Goal: Task Accomplishment & Management: Use online tool/utility

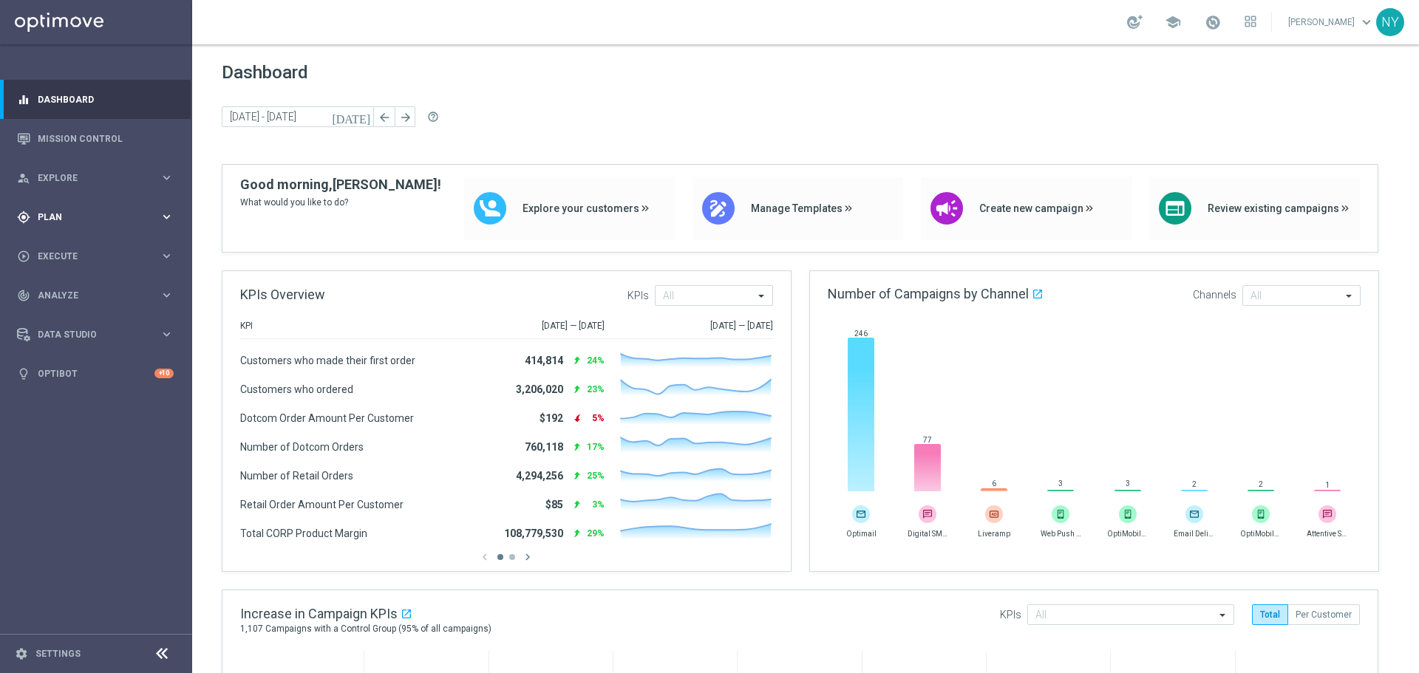
click at [54, 220] on span "Plan" at bounding box center [99, 217] width 122 height 9
click at [54, 290] on span "Templates" at bounding box center [92, 291] width 106 height 9
click at [63, 316] on link "Optimail" at bounding box center [100, 314] width 108 height 12
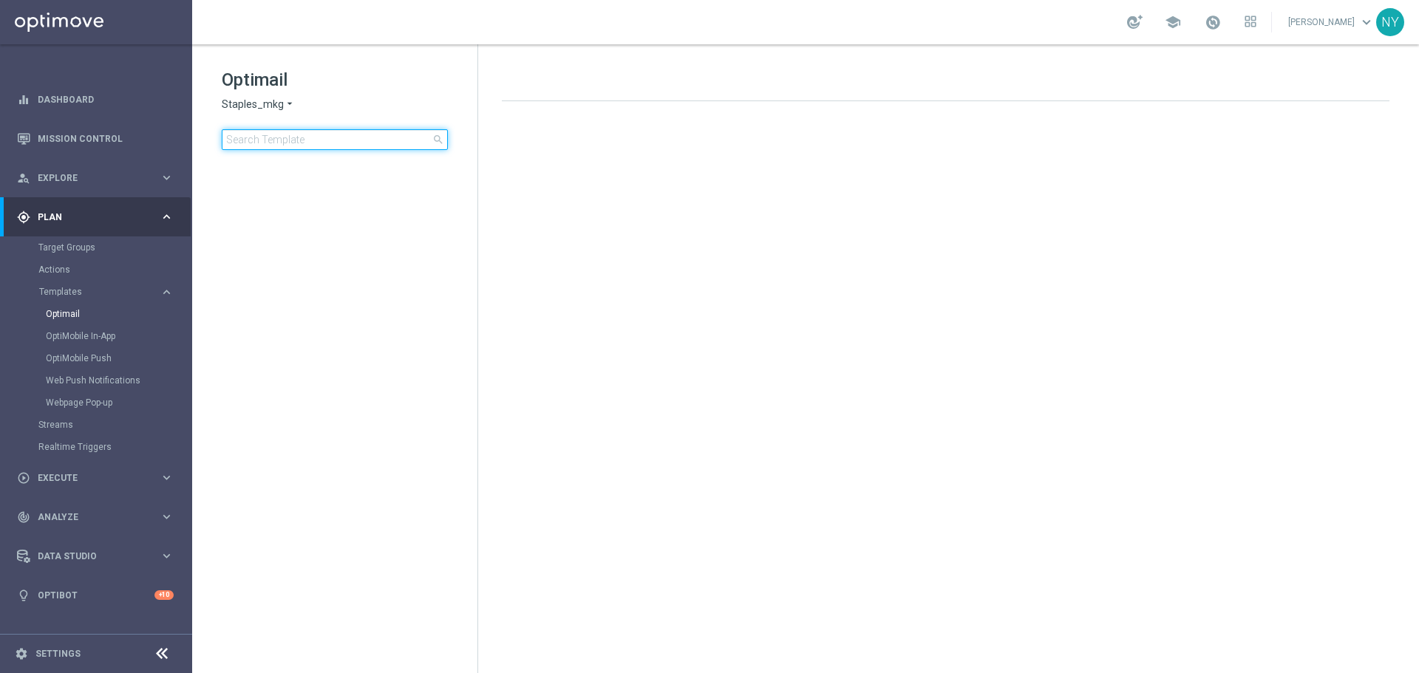
click at [302, 140] on input at bounding box center [335, 139] width 226 height 21
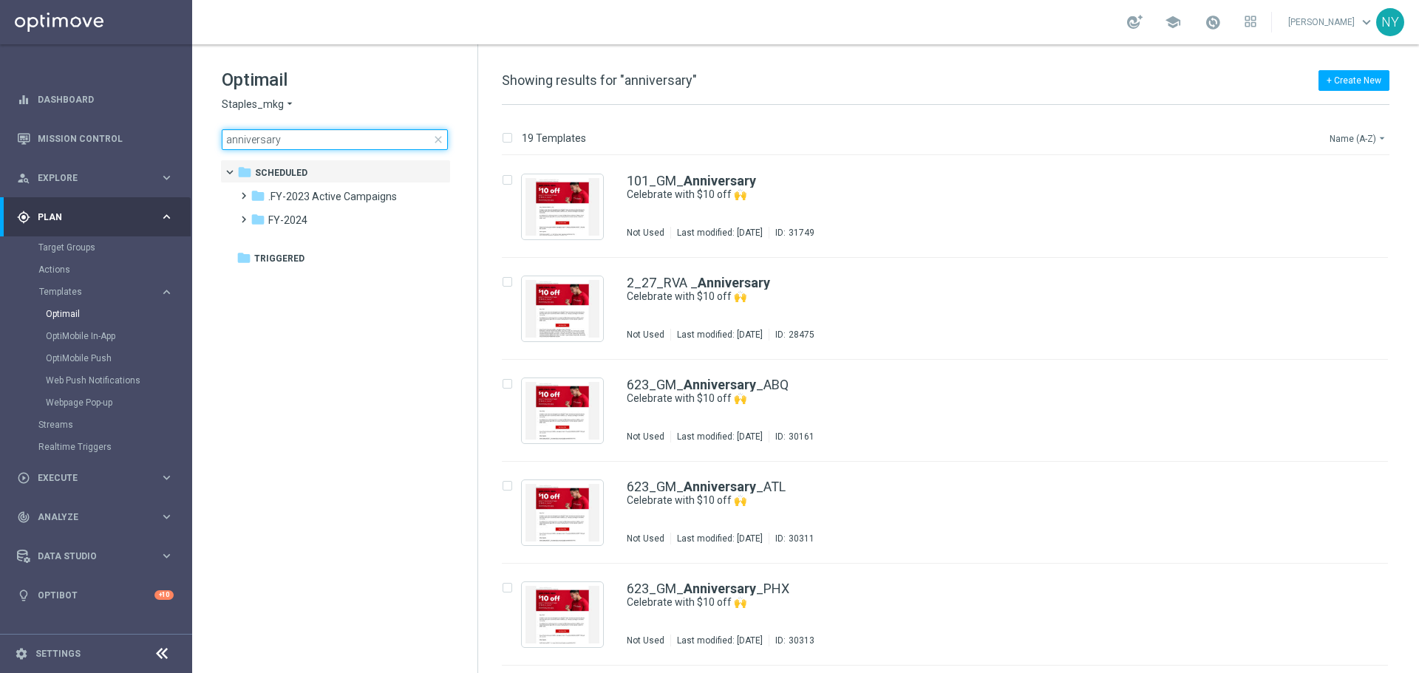
type input "anniversary"
click at [1352, 141] on button "Name (A-Z) arrow_drop_down" at bounding box center [1358, 138] width 61 height 18
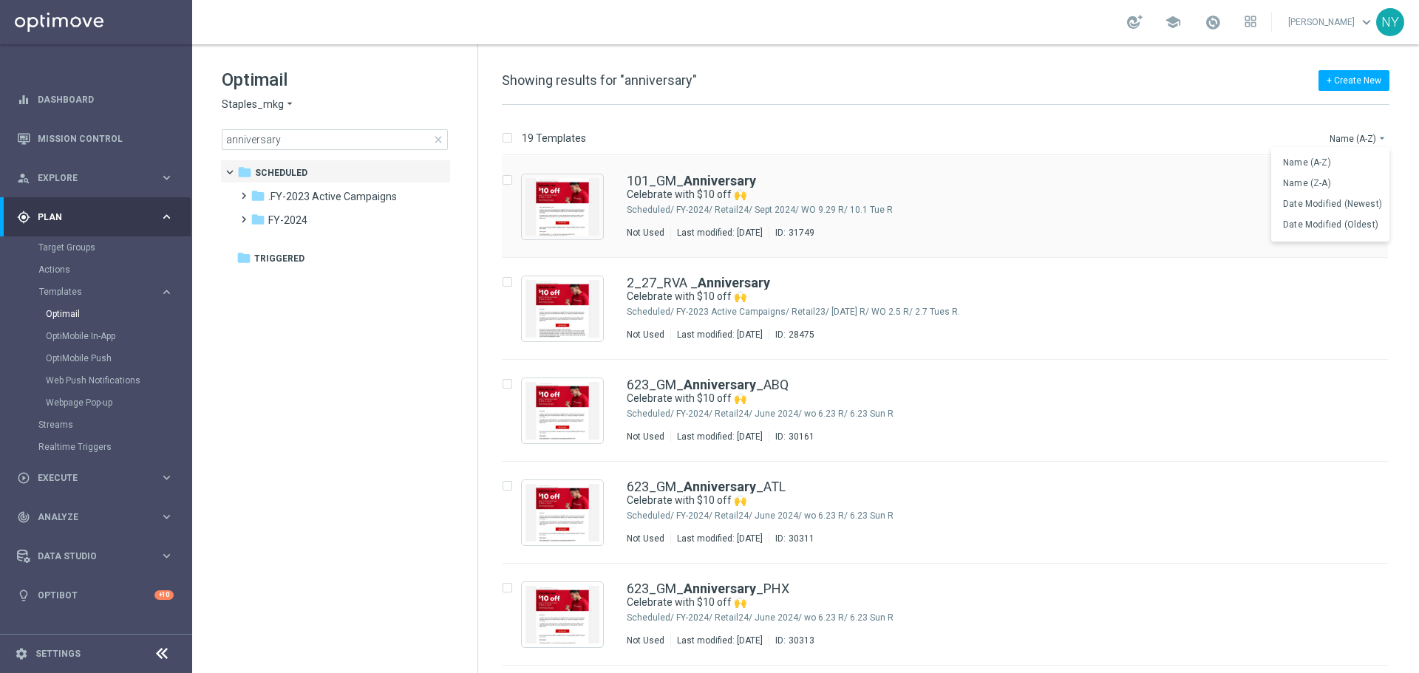
click at [1332, 200] on span "Date Modified (Newest)" at bounding box center [1332, 204] width 99 height 10
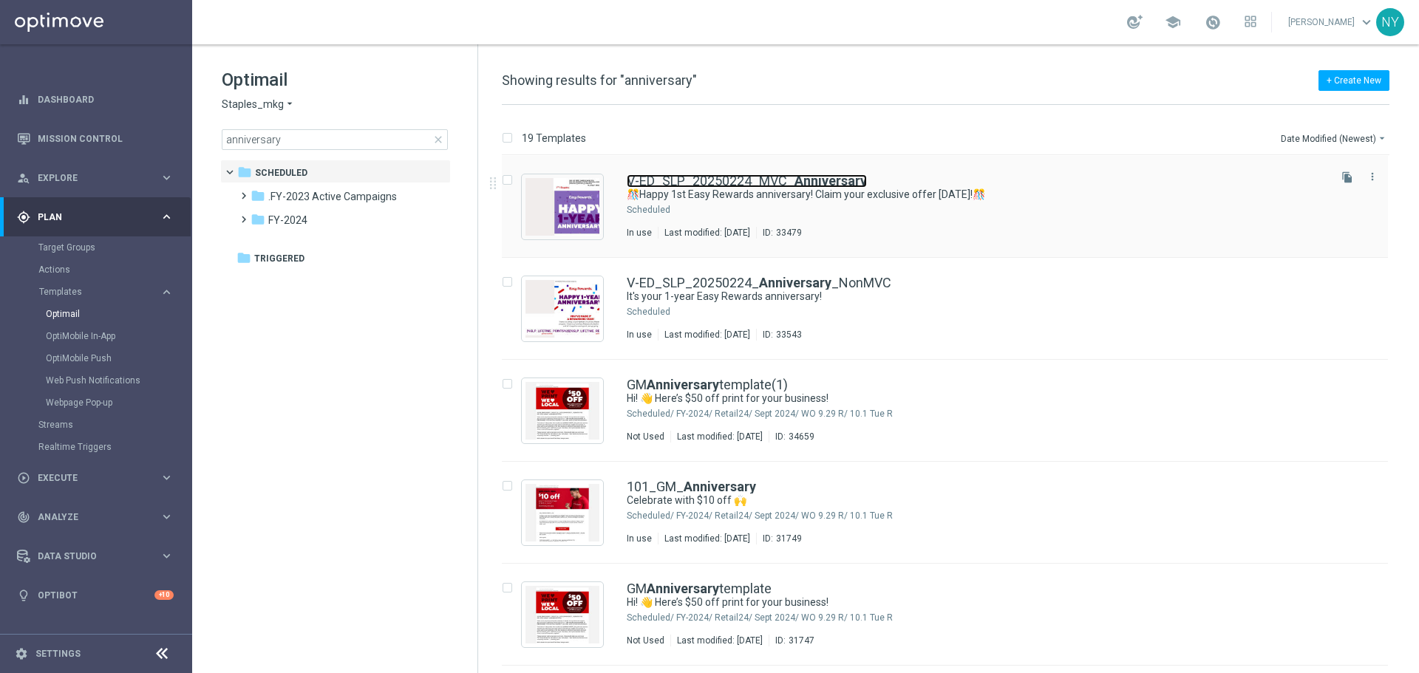
click at [734, 182] on link "V-ED_SLP_20250224_MVC_ Anniversary" at bounding box center [747, 180] width 240 height 13
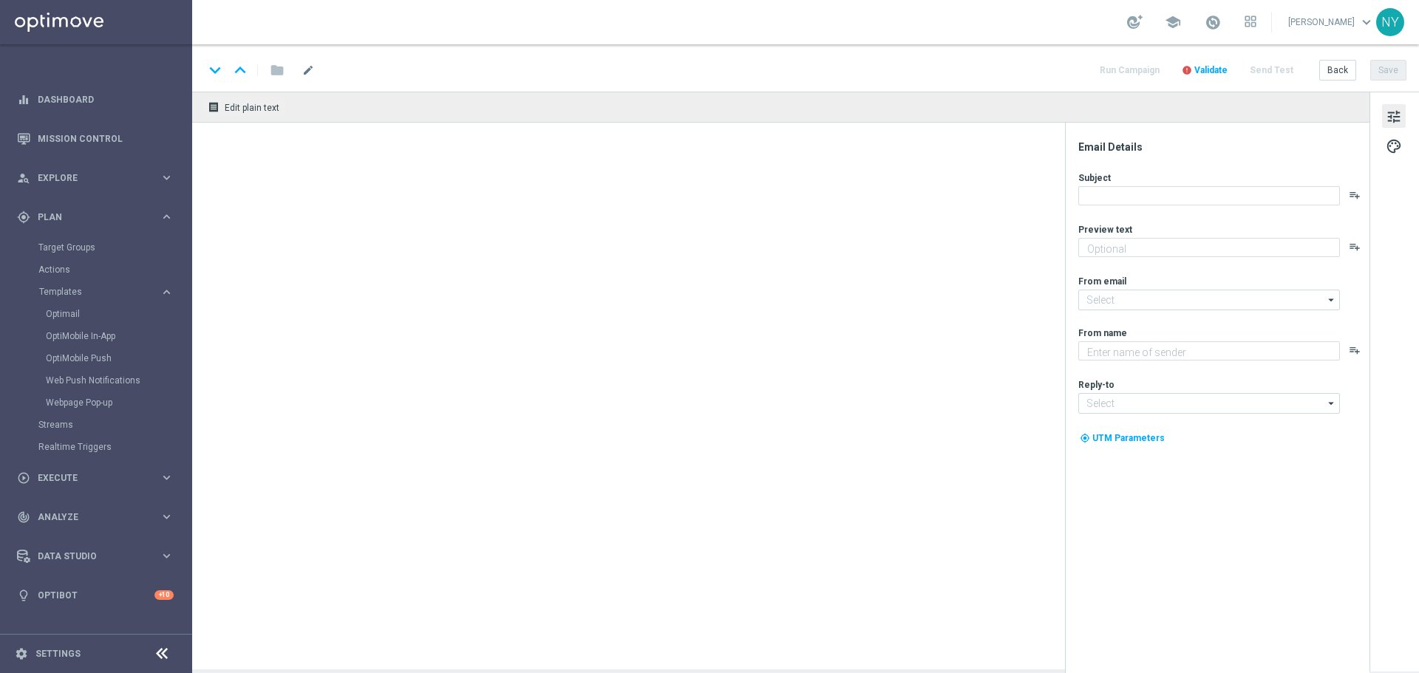
type textarea "Check out your points and savings totals."
type input "[EMAIL_ADDRESS][DOMAIN_NAME]"
type textarea "Staples"
type input "[EMAIL_ADDRESS][DOMAIN_NAME]"
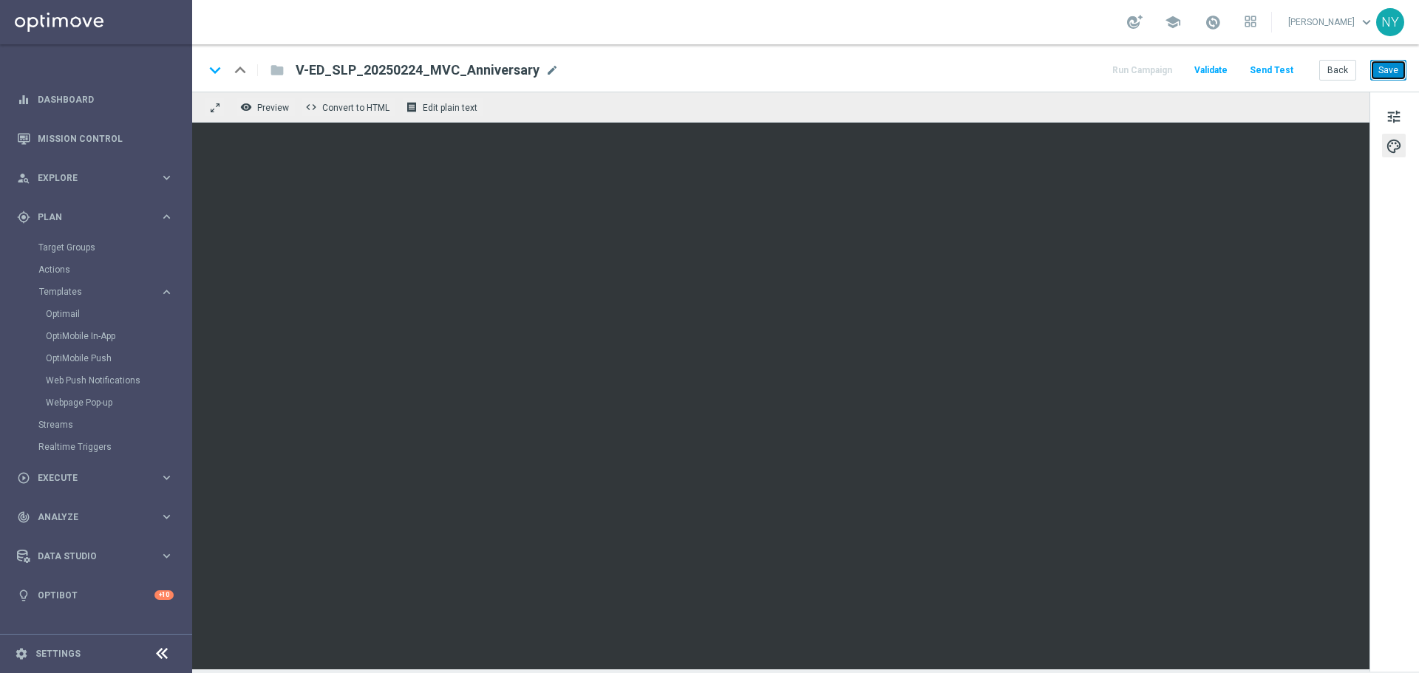
click at [1384, 69] on button "Save" at bounding box center [1388, 70] width 36 height 21
click at [1276, 68] on button "Send Test" at bounding box center [1271, 71] width 48 height 20
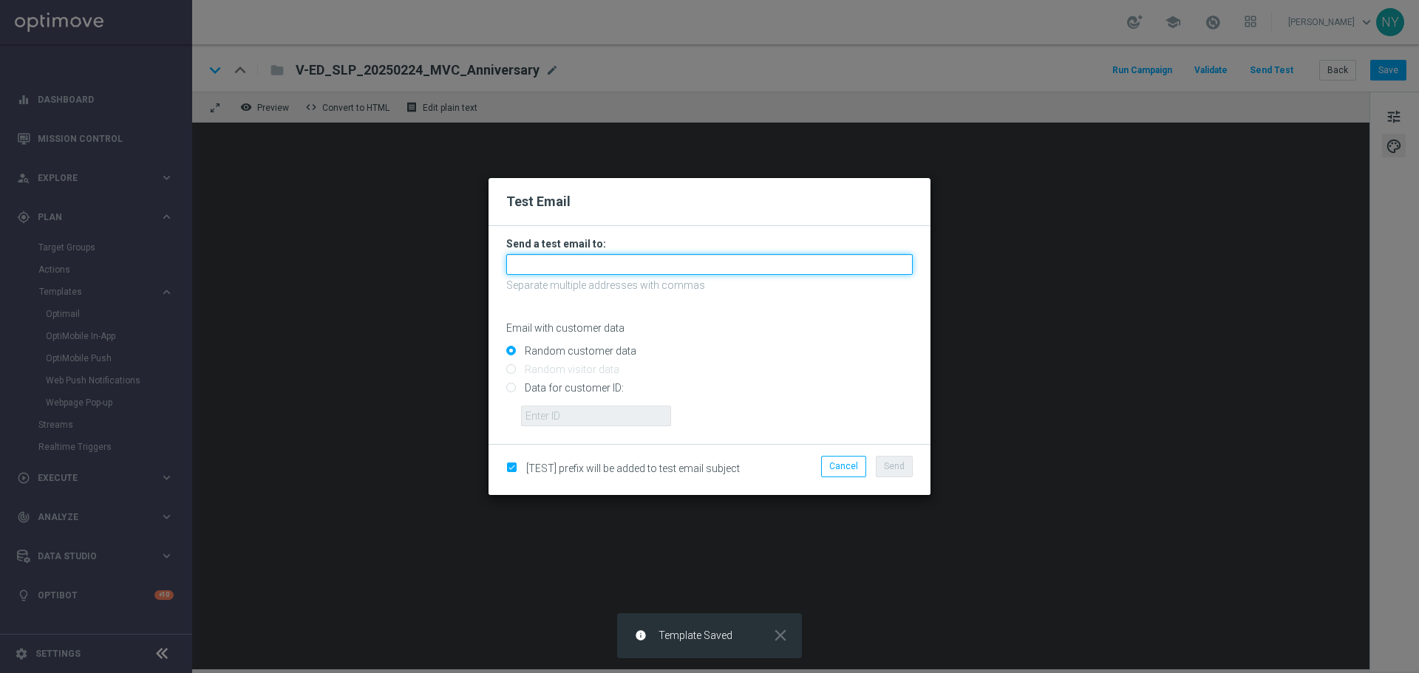
click at [548, 266] on input "text" at bounding box center [709, 264] width 406 height 21
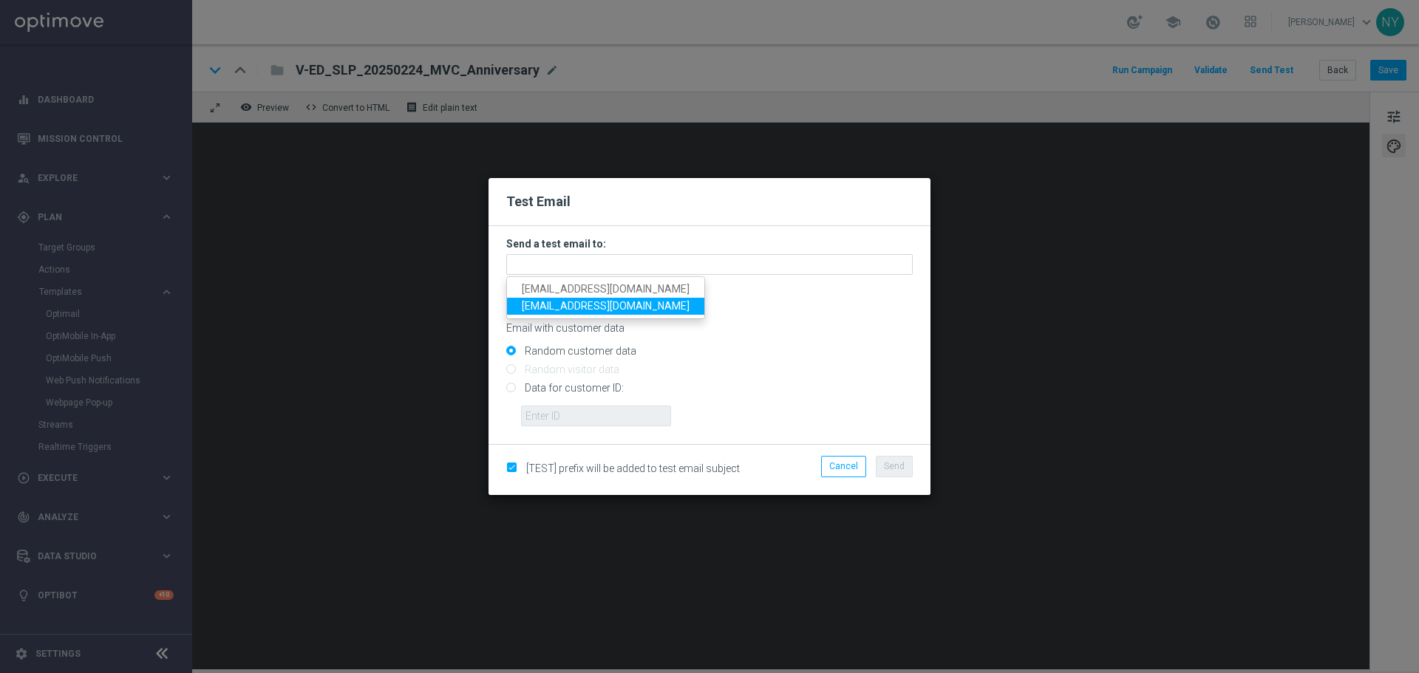
click at [558, 311] on span "[EMAIL_ADDRESS][DOMAIN_NAME]" at bounding box center [606, 306] width 168 height 12
type input "[EMAIL_ADDRESS][DOMAIN_NAME]"
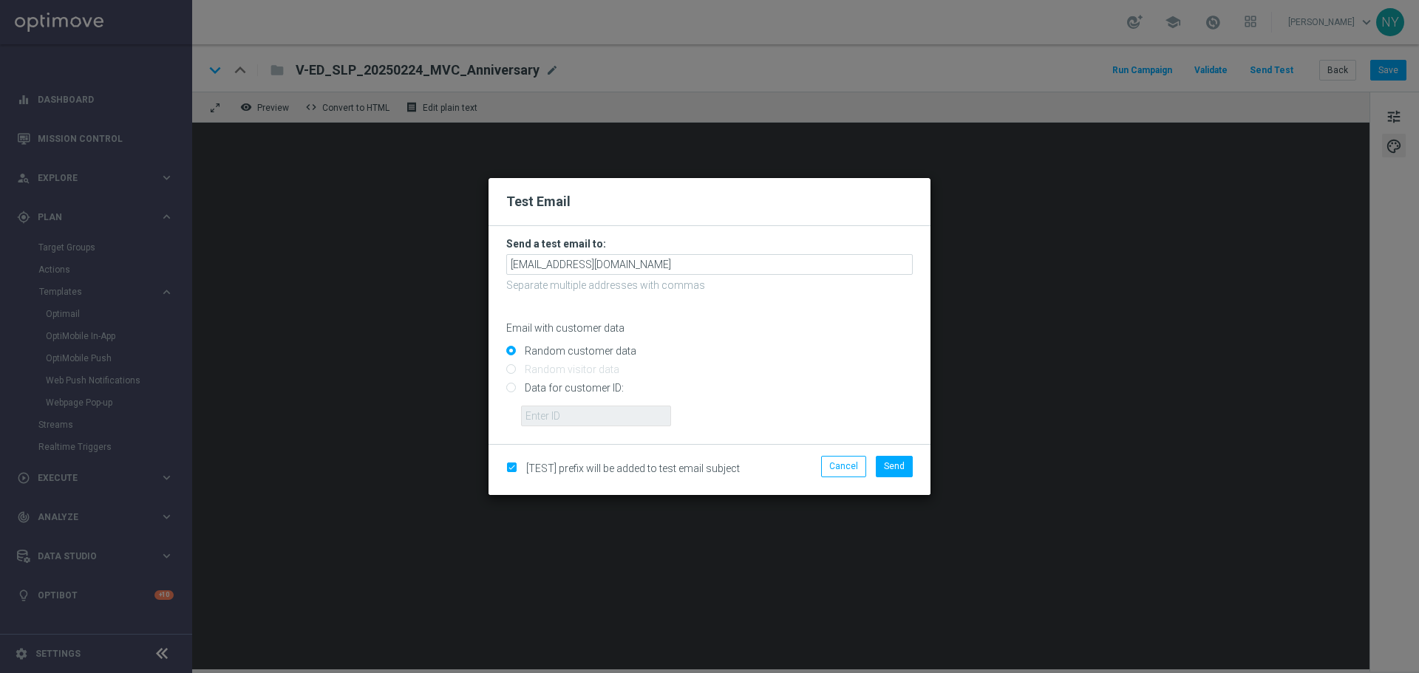
click at [510, 387] on input "Data for customer ID:" at bounding box center [709, 394] width 406 height 21
radio input "true"
click at [576, 415] on input "text" at bounding box center [596, 416] width 150 height 21
paste input "10000006208"
type input "10000006208"
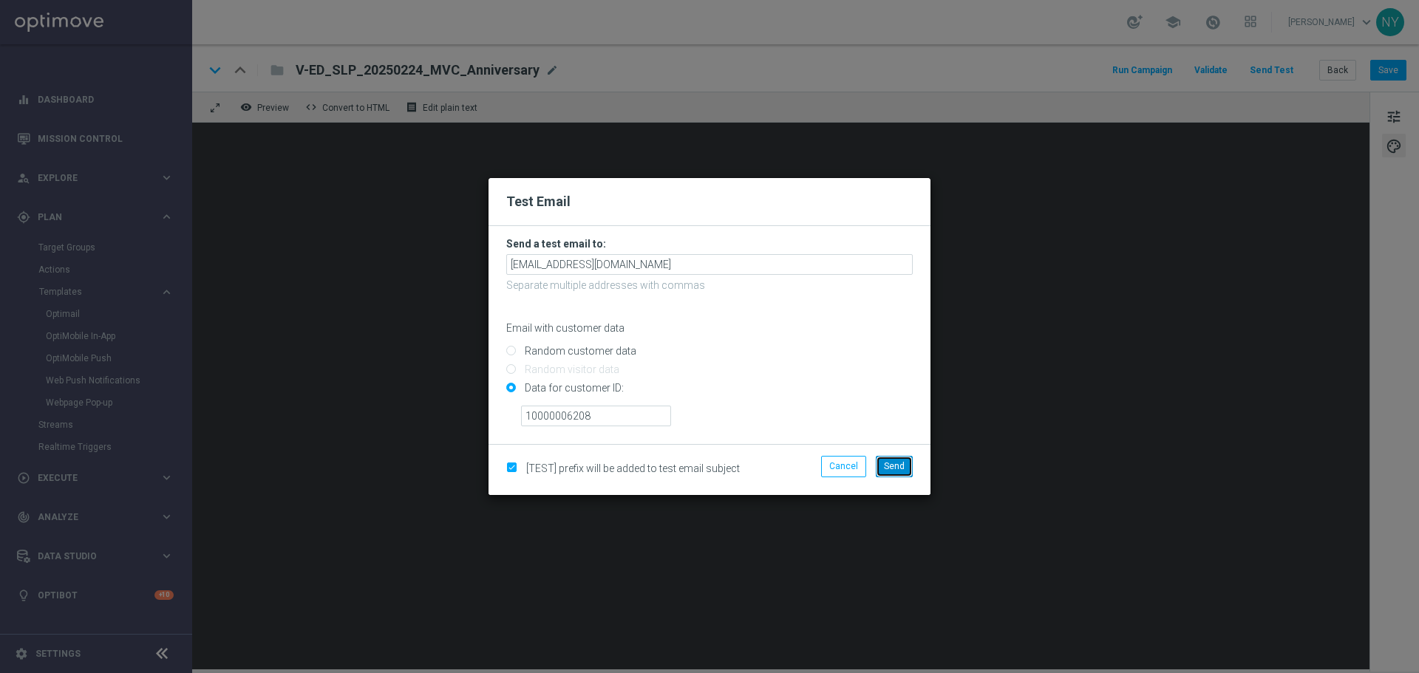
click at [895, 463] on span "Send" at bounding box center [894, 466] width 21 height 10
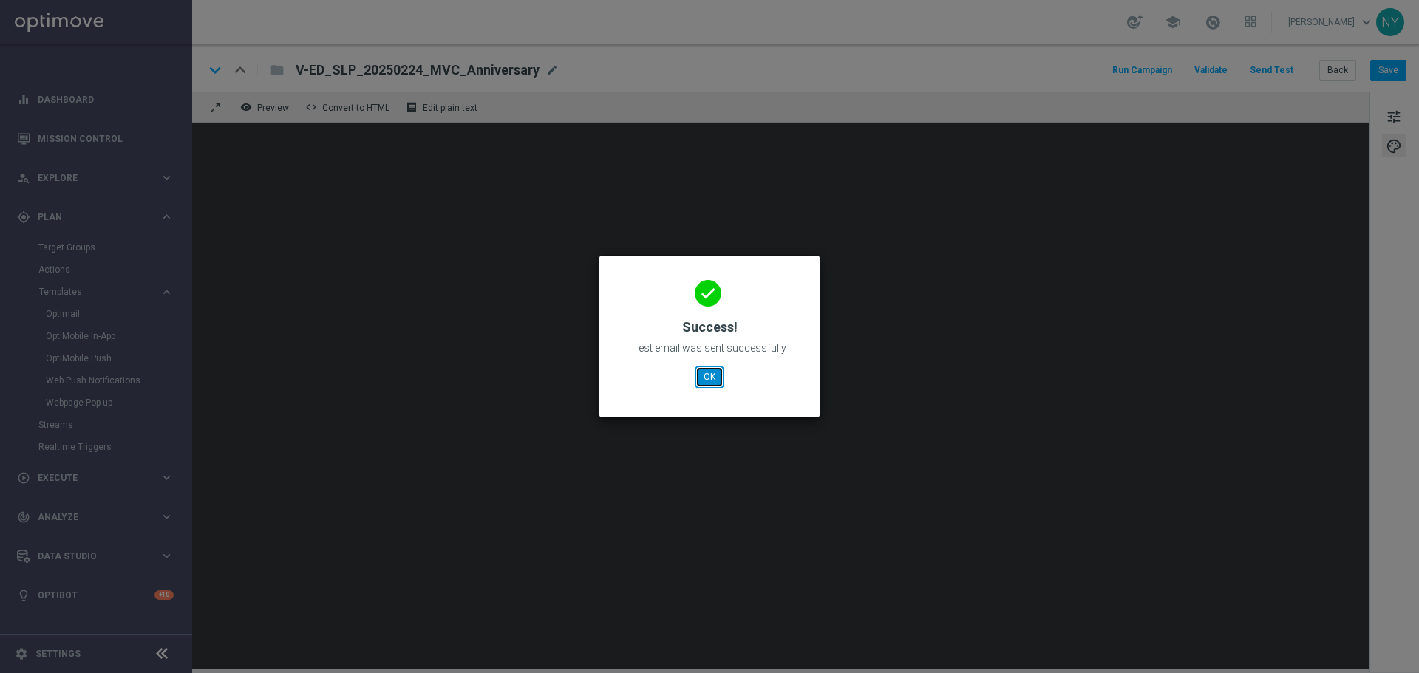
click at [709, 383] on button "OK" at bounding box center [709, 376] width 28 height 21
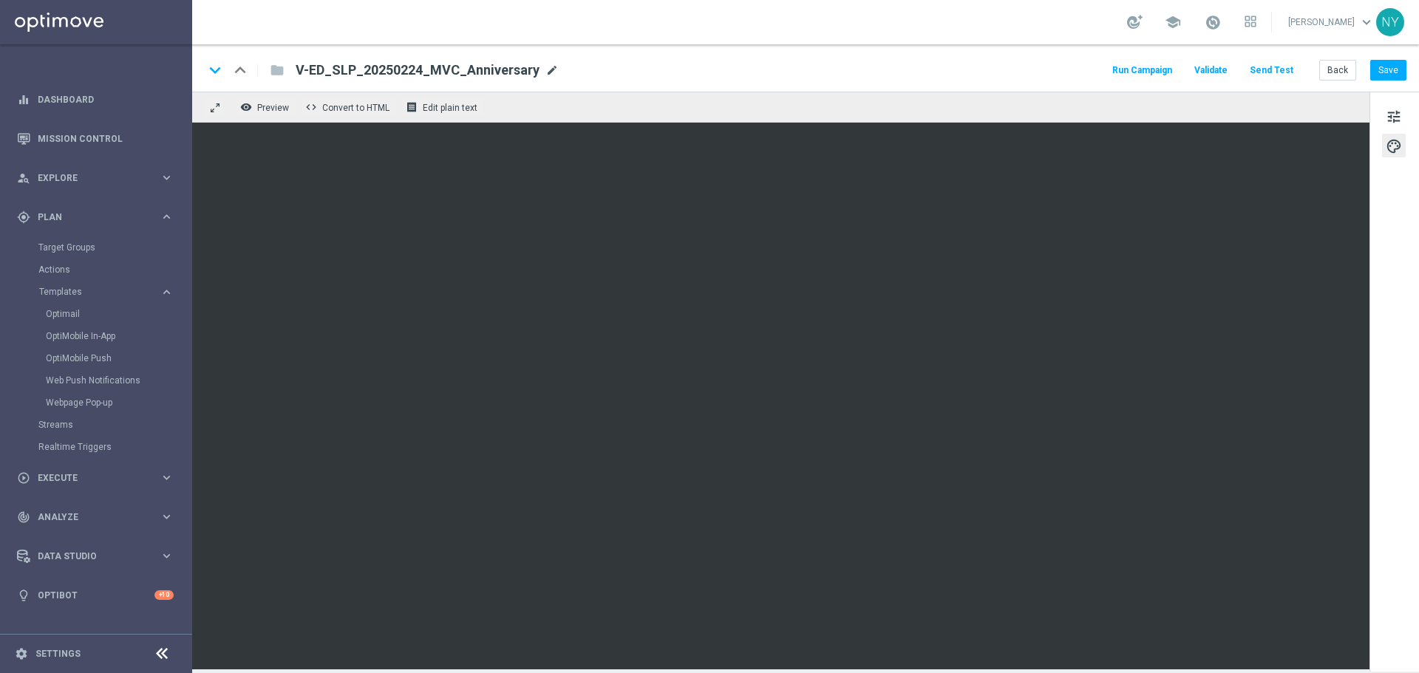
click at [550, 75] on span "mode_edit" at bounding box center [551, 70] width 13 height 13
drag, startPoint x: 514, startPoint y: 75, endPoint x: 235, endPoint y: 73, distance: 278.6
click at [235, 73] on div "keyboard_arrow_down keyboard_arrow_up folder V-ED_SLP_20250224_MVC_Anniversary" at bounding box center [433, 70] width 458 height 19
click at [548, 69] on span "mode_edit" at bounding box center [551, 70] width 13 height 13
click at [505, 70] on input "V-ED_SLP_20250224_MVC_Anniversary" at bounding box center [479, 70] width 366 height 19
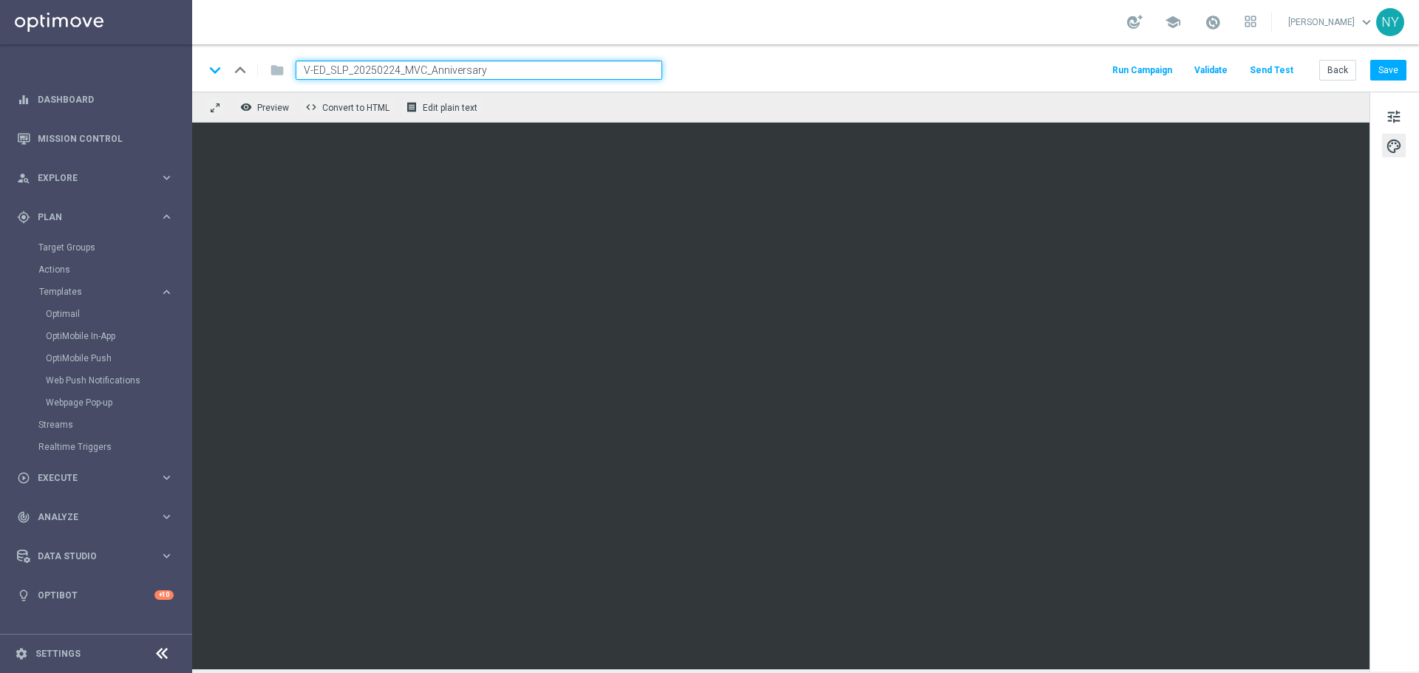
drag, startPoint x: 497, startPoint y: 72, endPoint x: 284, endPoint y: 68, distance: 212.9
click at [285, 68] on div "V-ED_SLP_20250224_MVC_Anniversary" at bounding box center [473, 70] width 378 height 19
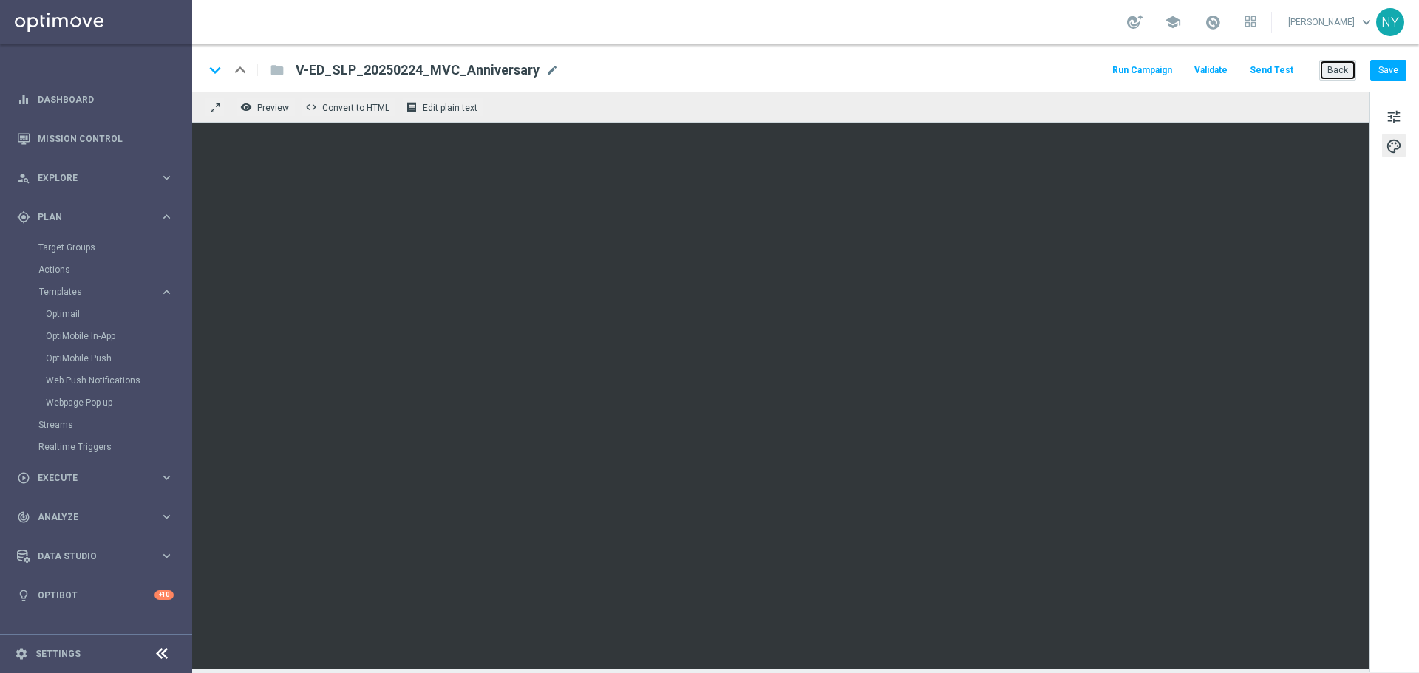
click at [1341, 76] on button "Back" at bounding box center [1337, 70] width 37 height 21
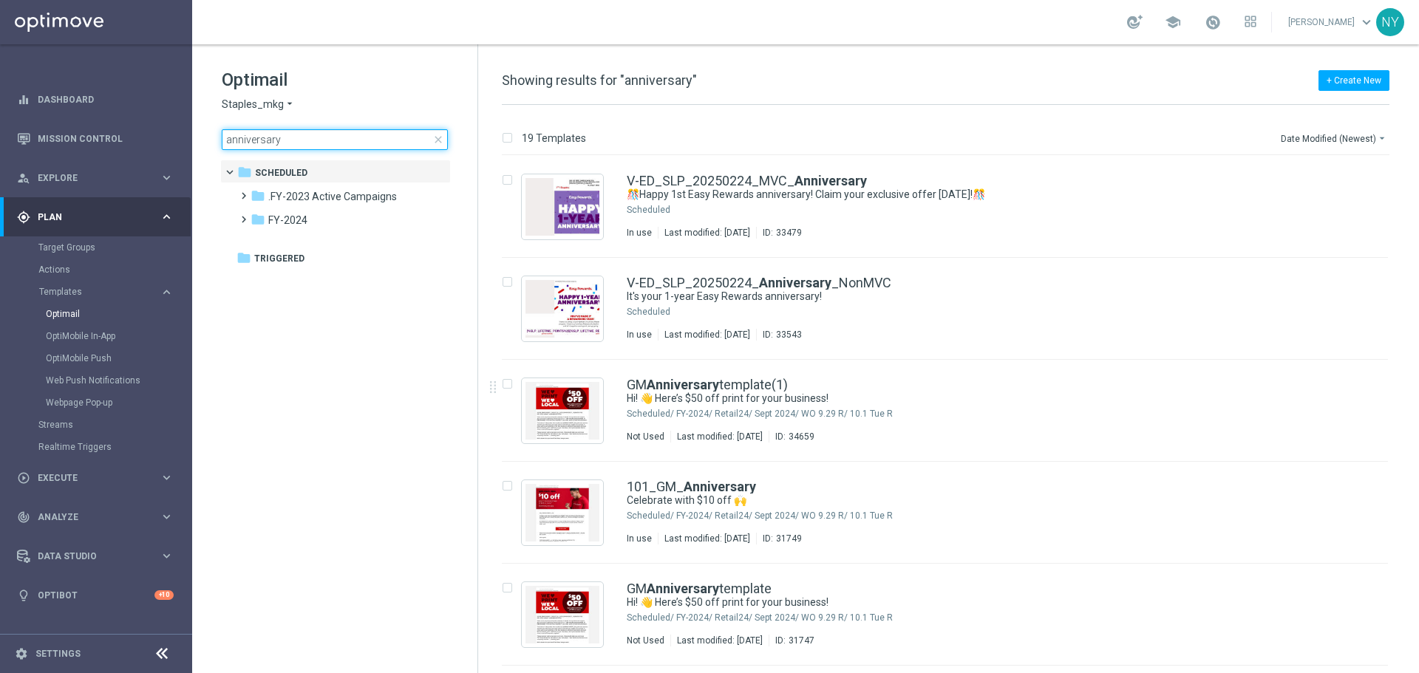
click at [264, 140] on input "anniversary" at bounding box center [335, 139] width 226 height 21
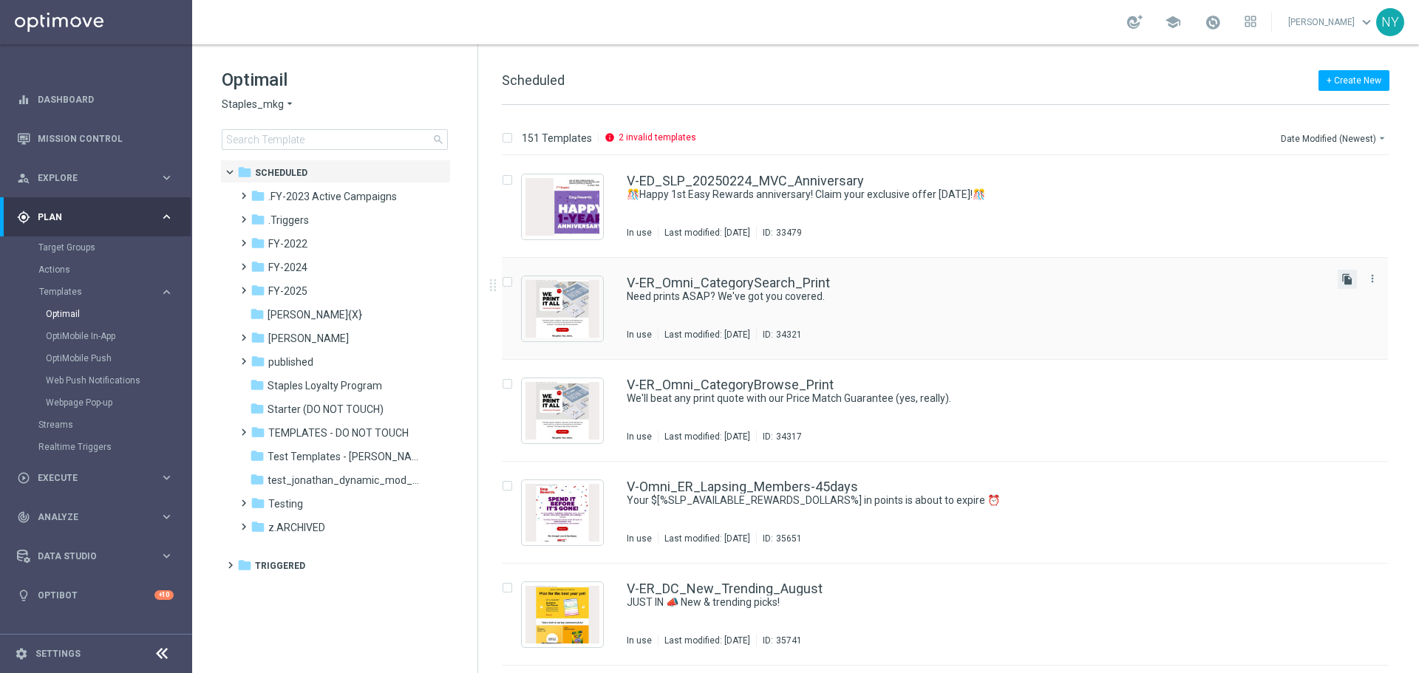
click at [1346, 279] on icon "file_copy" at bounding box center [1347, 279] width 12 height 12
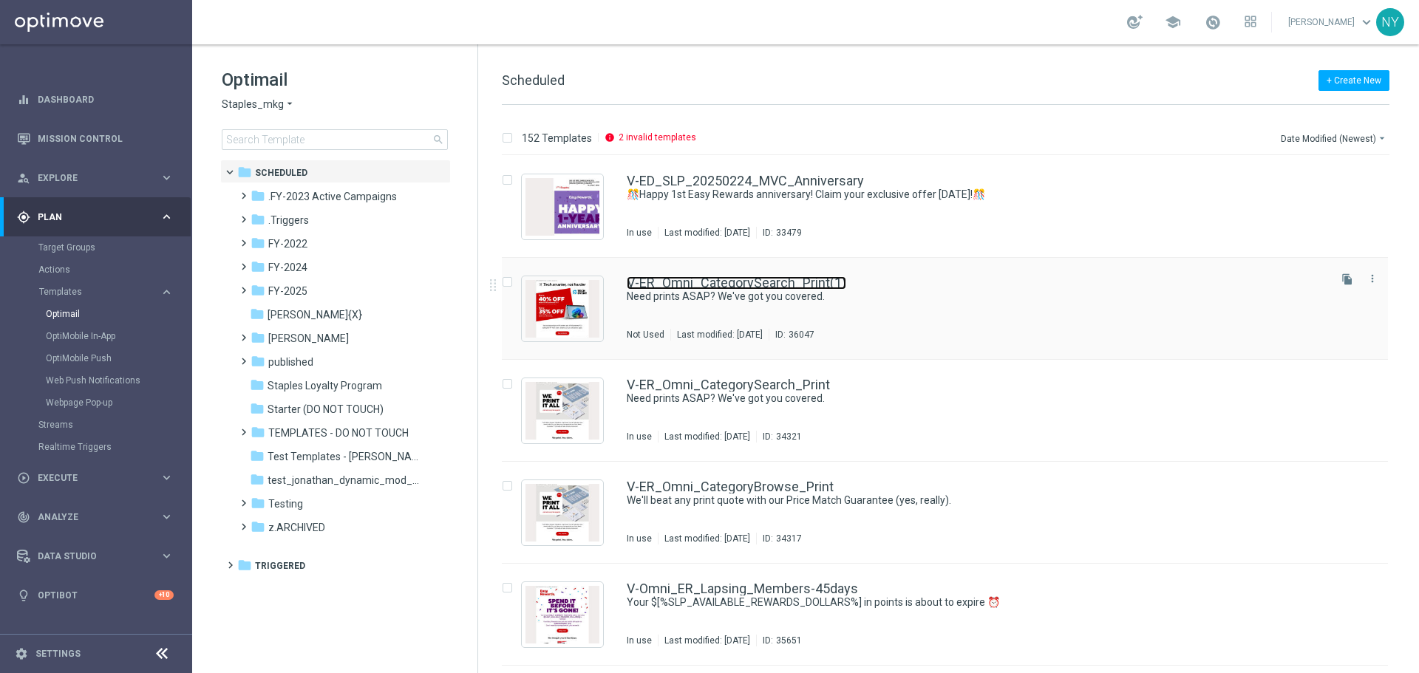
click at [780, 285] on link "V-ER_Omni_CategorySearch_Print(1)" at bounding box center [736, 282] width 219 height 13
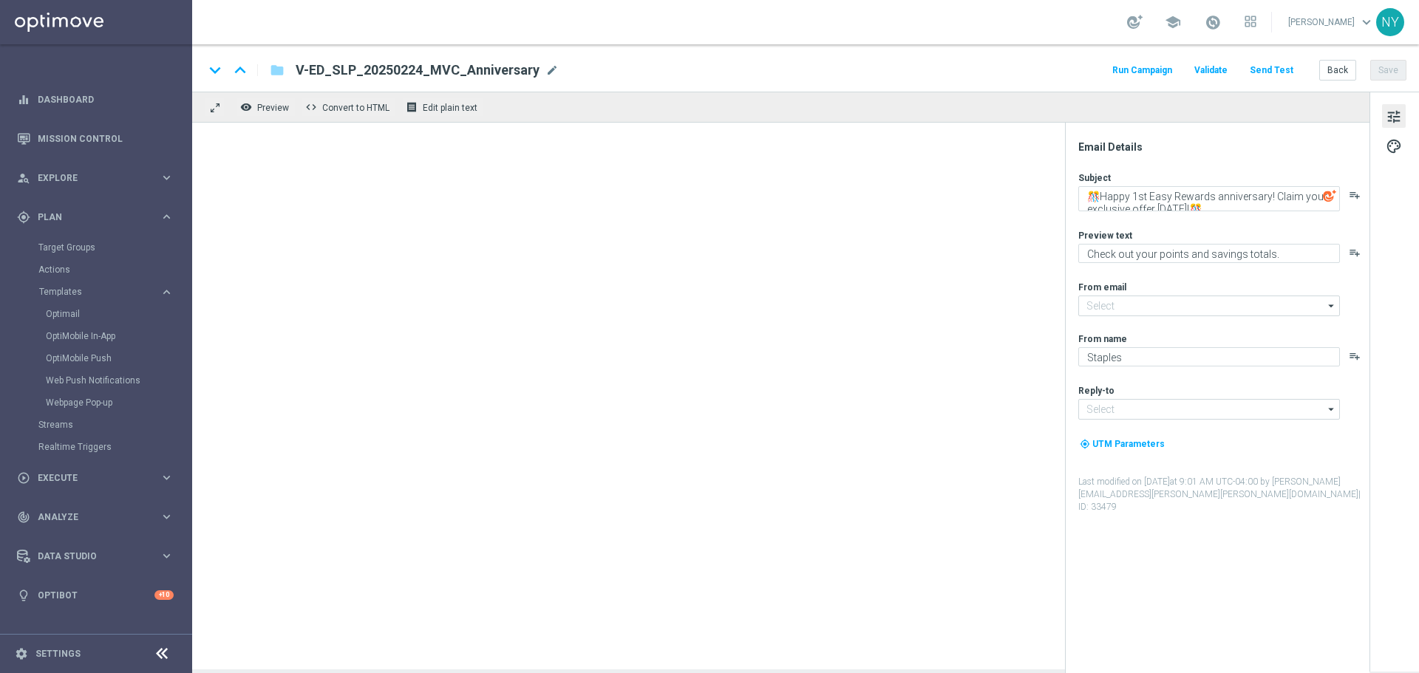
type input "[EMAIL_ADDRESS][DOMAIN_NAME]"
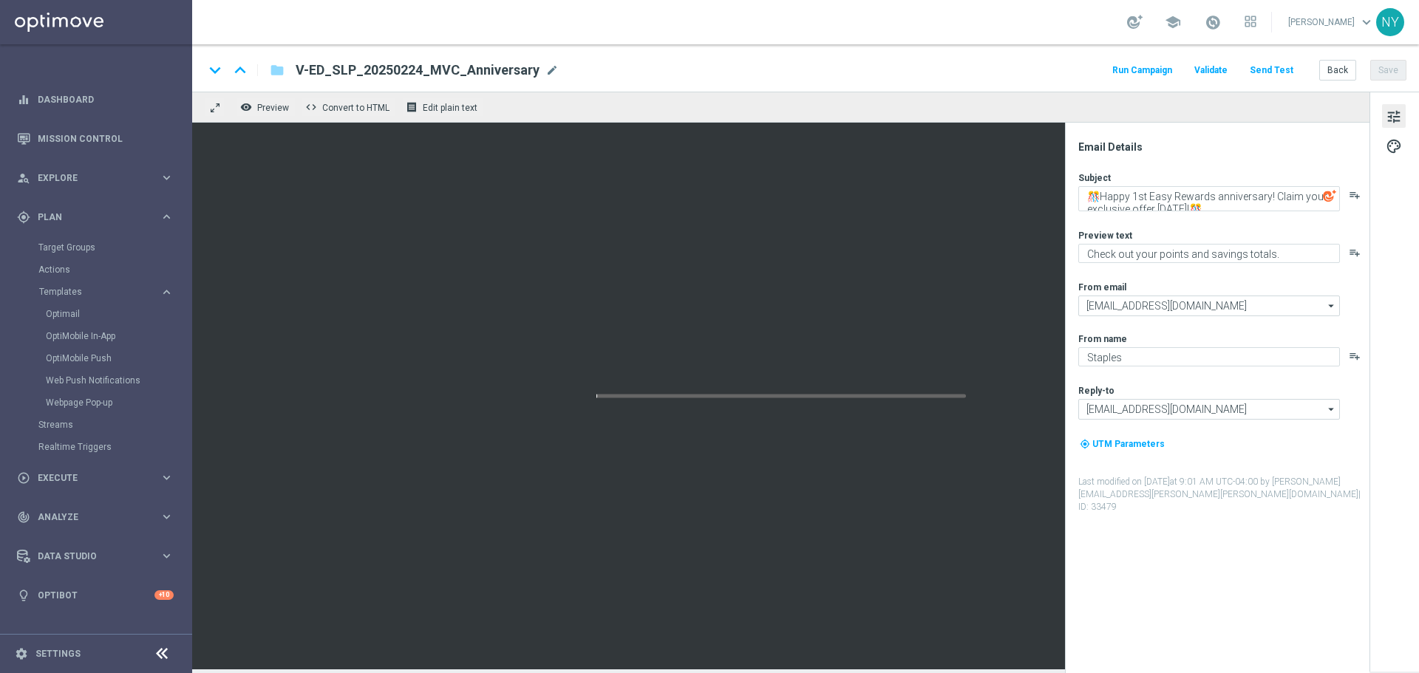
type textarea "Need prints ASAP? We've got you covered."
type textarea "No stress! Order by noon for same-day pickup."
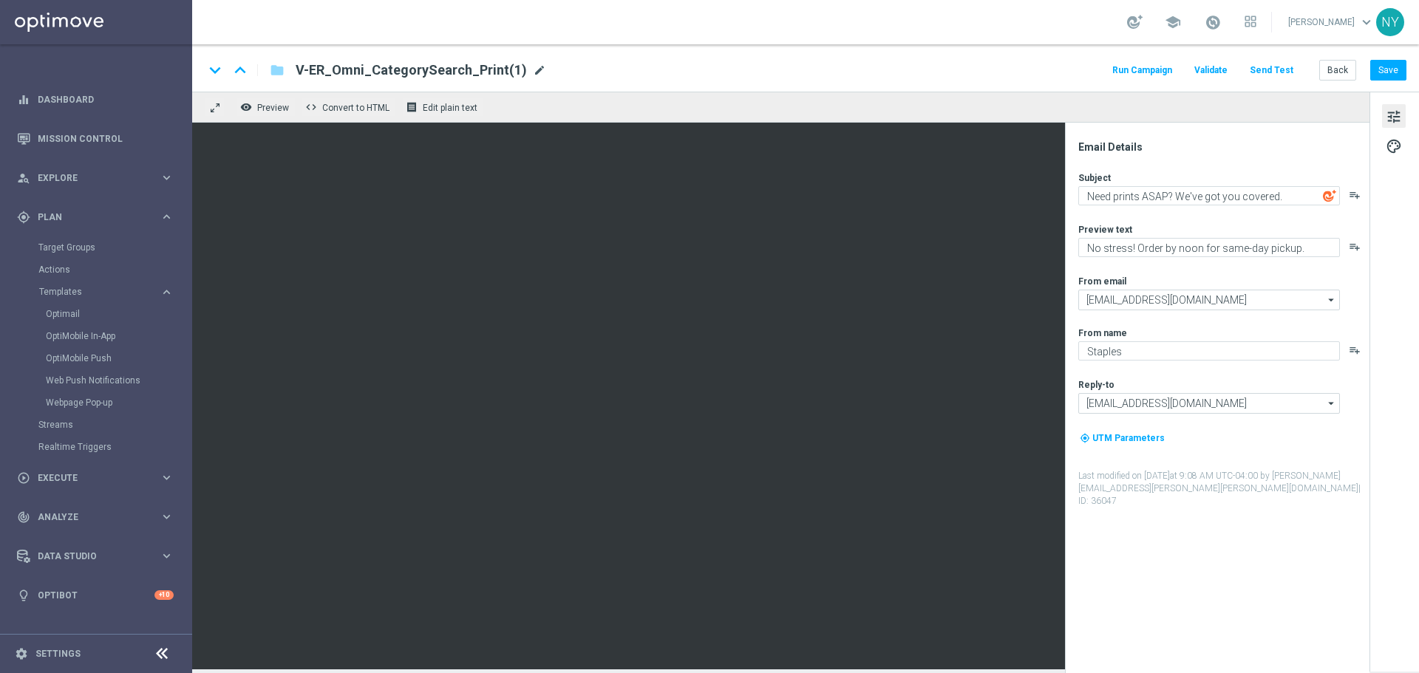
click at [533, 71] on span "mode_edit" at bounding box center [539, 70] width 13 height 13
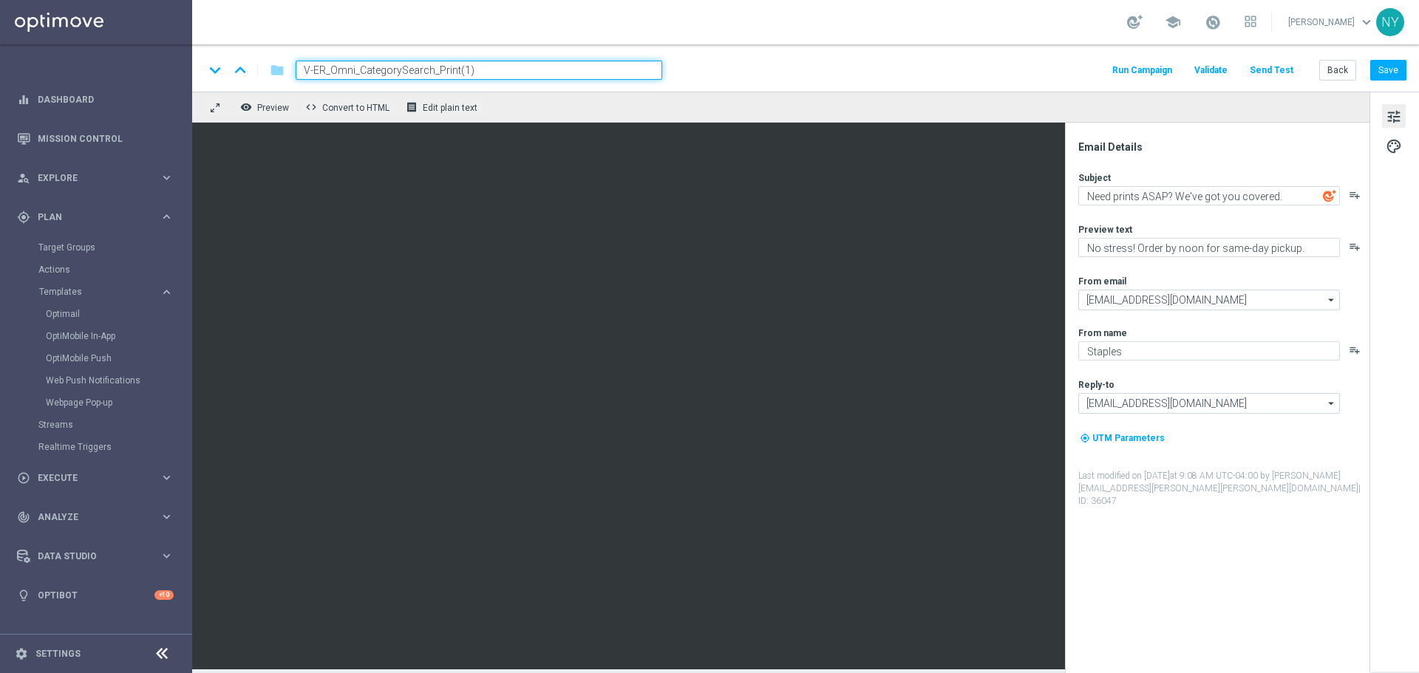
drag, startPoint x: 485, startPoint y: 66, endPoint x: 358, endPoint y: 70, distance: 127.9
click at [358, 70] on input "V-ER_Omni_CategorySearch_Print(1)" at bounding box center [479, 70] width 366 height 19
paste input "Sept L2_HP Tech Event"
click at [436, 67] on input "V-ER_Omni_Sept L2_HP Tech Event" at bounding box center [479, 70] width 366 height 19
click at [414, 69] on input "V-ER_Omni_Sept L2_HP Tech Event" at bounding box center [479, 70] width 366 height 19
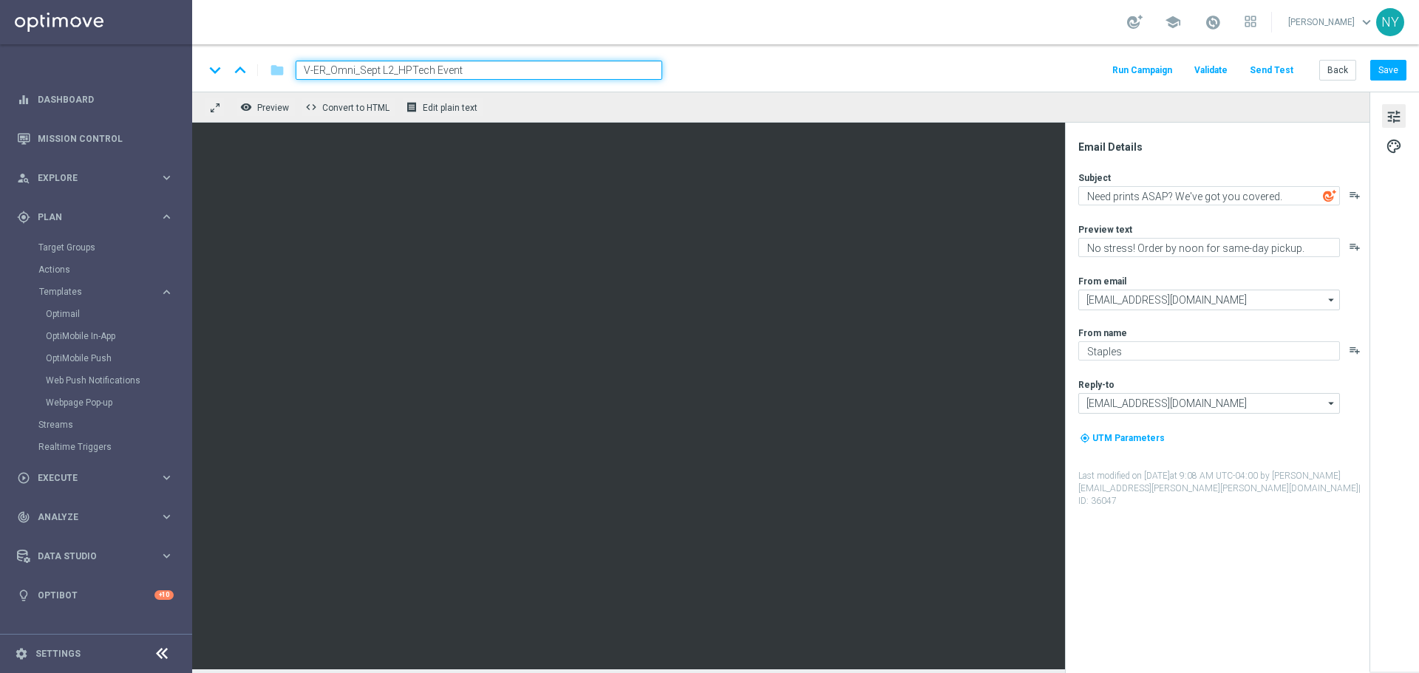
click at [437, 70] on input "V-ER_Omni_Sept L2_HPTech Event" at bounding box center [479, 70] width 366 height 19
click at [417, 66] on input "V-ER_Omni_Sept L2_HPTechEvent" at bounding box center [479, 70] width 366 height 19
click at [412, 69] on input "V-ER_Omni_Sept L2_HPTechEvent" at bounding box center [479, 70] width 366 height 19
type input "V-ER_Omni_Sept L2_HP_TechEvent"
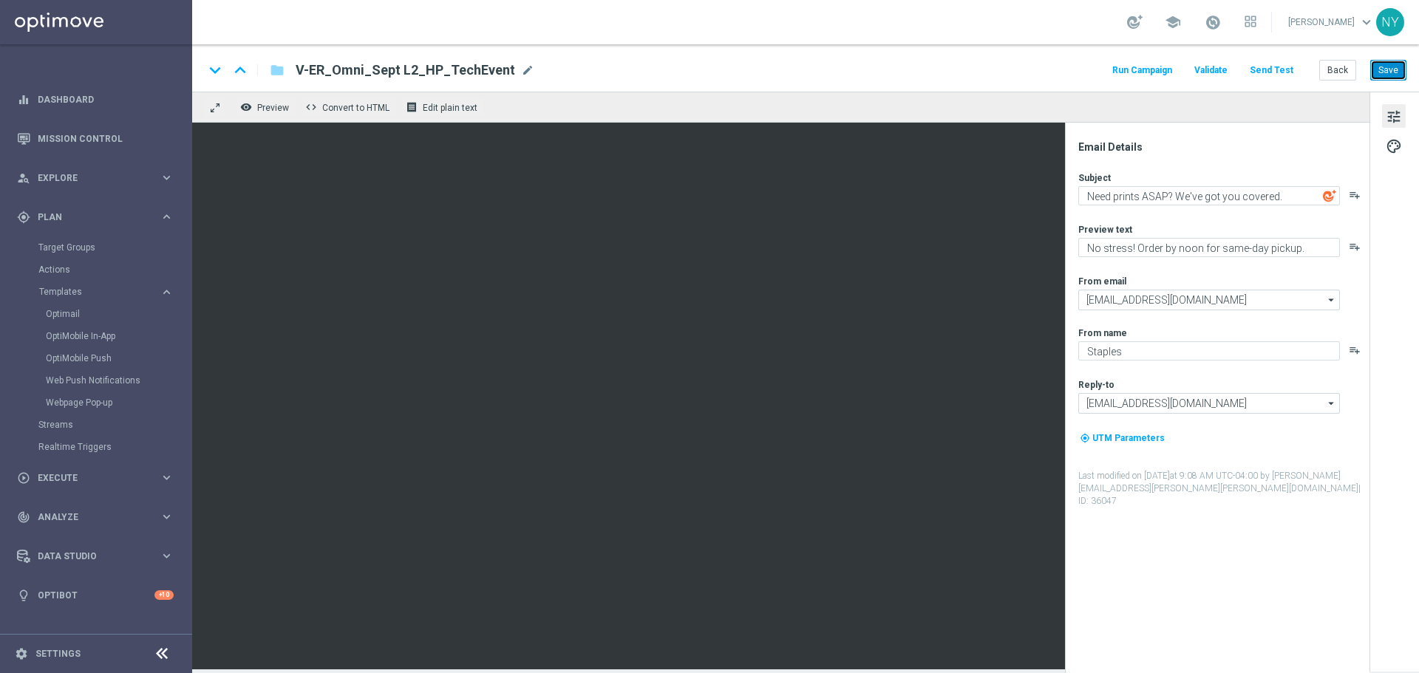
click at [1388, 67] on button "Save" at bounding box center [1388, 70] width 36 height 21
click at [521, 64] on span "mode_edit" at bounding box center [527, 70] width 13 height 13
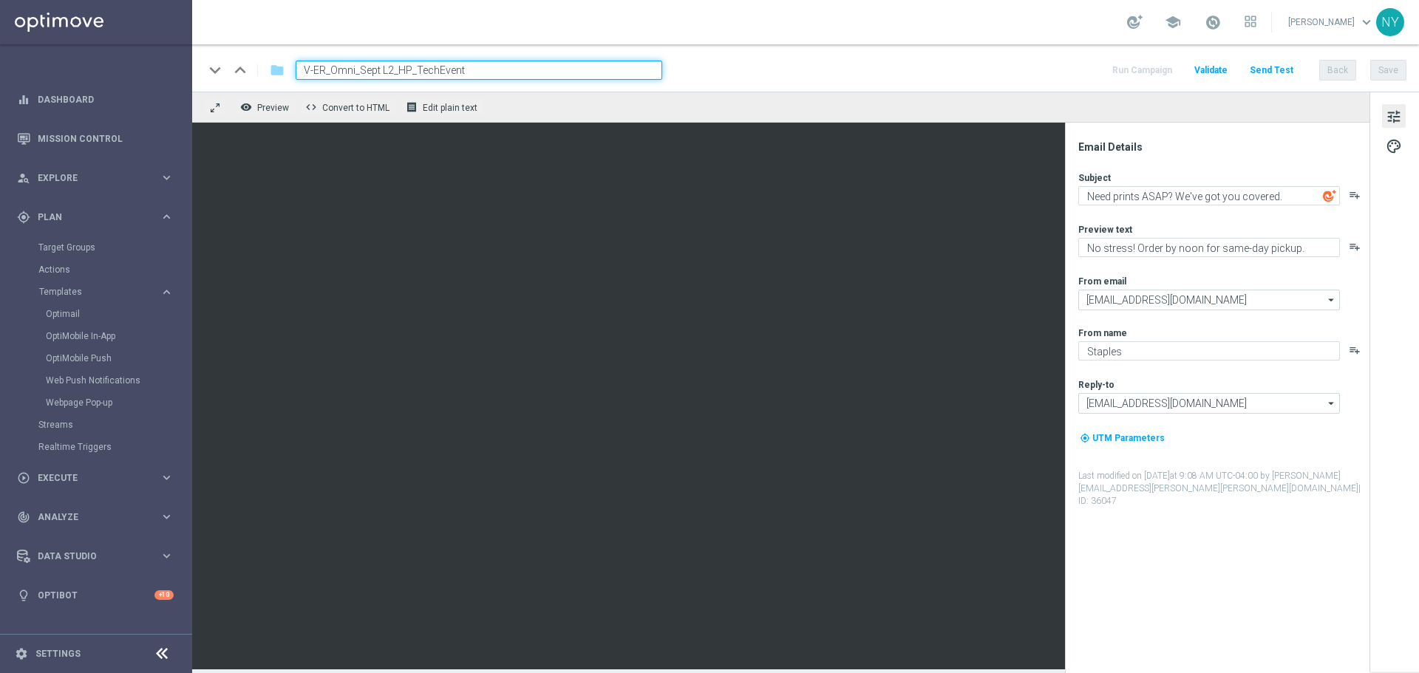
drag, startPoint x: 493, startPoint y: 74, endPoint x: 134, endPoint y: 67, distance: 359.2
click at [134, 67] on main "equalizer Dashboard Mission Control" at bounding box center [709, 336] width 1419 height 673
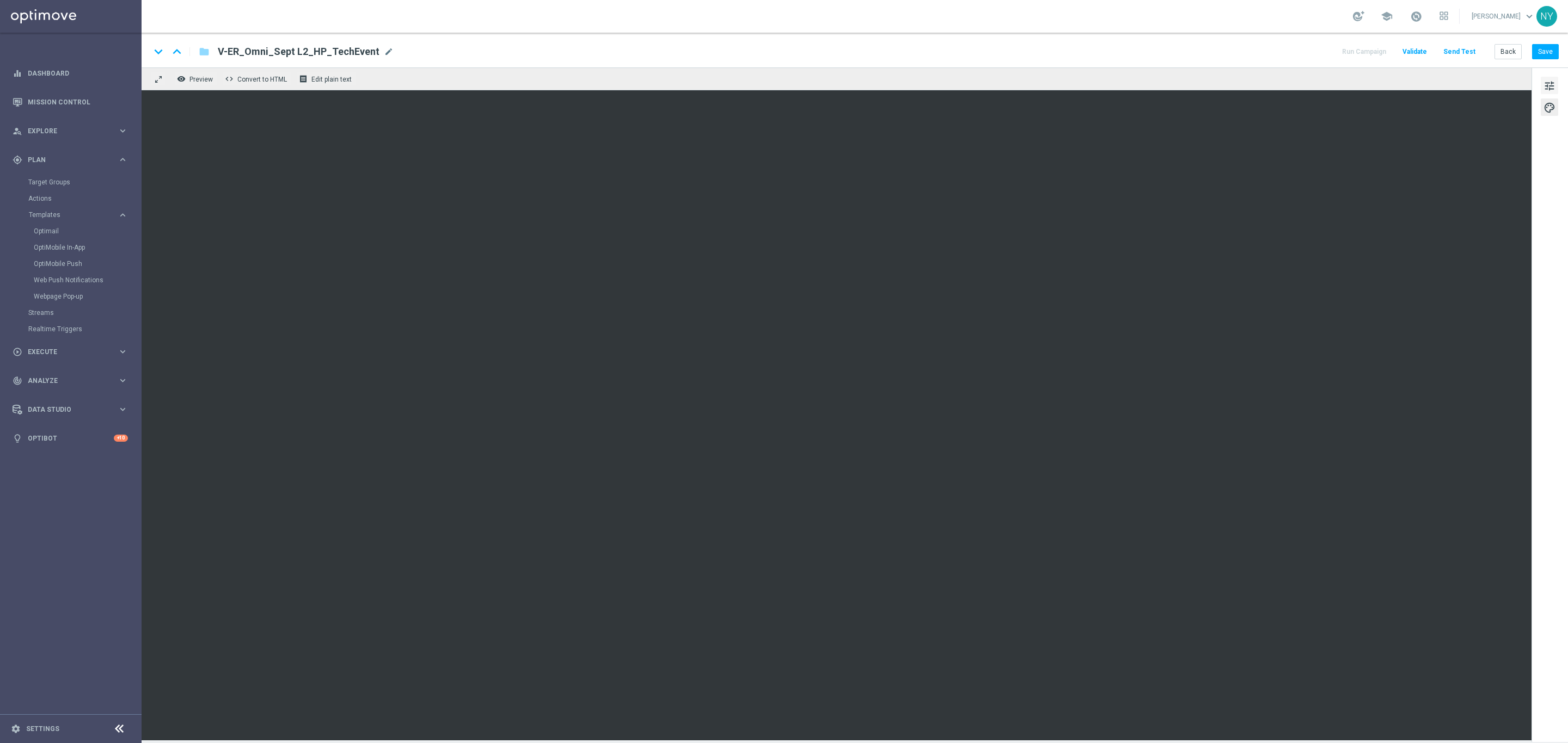
click at [1045, 80] on span "tune" at bounding box center [1550, 85] width 12 height 14
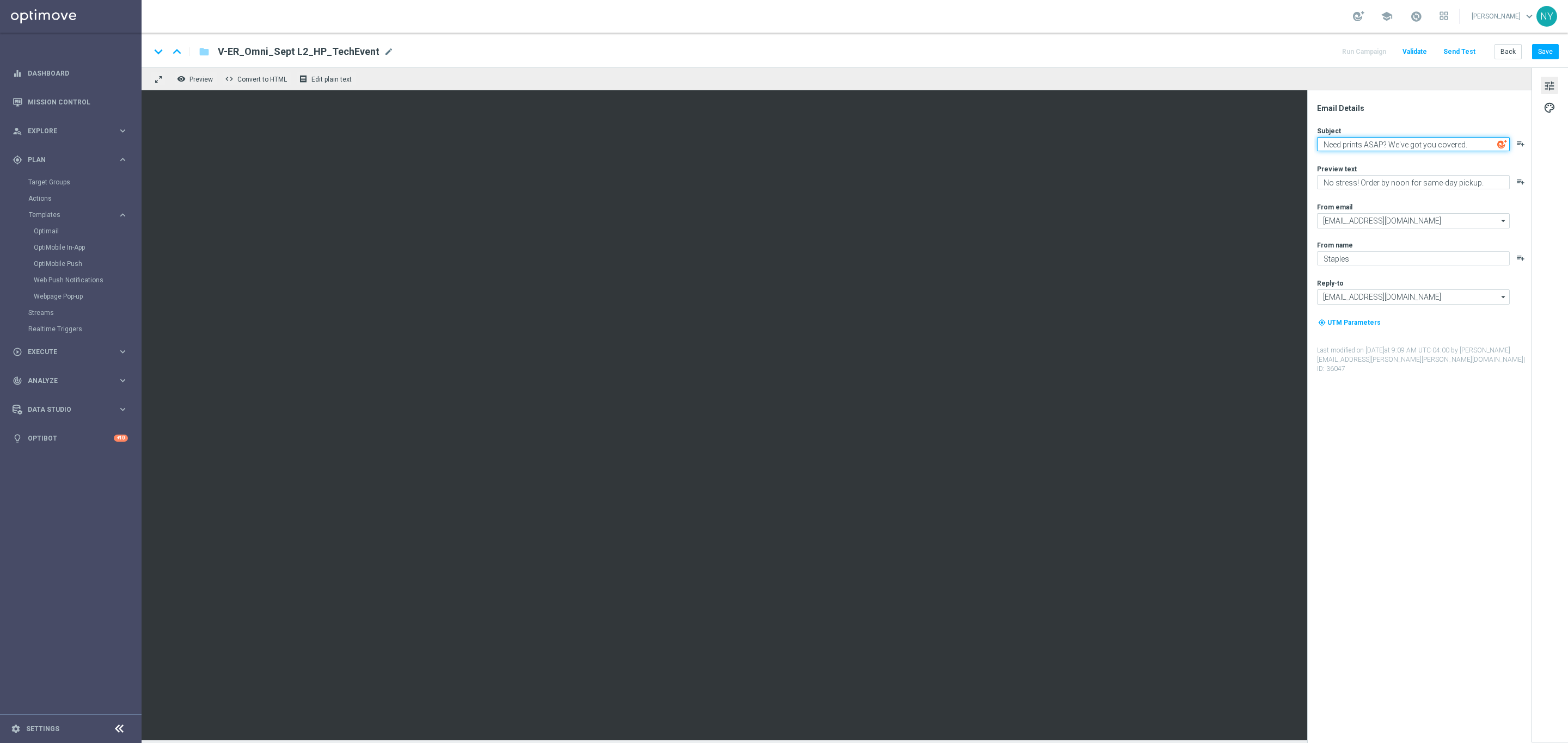
paste textarea "Up to 40% off select HP AI-powered PCs during the HP Tech Event"
type textarea "Up to 40% off select HP AI-powered PCs during the HP Tech Event"
paste textarea "Tap into big savings. 500 Points balance $5 Ready to redeem View dashboard Hi"
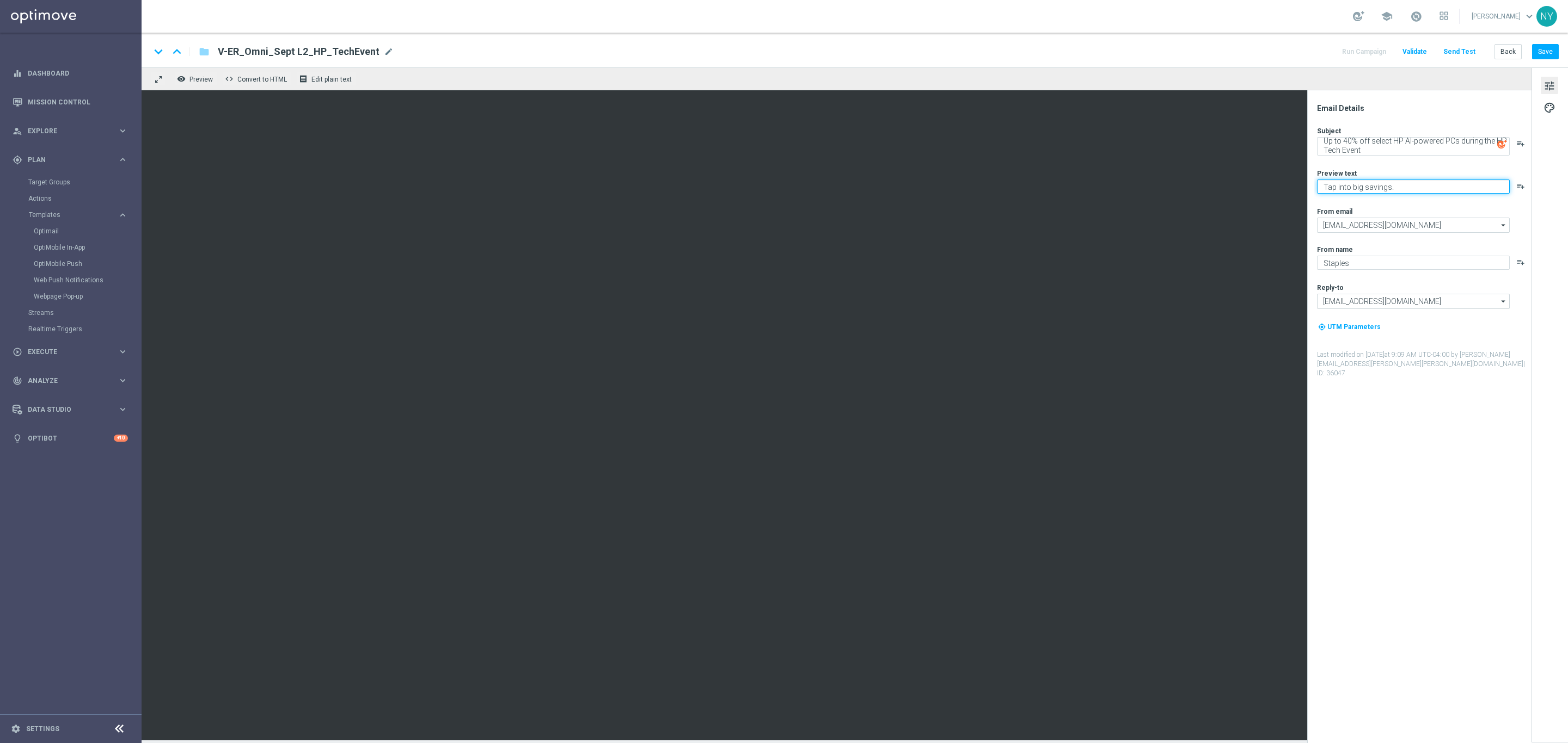
click at [1045, 190] on textarea "Tap into big savings." at bounding box center [1413, 186] width 193 height 14
type textarea "Tap into big savings."
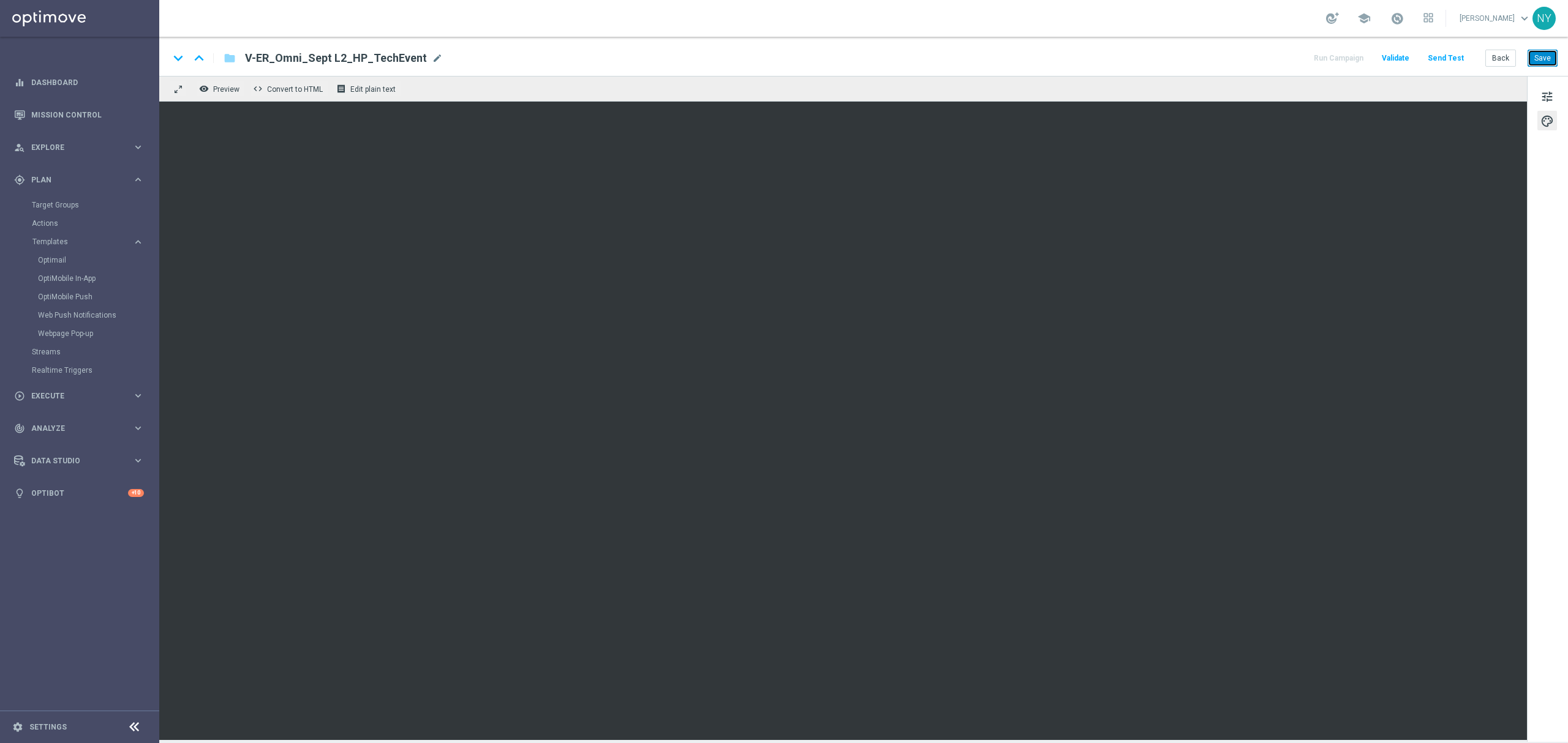
click at [1175, 56] on button "Save" at bounding box center [1542, 58] width 30 height 17
click at [1175, 60] on button "Save" at bounding box center [1542, 58] width 30 height 17
click at [1175, 61] on button "Save" at bounding box center [1542, 58] width 30 height 17
click at [1175, 62] on button "Save" at bounding box center [1542, 58] width 30 height 17
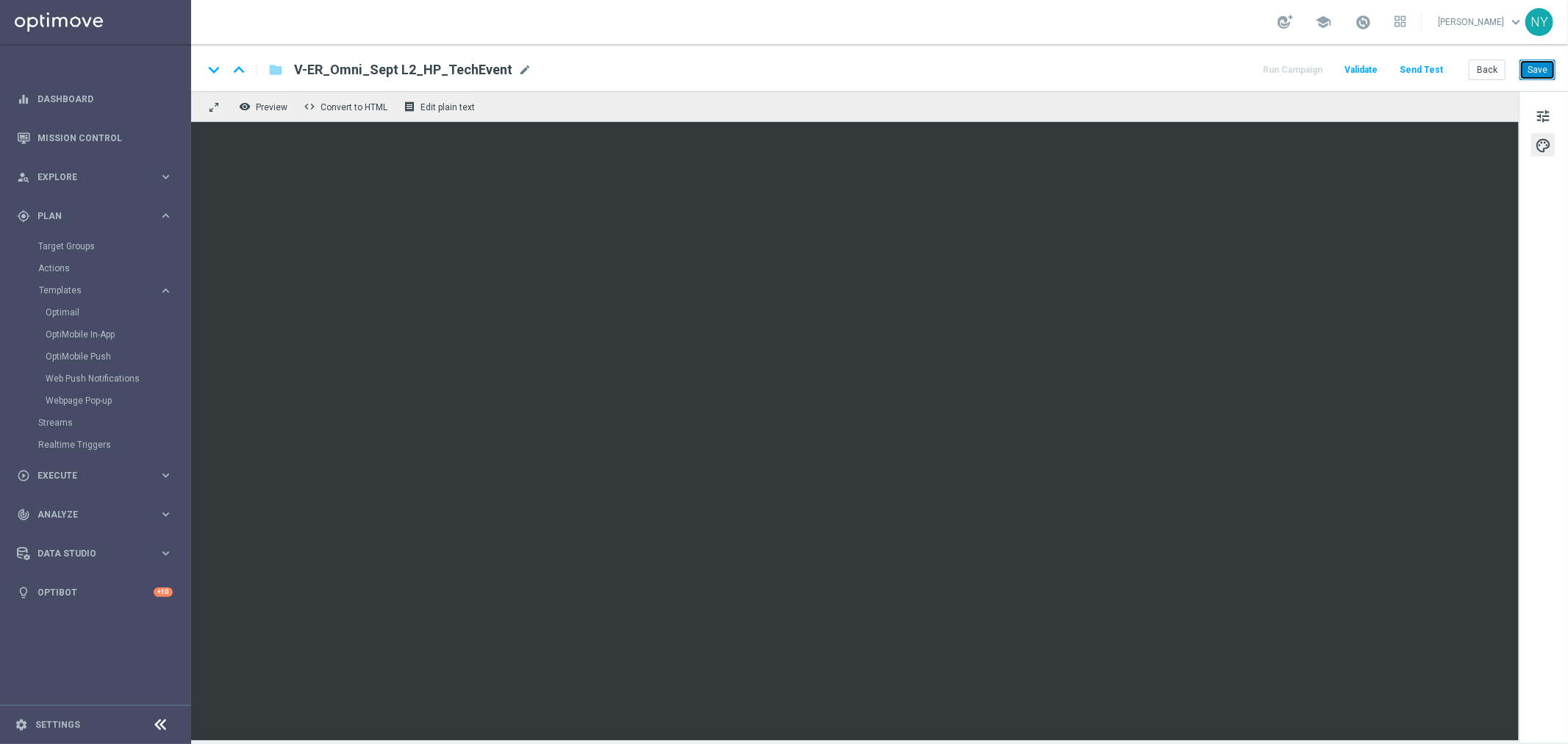
click at [1411, 70] on button "Save" at bounding box center [1537, 70] width 36 height 21
click at [1411, 71] on button "Send Test" at bounding box center [1422, 71] width 48 height 20
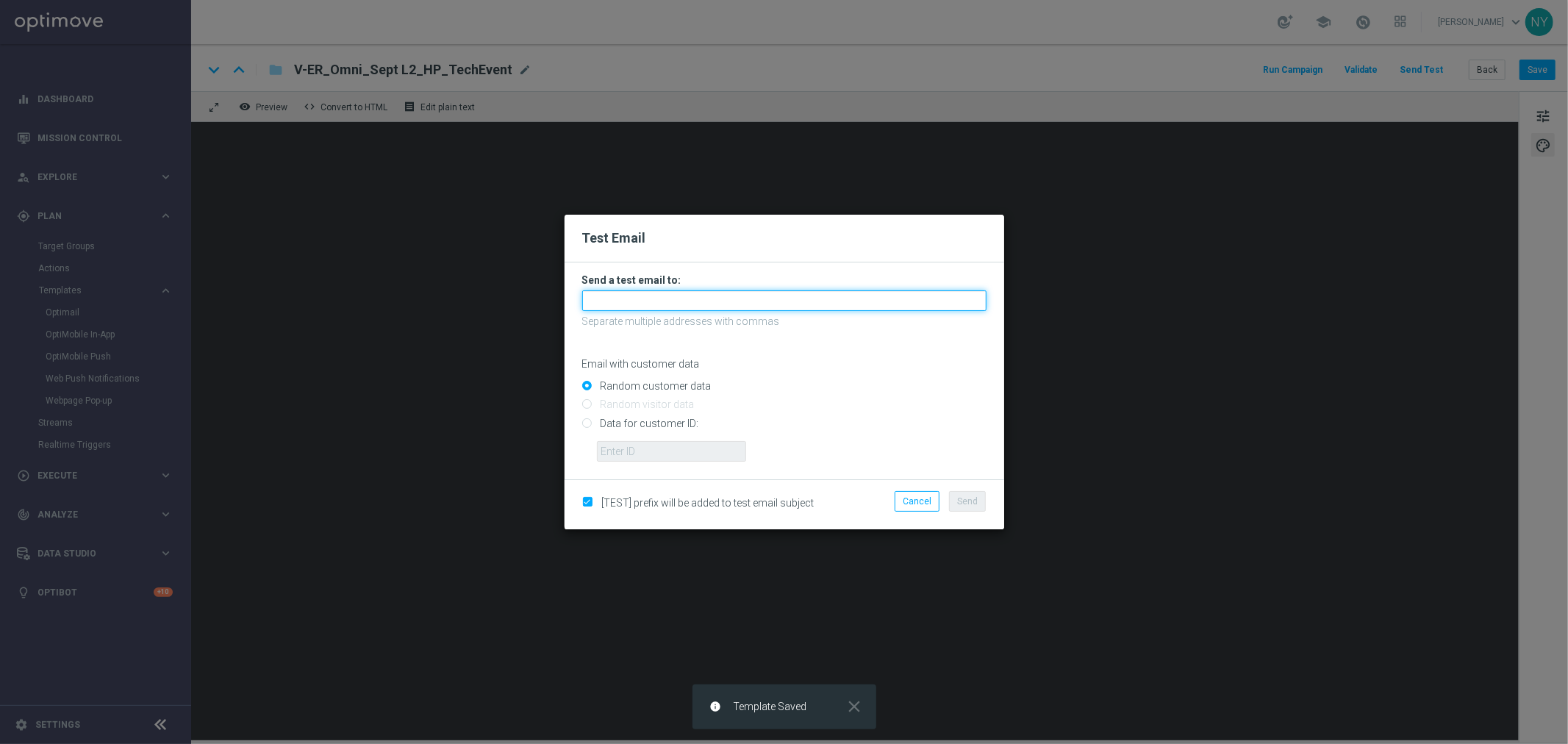
click at [678, 305] on input "text" at bounding box center [784, 300] width 404 height 21
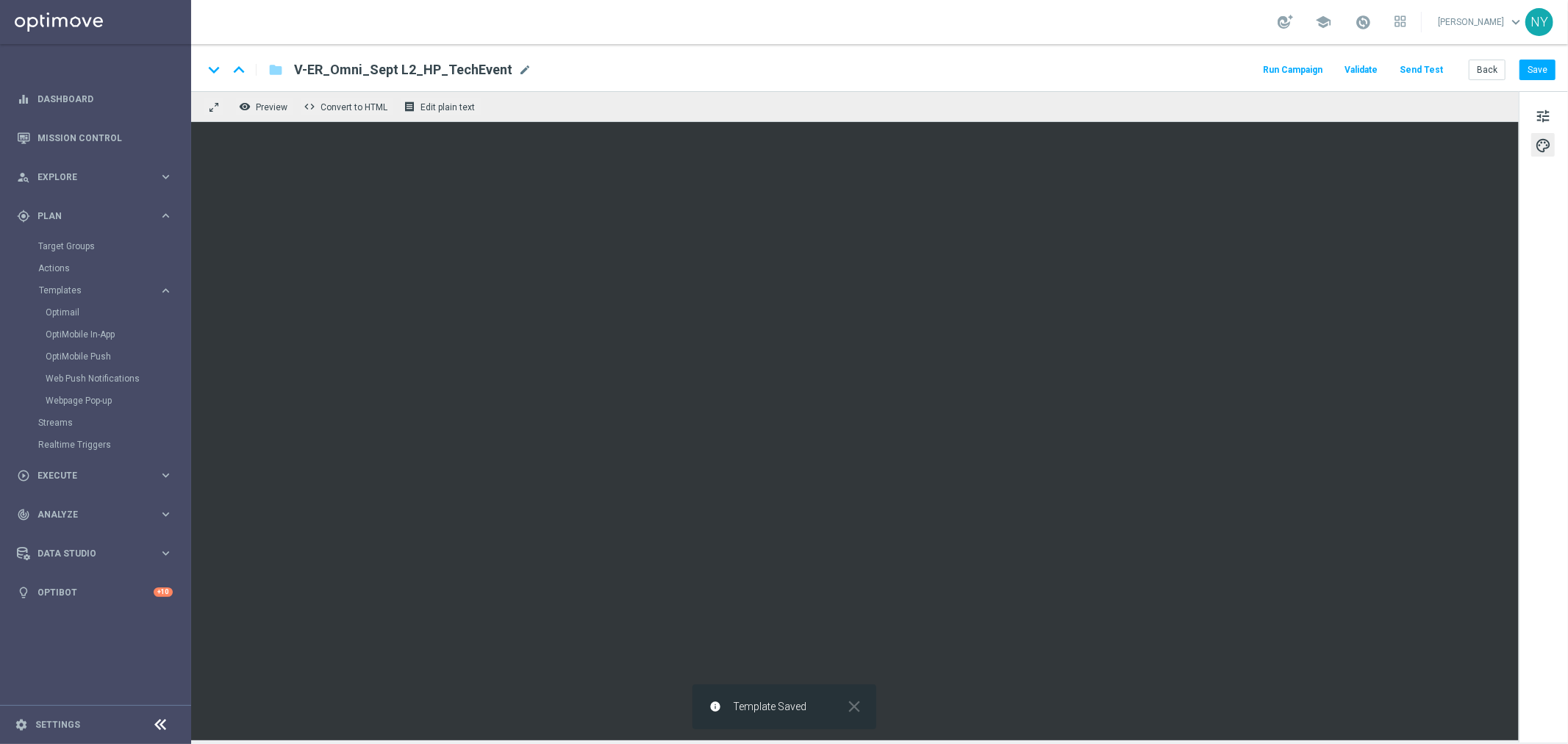
click at [1411, 78] on button "Send Test" at bounding box center [1422, 71] width 48 height 20
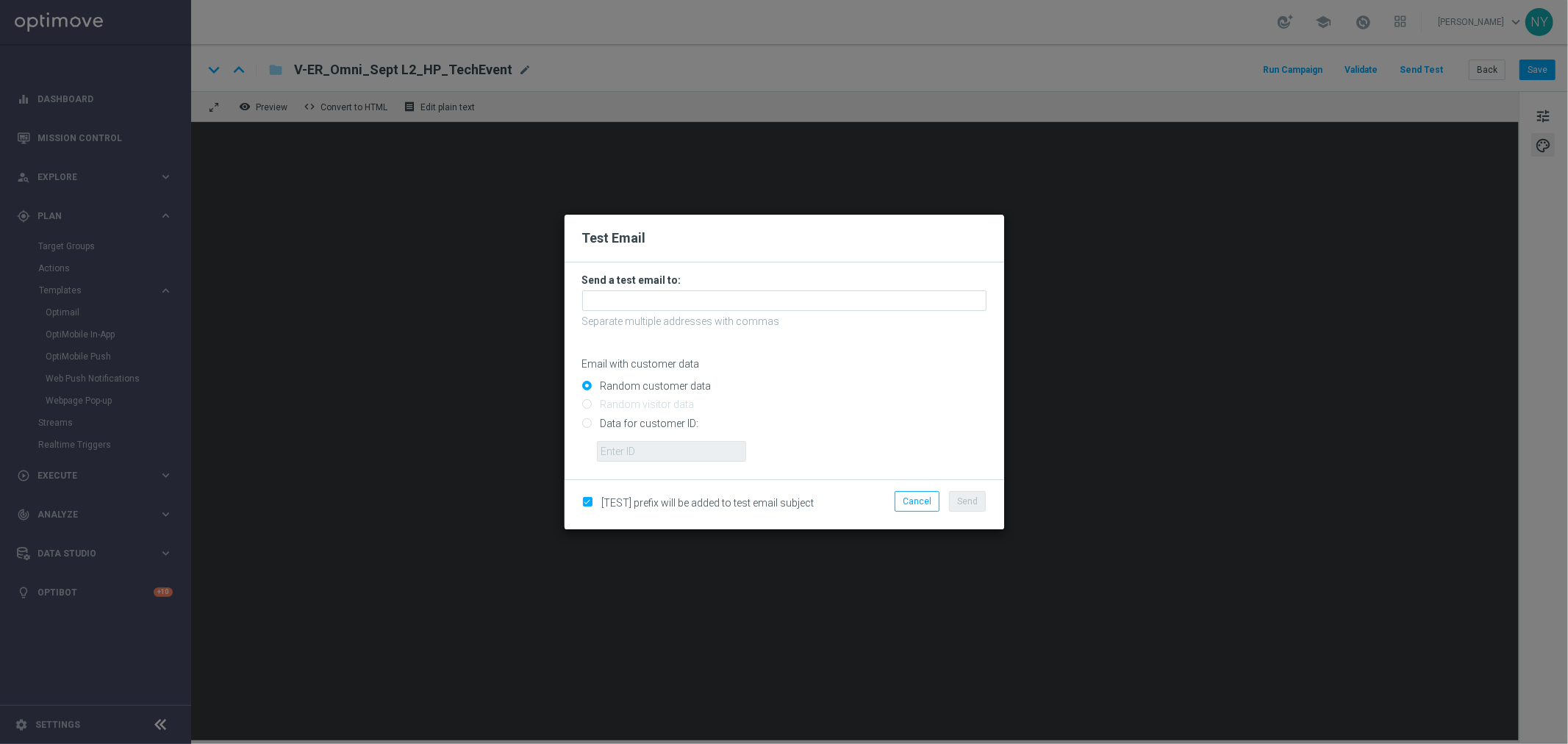
click at [1121, 218] on modal-container "Test Email Send a test email to: Separate multiple addresses with commas Email …" at bounding box center [784, 372] width 1568 height 744
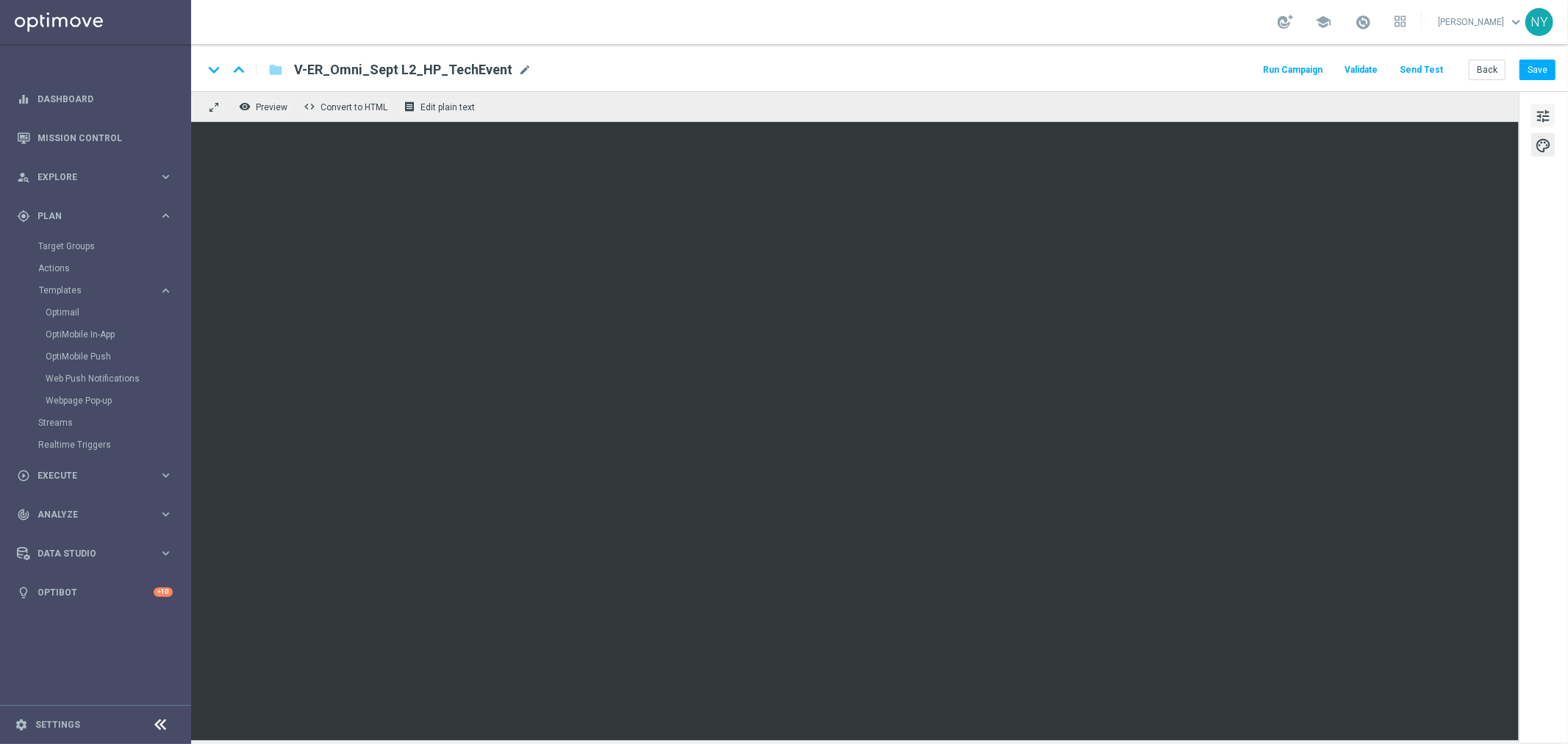
click at [1411, 121] on span "tune" at bounding box center [1543, 115] width 16 height 19
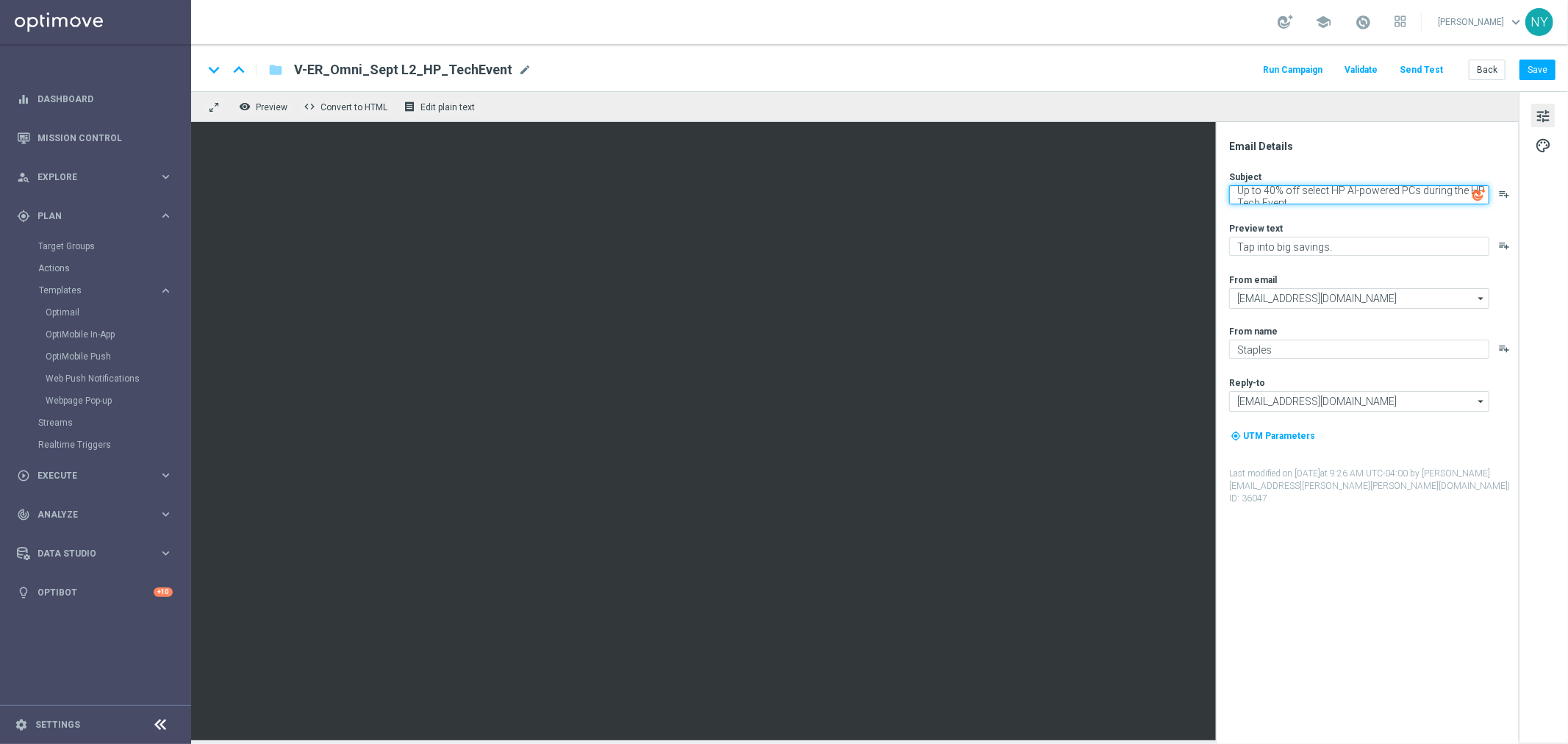
click at [1240, 194] on textarea "Up to 40% off select HP AI-powered PCs during the HP Tech Event" at bounding box center [1359, 194] width 261 height 19
paste textarea "💥"
click at [1309, 204] on textarea "💥Up to 40% off select HP AI-powered PCs during the HP Tech Event" at bounding box center [1359, 197] width 261 height 25
paste textarea "💥"
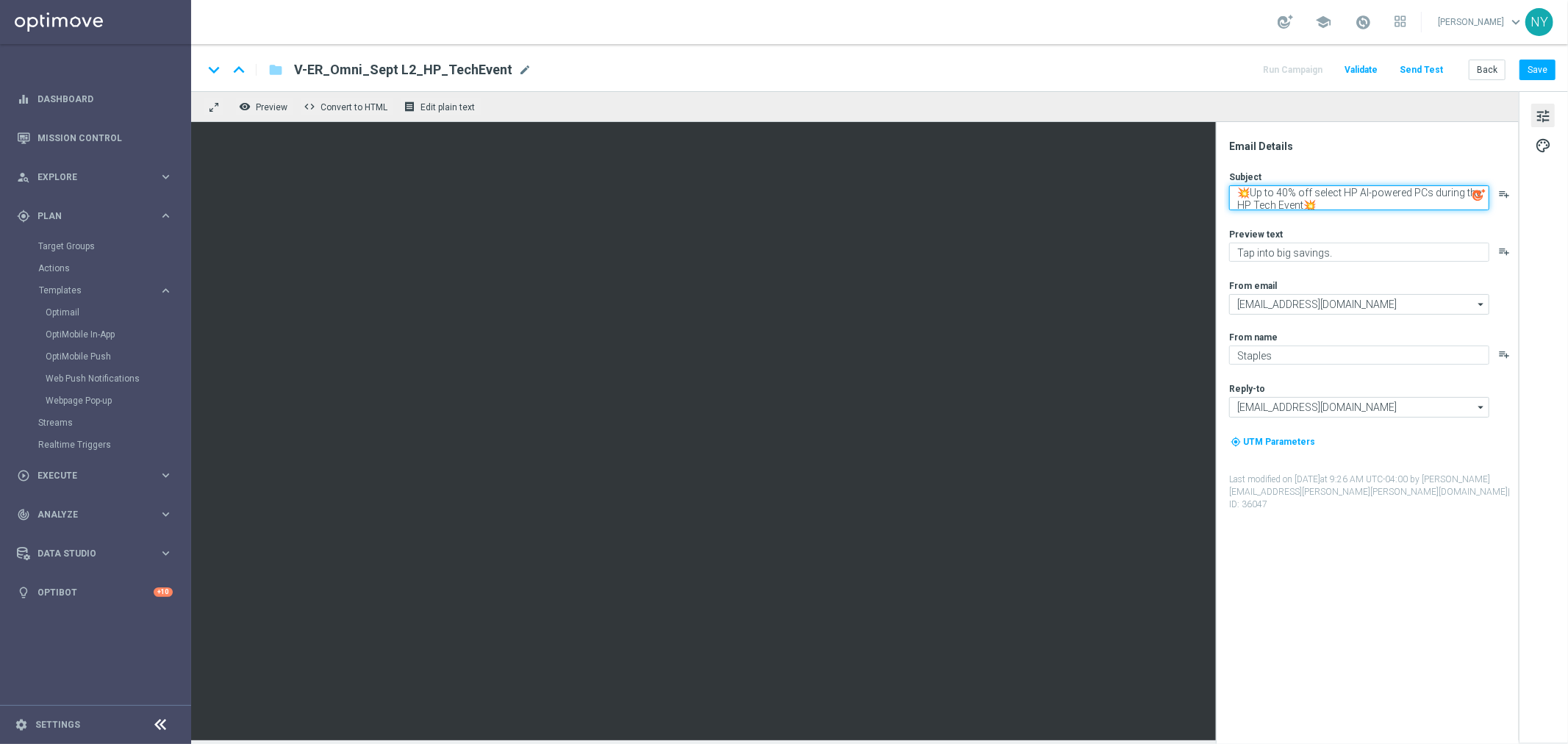
scroll to position [5, 0]
type textarea "💥Up to 40% off select HP AI-powered PCs during the HP Tech Event💥"
click at [1411, 69] on button "Save" at bounding box center [1537, 70] width 36 height 21
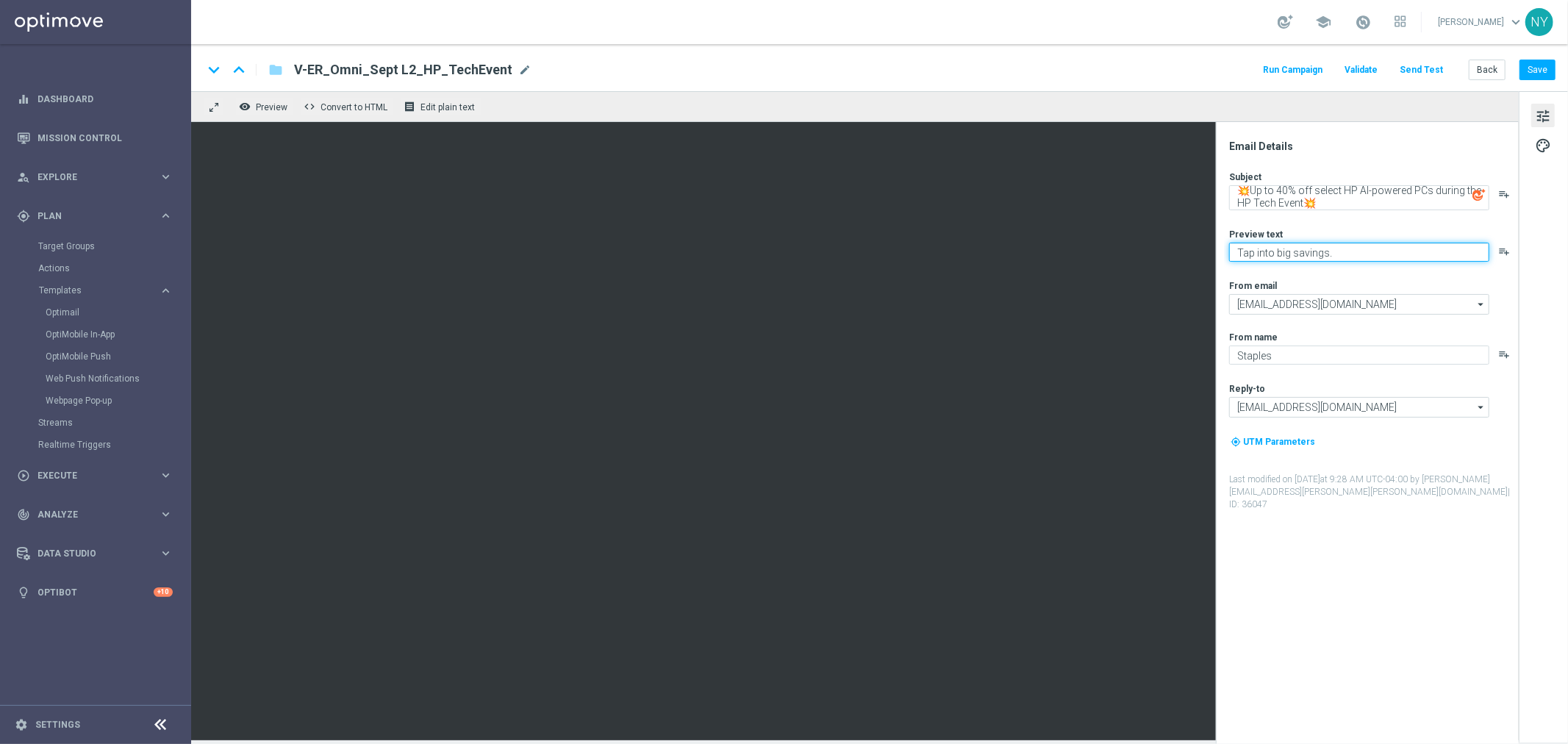
click at [1241, 251] on textarea "Tap into big savings." at bounding box center [1359, 252] width 261 height 19
click at [1239, 253] on textarea "Tap into big savings." at bounding box center [1359, 252] width 261 height 19
paste textarea "👆"
click at [1243, 255] on textarea "T👆ap into big savings." at bounding box center [1359, 252] width 261 height 19
click at [1251, 258] on textarea "👆ap into big savings." at bounding box center [1359, 252] width 261 height 19
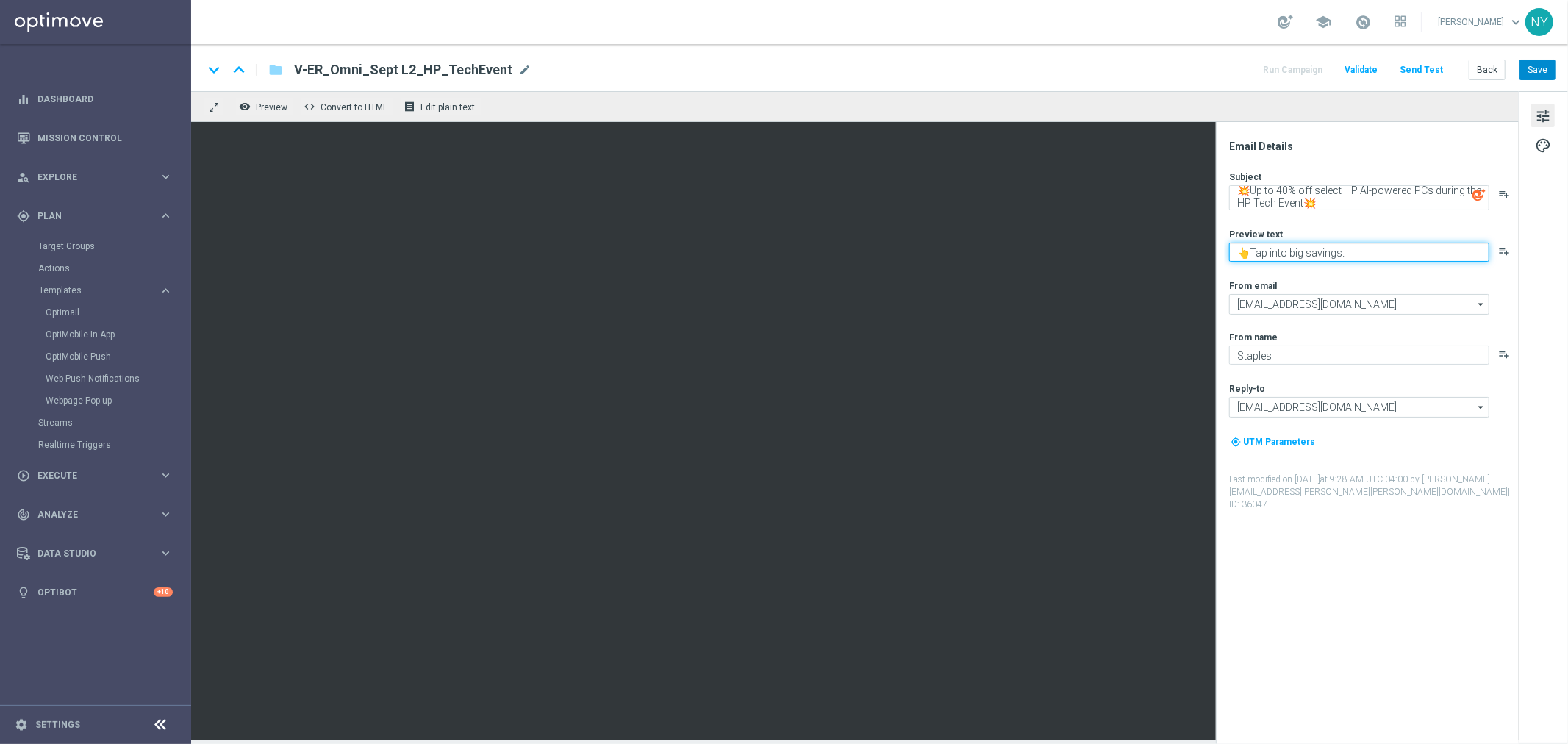
type textarea "👆Tap into big savings."
click at [1411, 67] on button "Save" at bounding box center [1537, 70] width 36 height 21
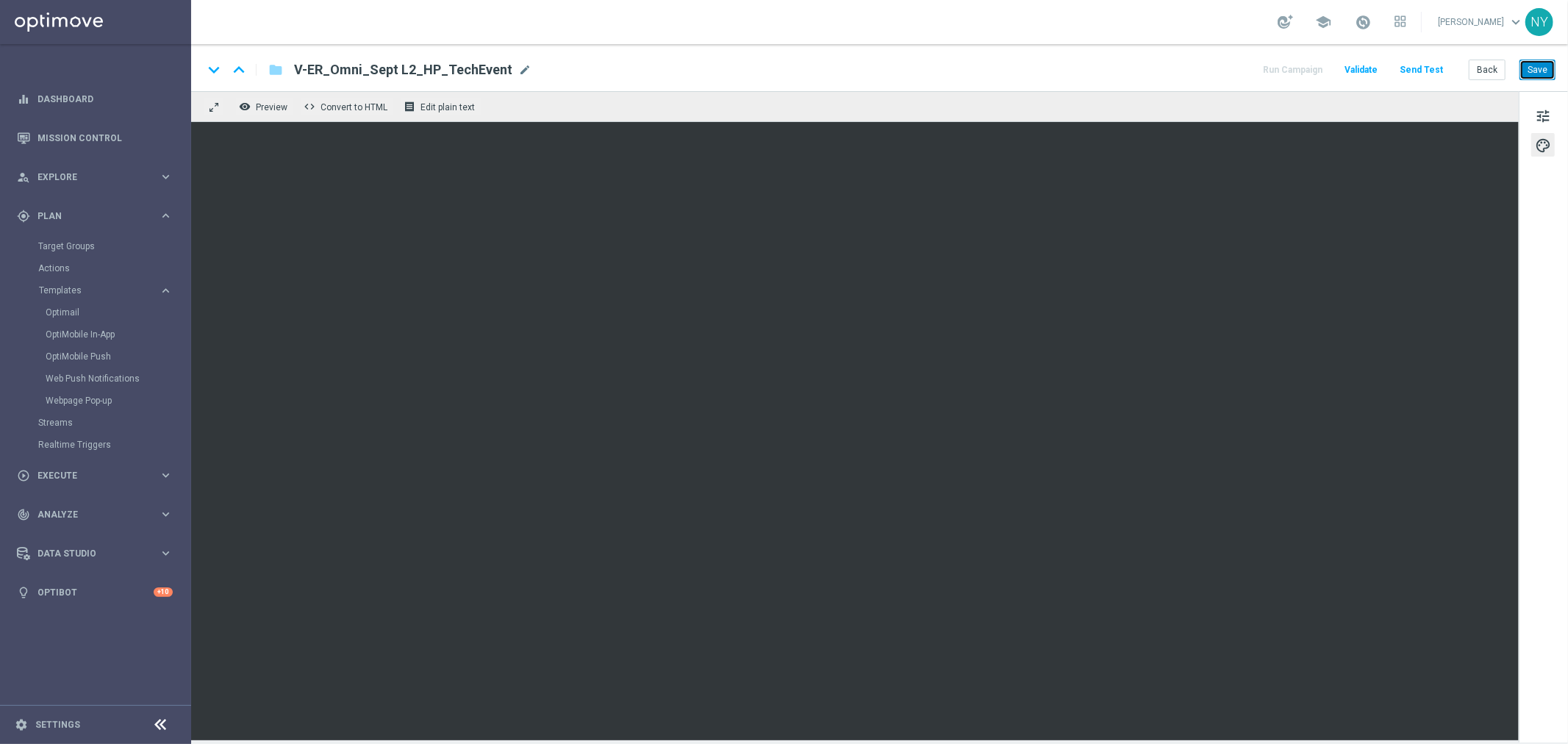
click at [1411, 70] on button "Save" at bounding box center [1537, 70] width 36 height 21
click at [1411, 67] on button "Send Test" at bounding box center [1422, 71] width 48 height 20
click at [1411, 72] on button "Send Test" at bounding box center [1422, 71] width 48 height 20
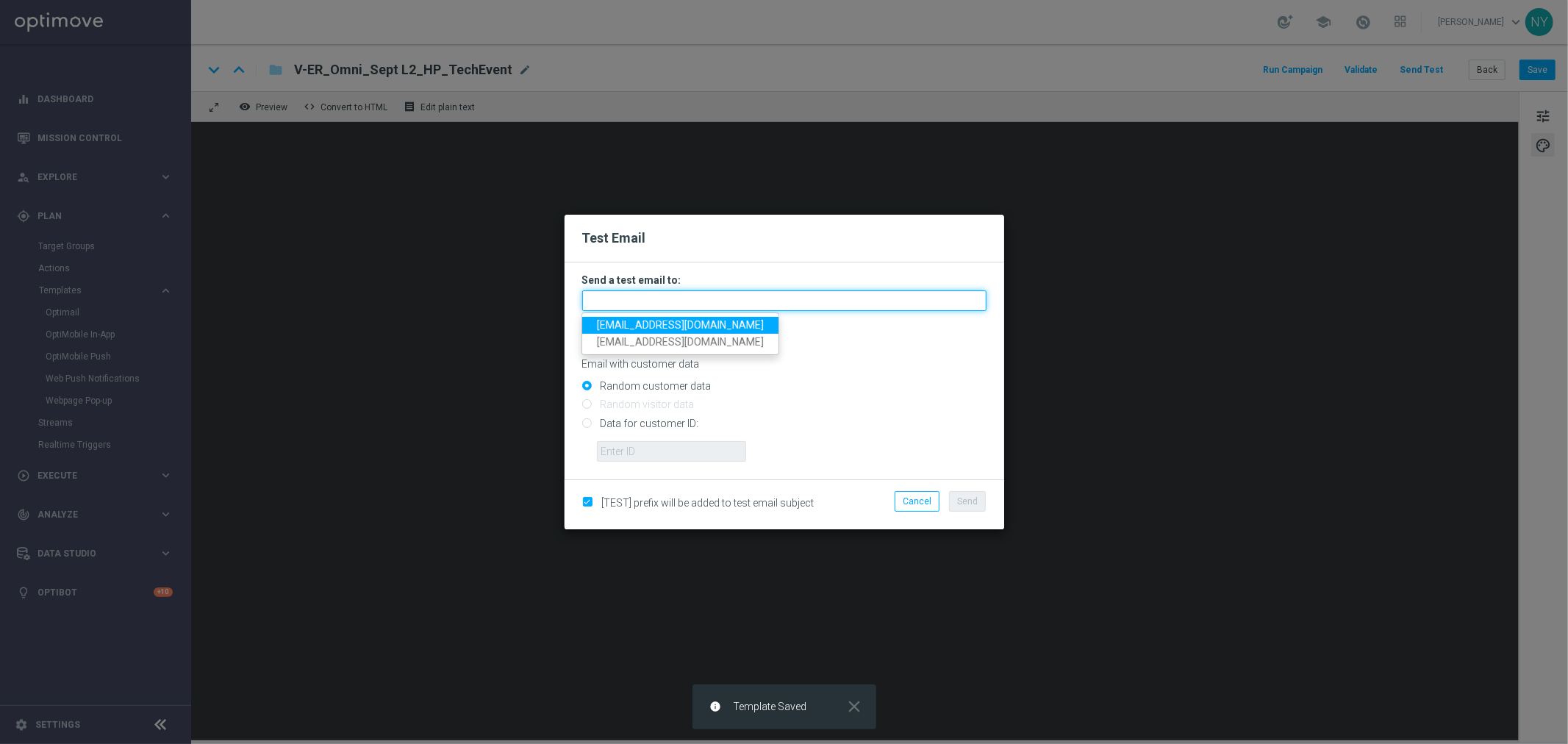
click at [613, 299] on input "text" at bounding box center [784, 300] width 404 height 21
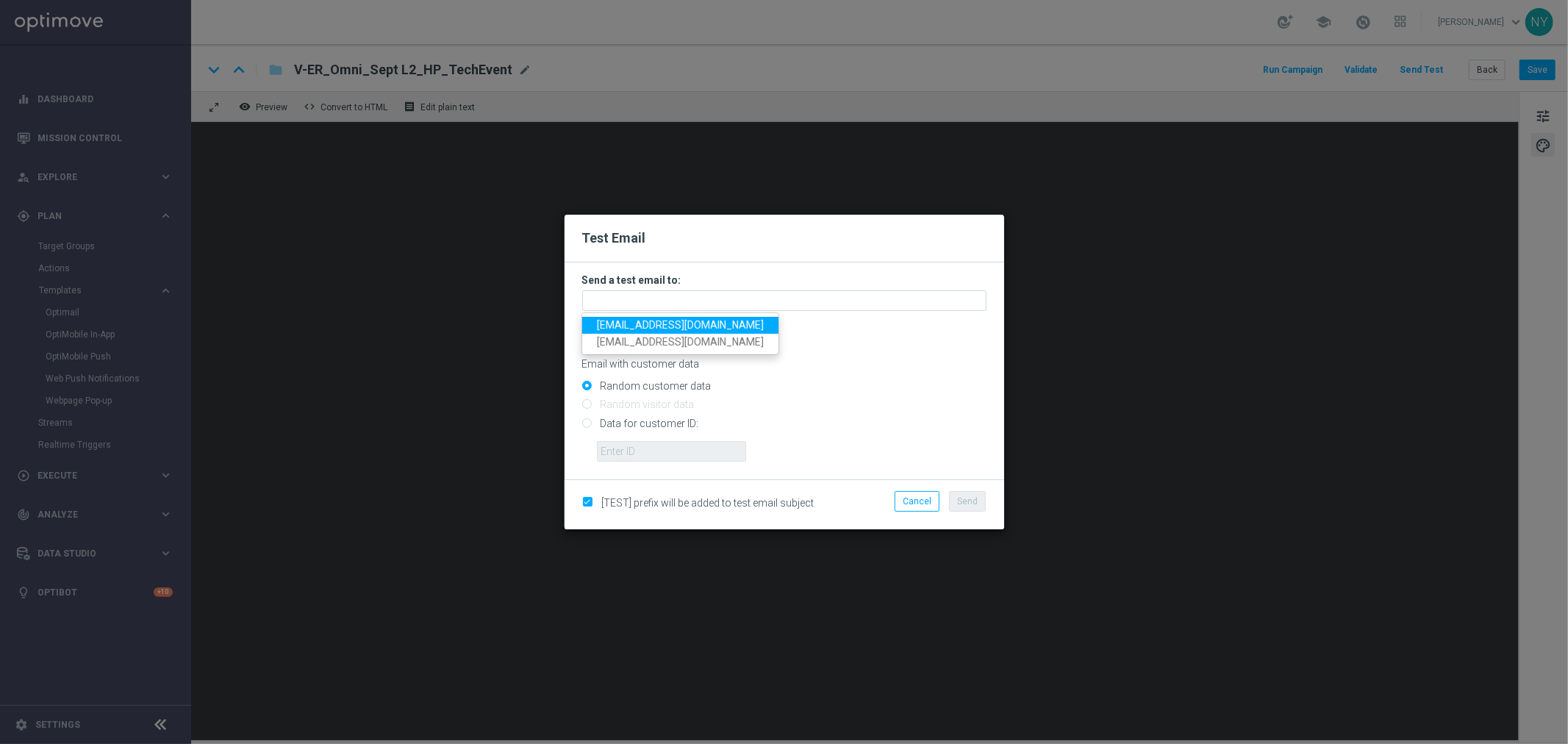
click at [620, 323] on span "[EMAIL_ADDRESS][DOMAIN_NAME]" at bounding box center [681, 325] width 167 height 12
type input "[EMAIL_ADDRESS][DOMAIN_NAME]"
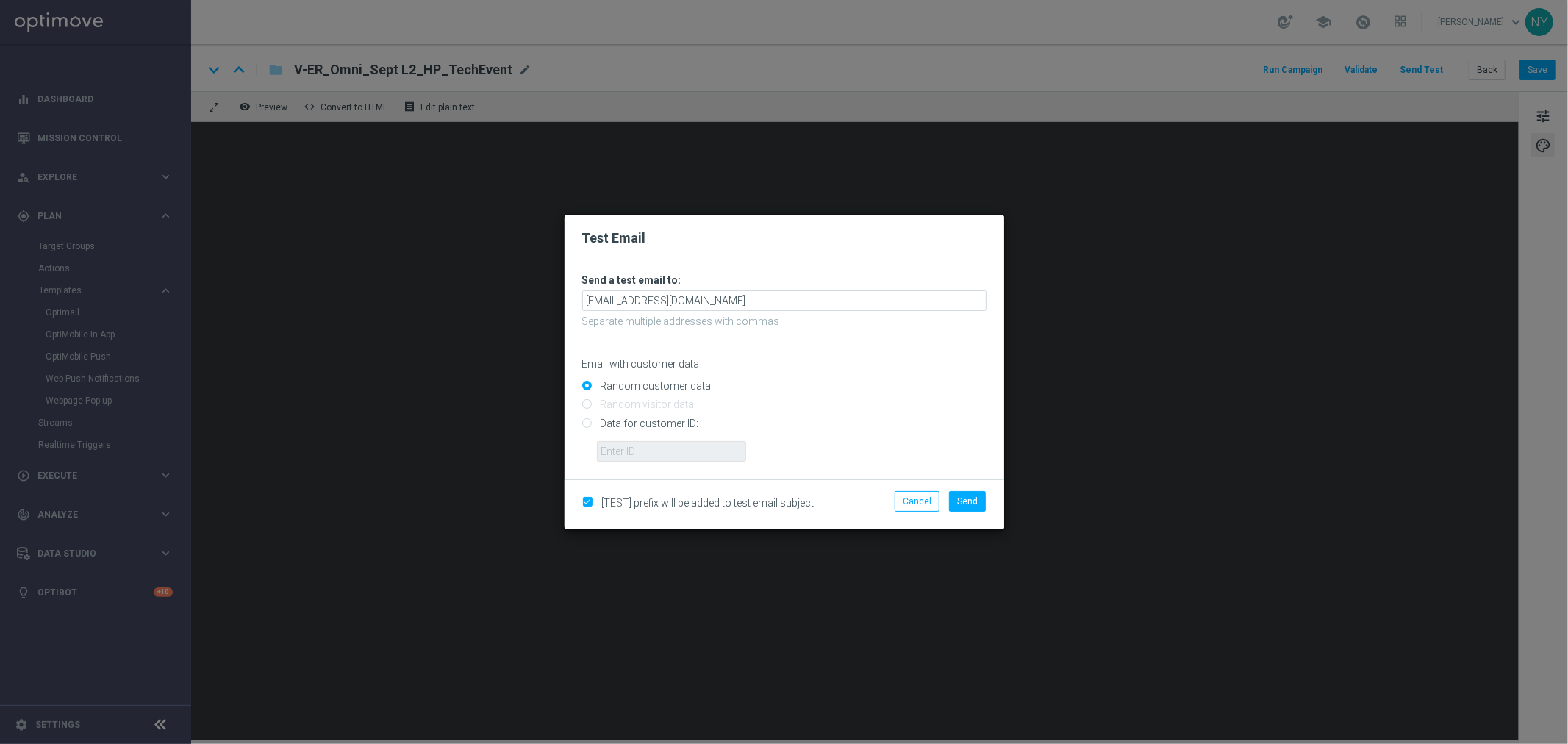
click at [588, 424] on input "Data for customer ID:" at bounding box center [784, 429] width 404 height 21
radio input "true"
click at [630, 453] on input "text" at bounding box center [672, 451] width 149 height 21
paste input "10000006208"
type input "10000006208"
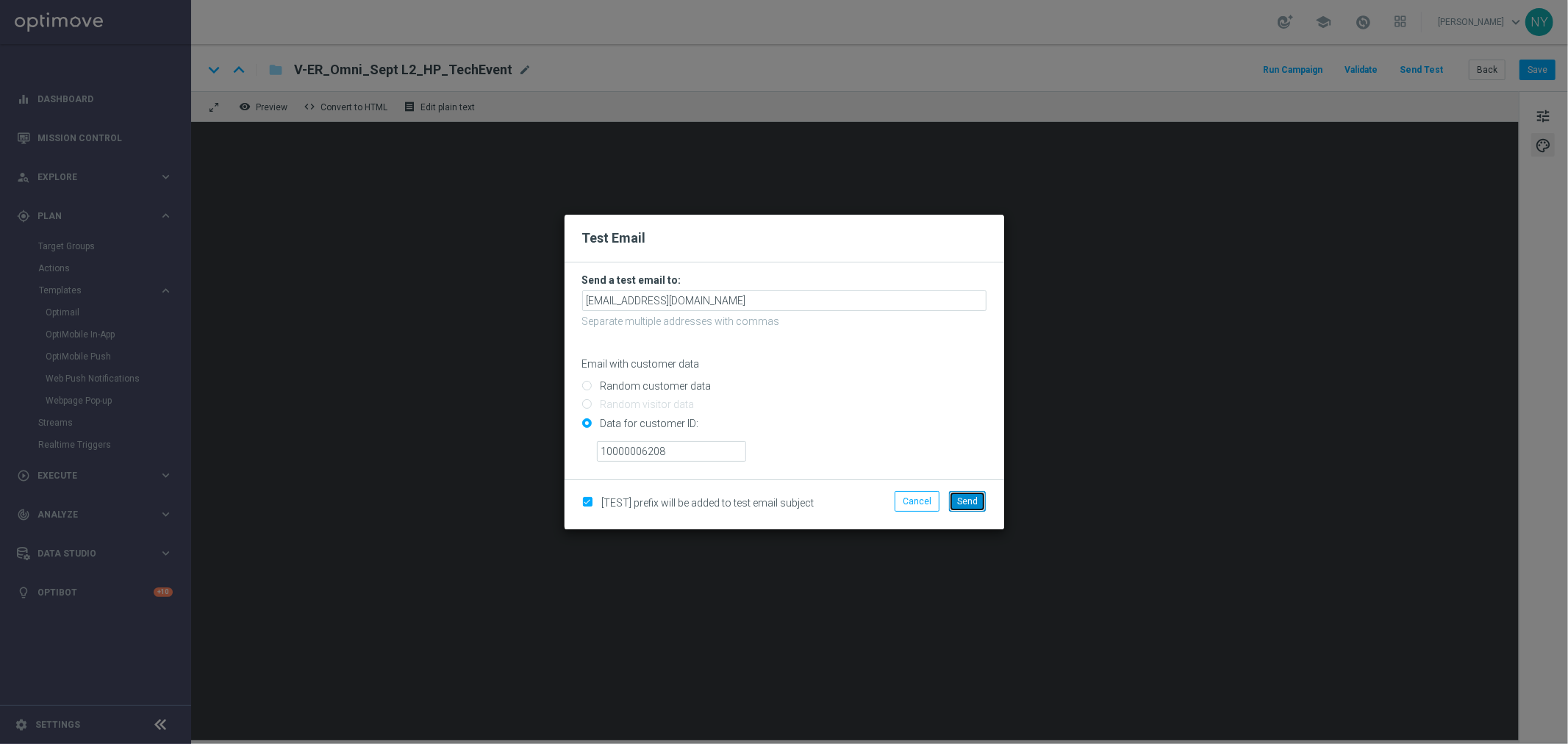
click at [957, 499] on button "Send" at bounding box center [967, 501] width 37 height 21
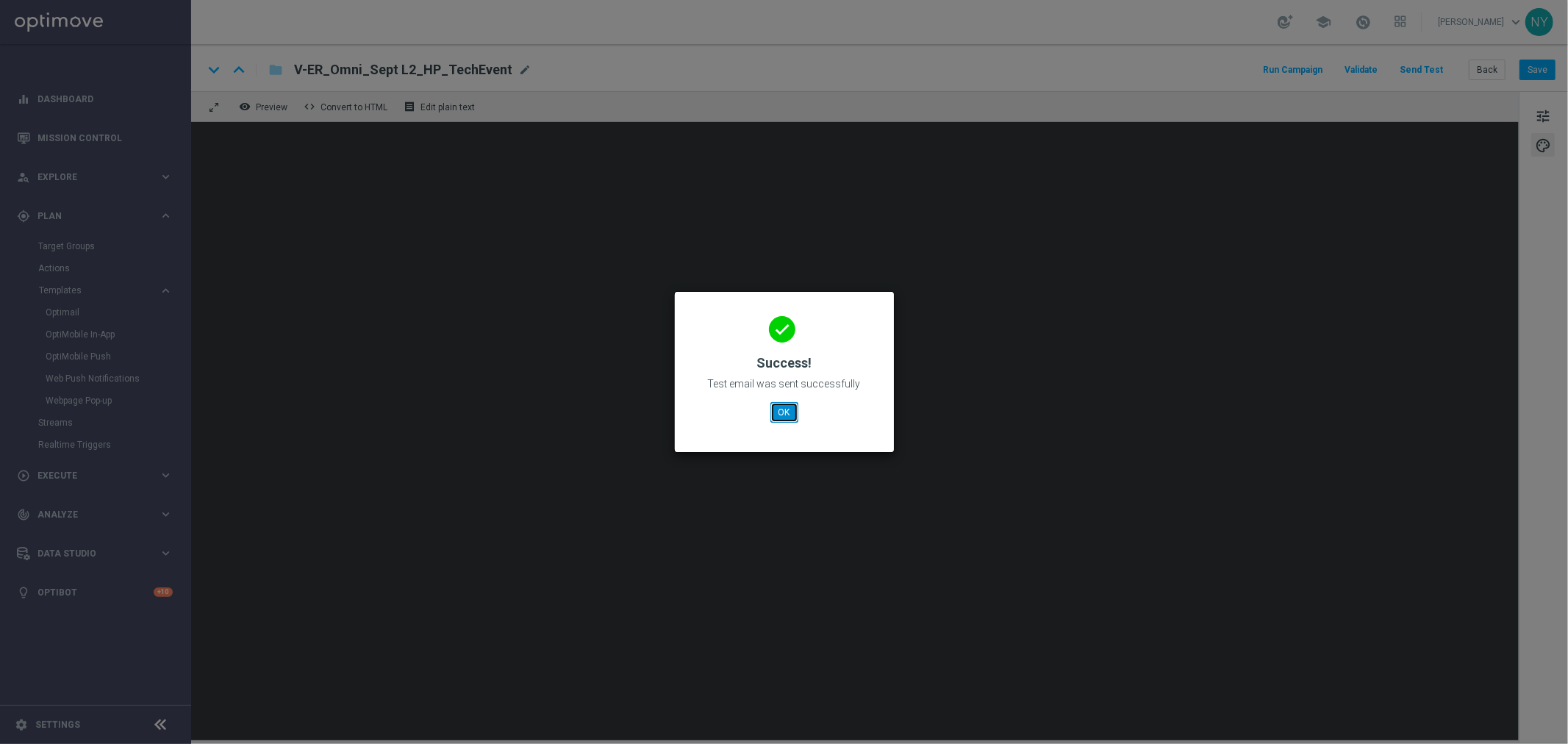
click at [783, 413] on button "OK" at bounding box center [784, 412] width 28 height 21
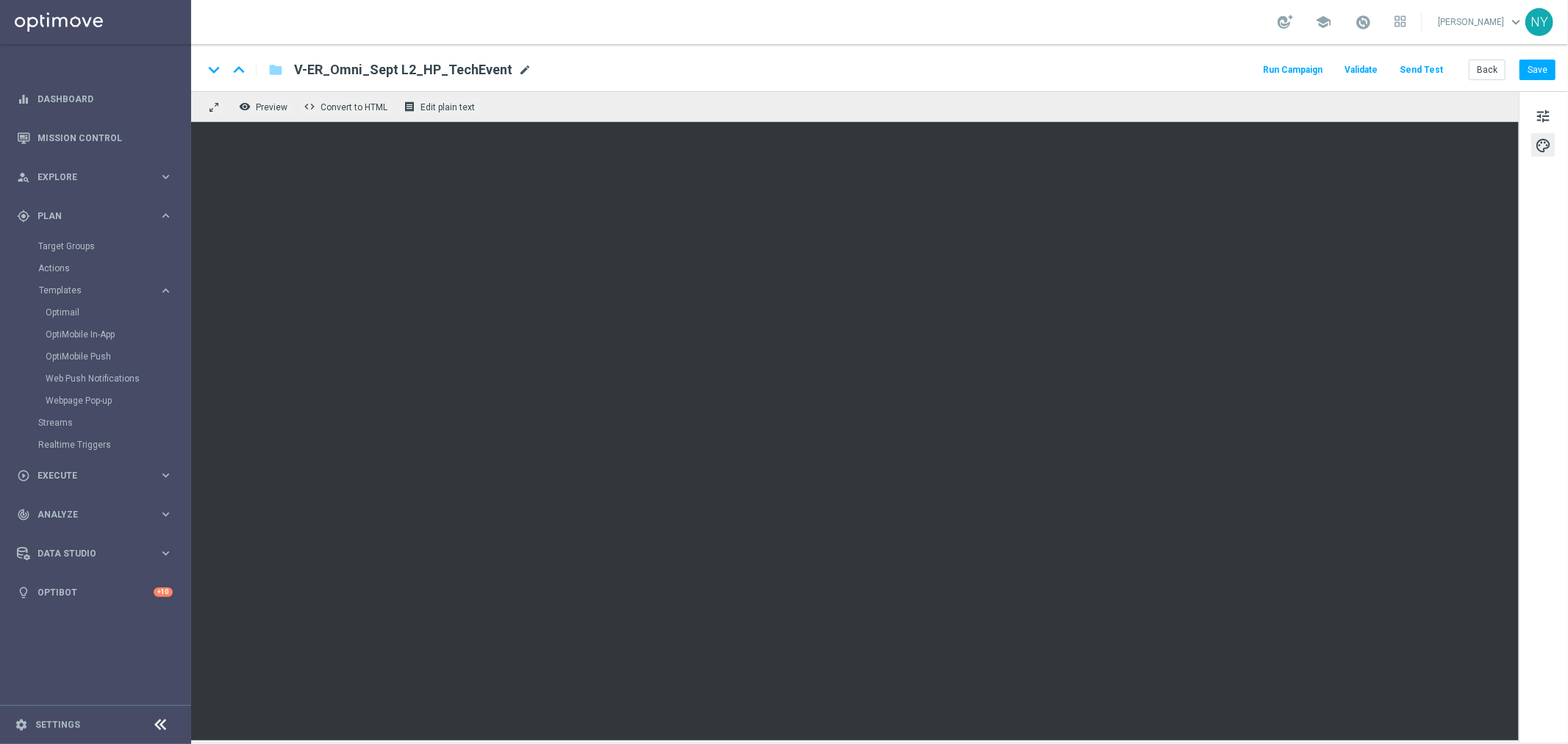
click at [518, 69] on span "mode_edit" at bounding box center [524, 70] width 13 height 13
click at [345, 72] on input "V-ER_Omni_Sept L2_HP_TechEvent" at bounding box center [477, 70] width 364 height 19
click at [333, 72] on input "V-ER_Omni_Sept L2_HP_TechEvent" at bounding box center [477, 70] width 364 height 19
click at [353, 70] on input "V-ER_Omni_Sept L2_HP_TechEvent" at bounding box center [477, 70] width 364 height 19
type input "V-ER_ED_Sept L2_HP_TechEvent"
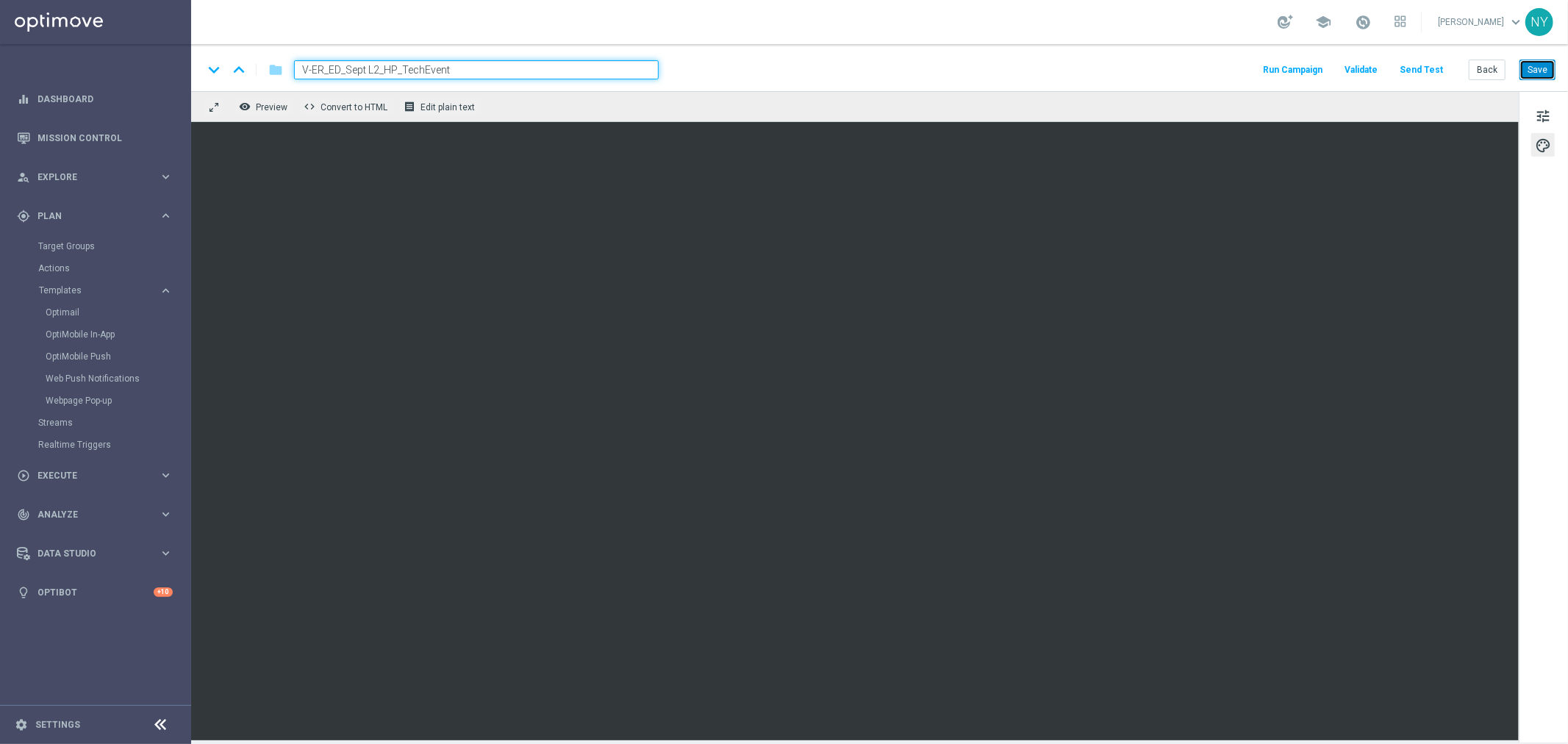
click at [1411, 68] on button "Save" at bounding box center [1537, 70] width 36 height 21
click at [1411, 71] on button "Save" at bounding box center [1537, 70] width 36 height 21
click at [1411, 71] on button "Send Test" at bounding box center [1422, 71] width 48 height 20
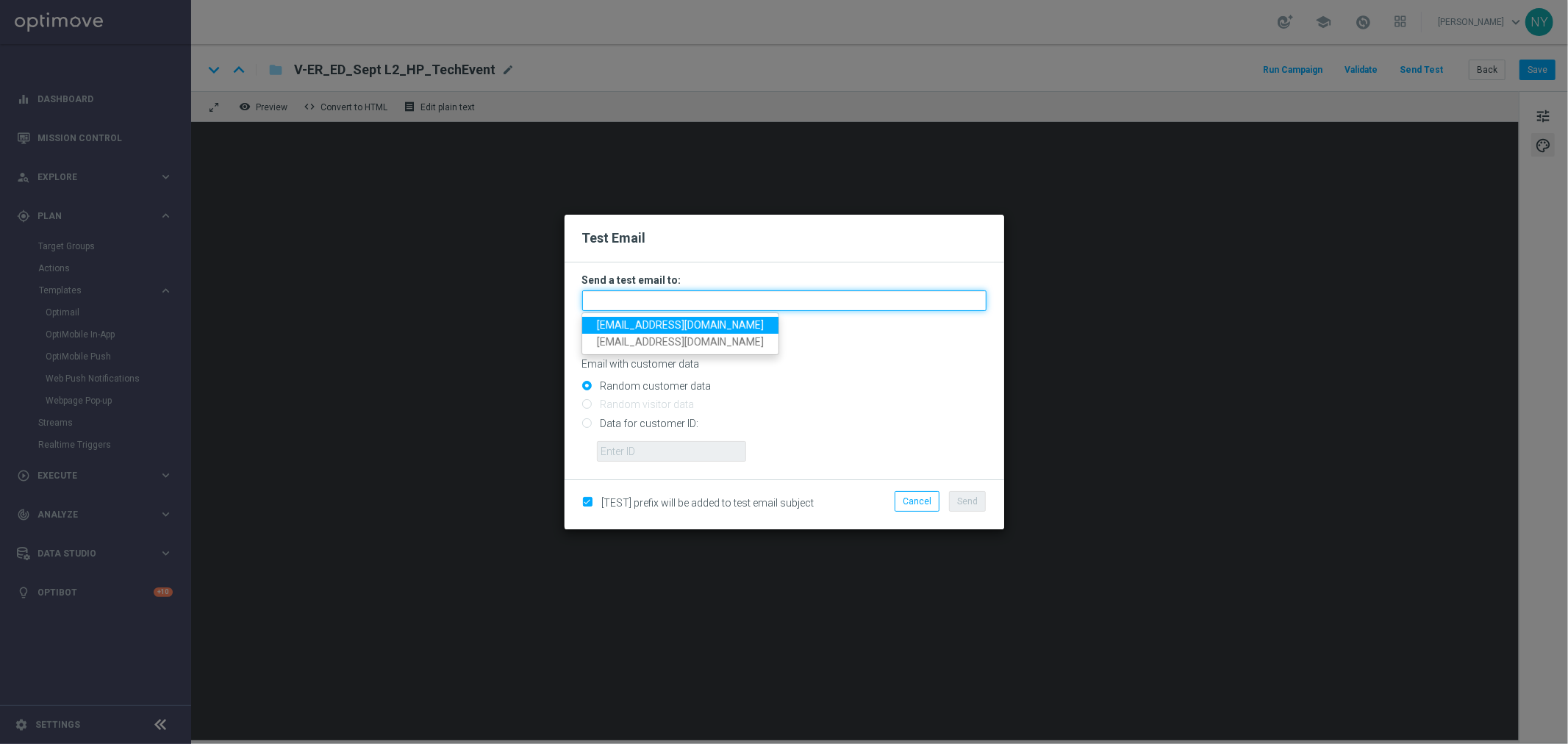
click at [642, 302] on input "text" at bounding box center [784, 300] width 404 height 21
paste input "[EMAIL_ADDRESS][DOMAIN_NAME]"
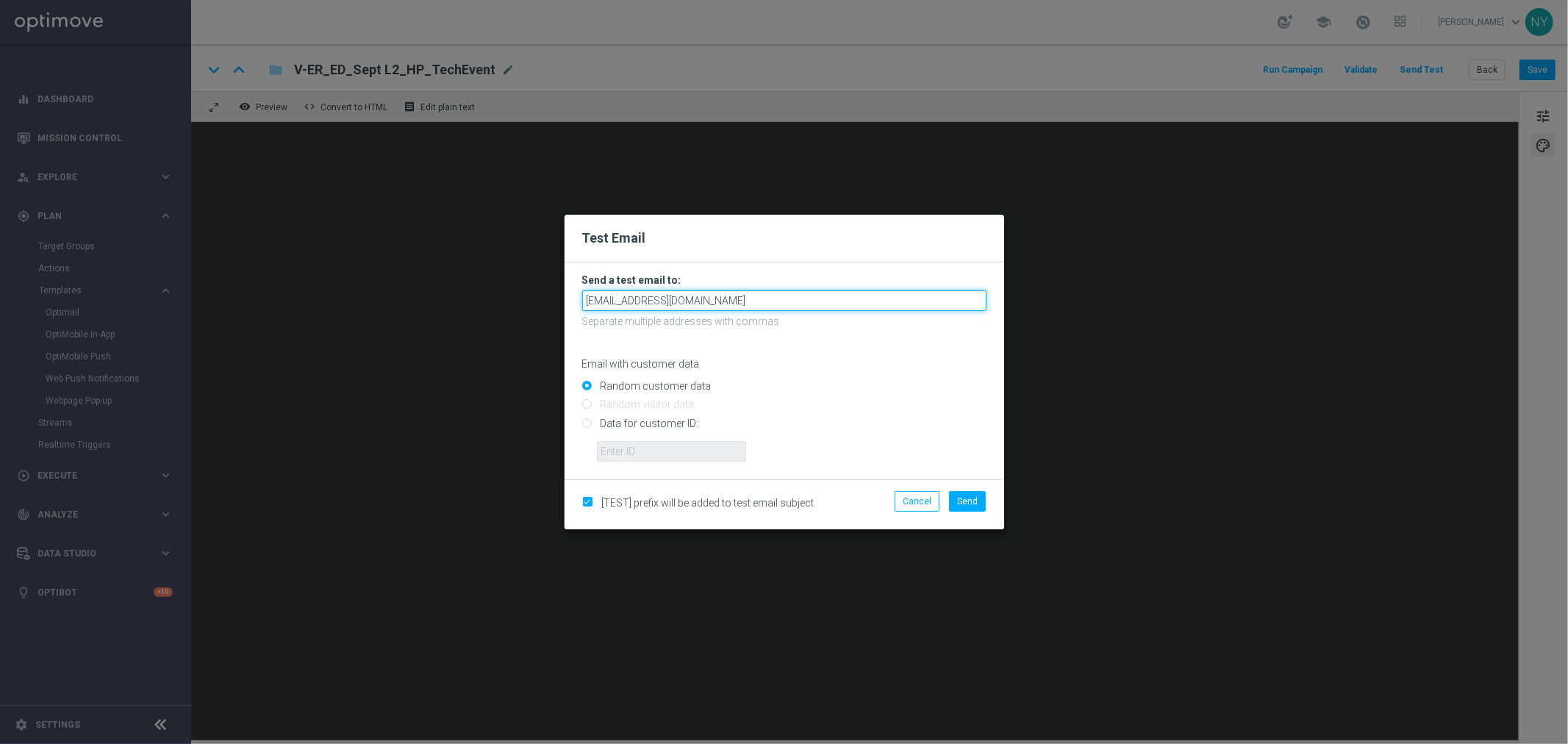
type input "[EMAIL_ADDRESS][DOMAIN_NAME]"
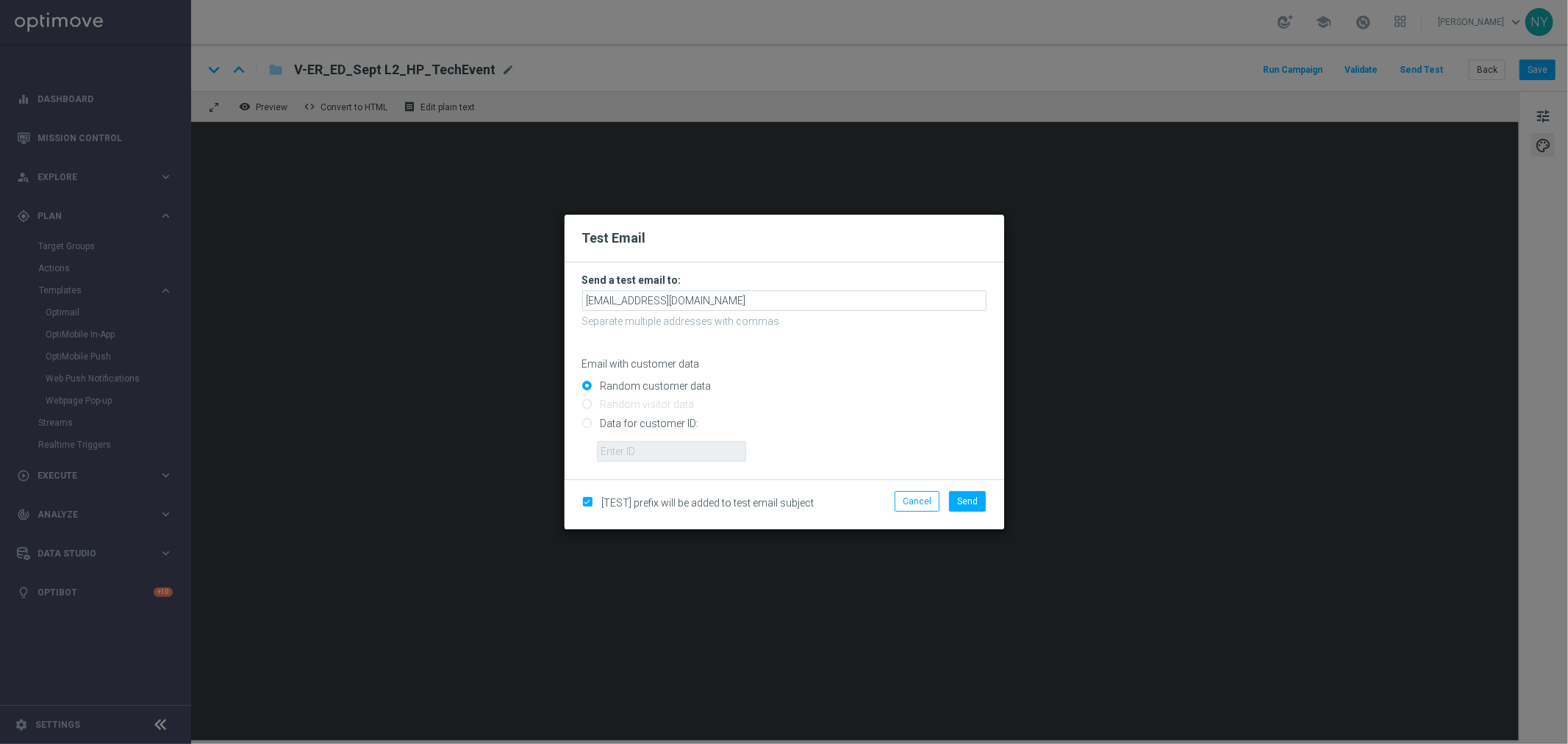
click at [590, 424] on input "Data for customer ID:" at bounding box center [784, 429] width 404 height 21
radio input "true"
click at [625, 465] on form "Send a test email to: [EMAIL_ADDRESS][DOMAIN_NAME] Separate multiple addresses …" at bounding box center [784, 371] width 440 height 217
click at [636, 458] on input "text" at bounding box center [672, 451] width 149 height 21
click at [651, 451] on input "text" at bounding box center [672, 451] width 149 height 21
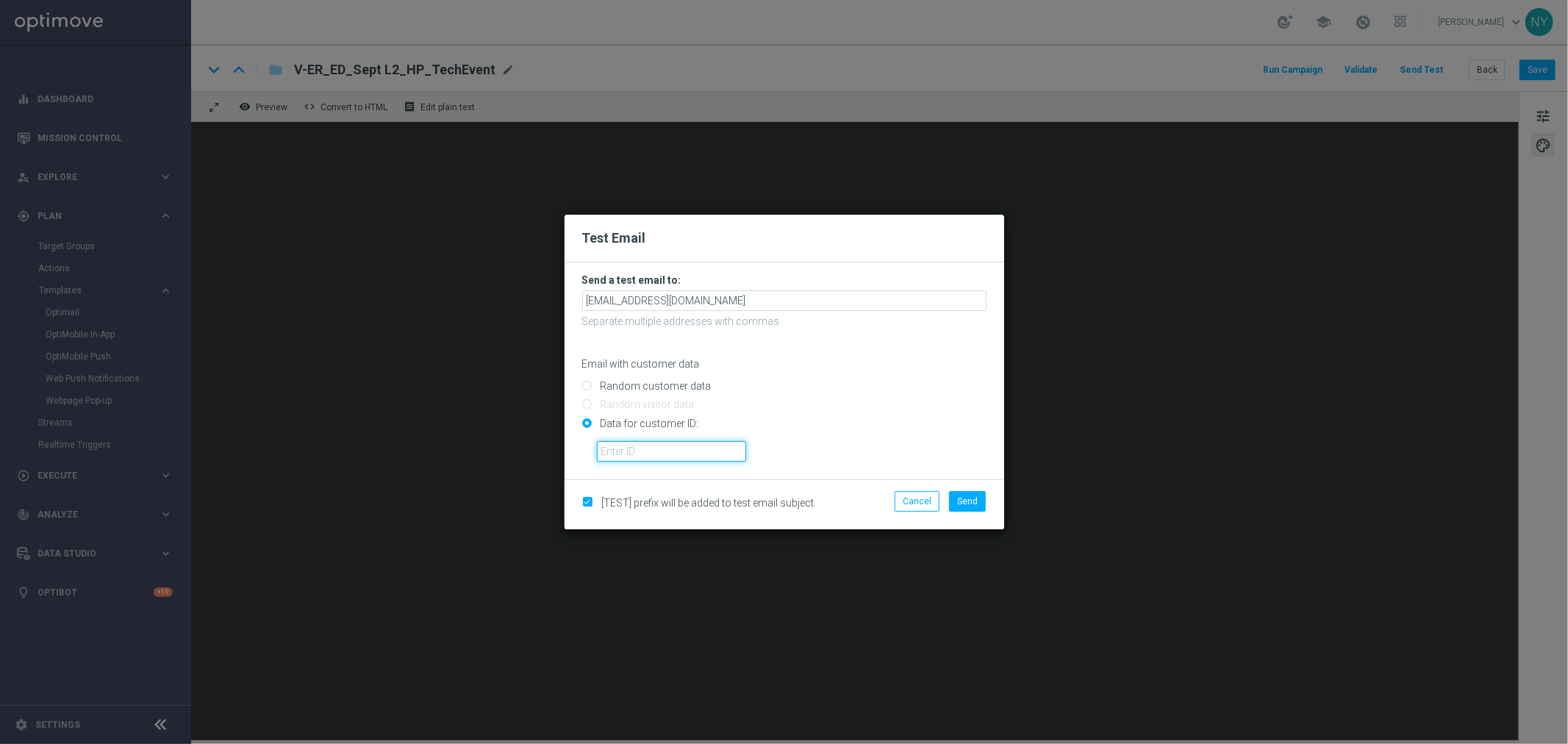
paste input "10000006208"
type input "10000006208"
click at [959, 502] on span "Send" at bounding box center [967, 501] width 21 height 10
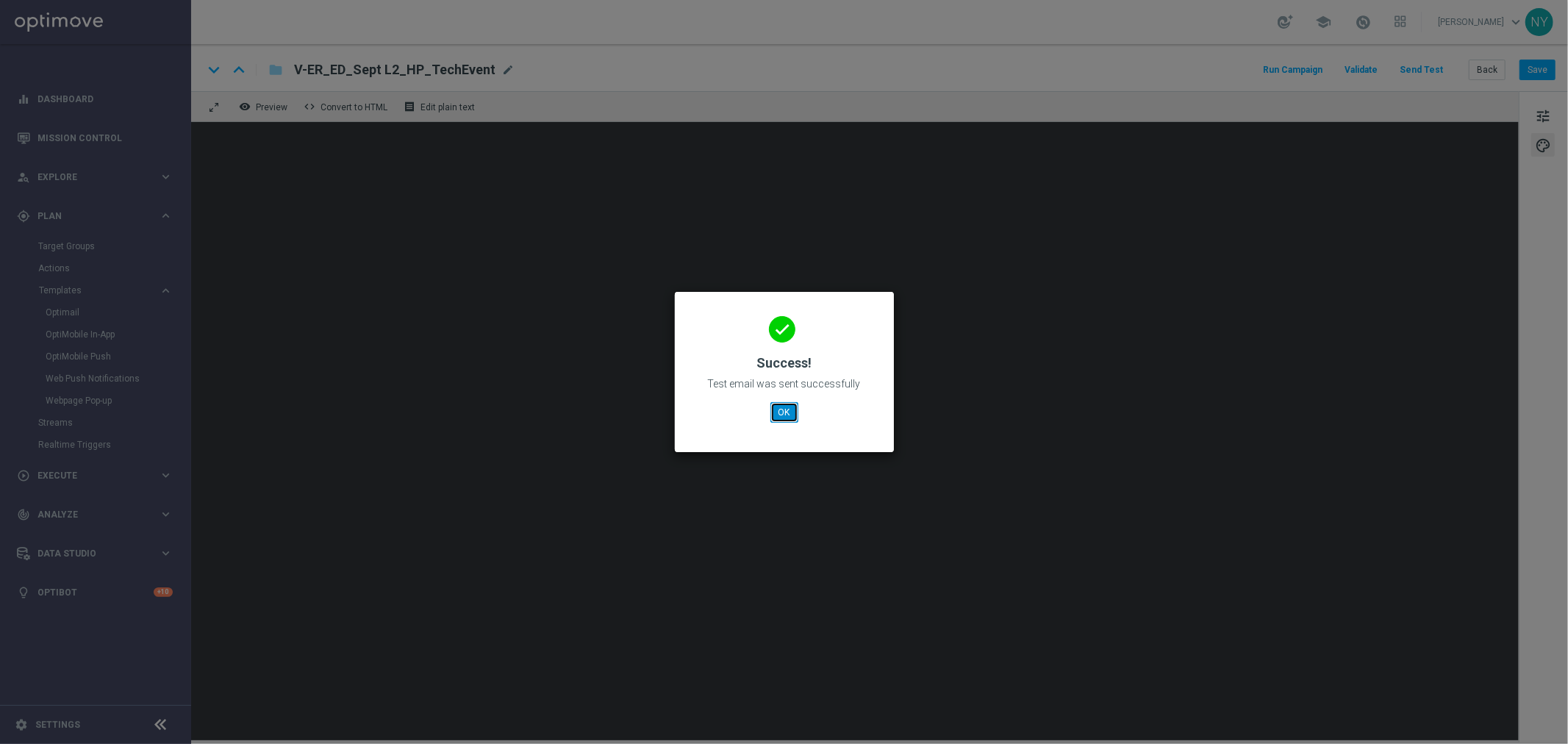
click at [784, 418] on button "OK" at bounding box center [784, 412] width 28 height 21
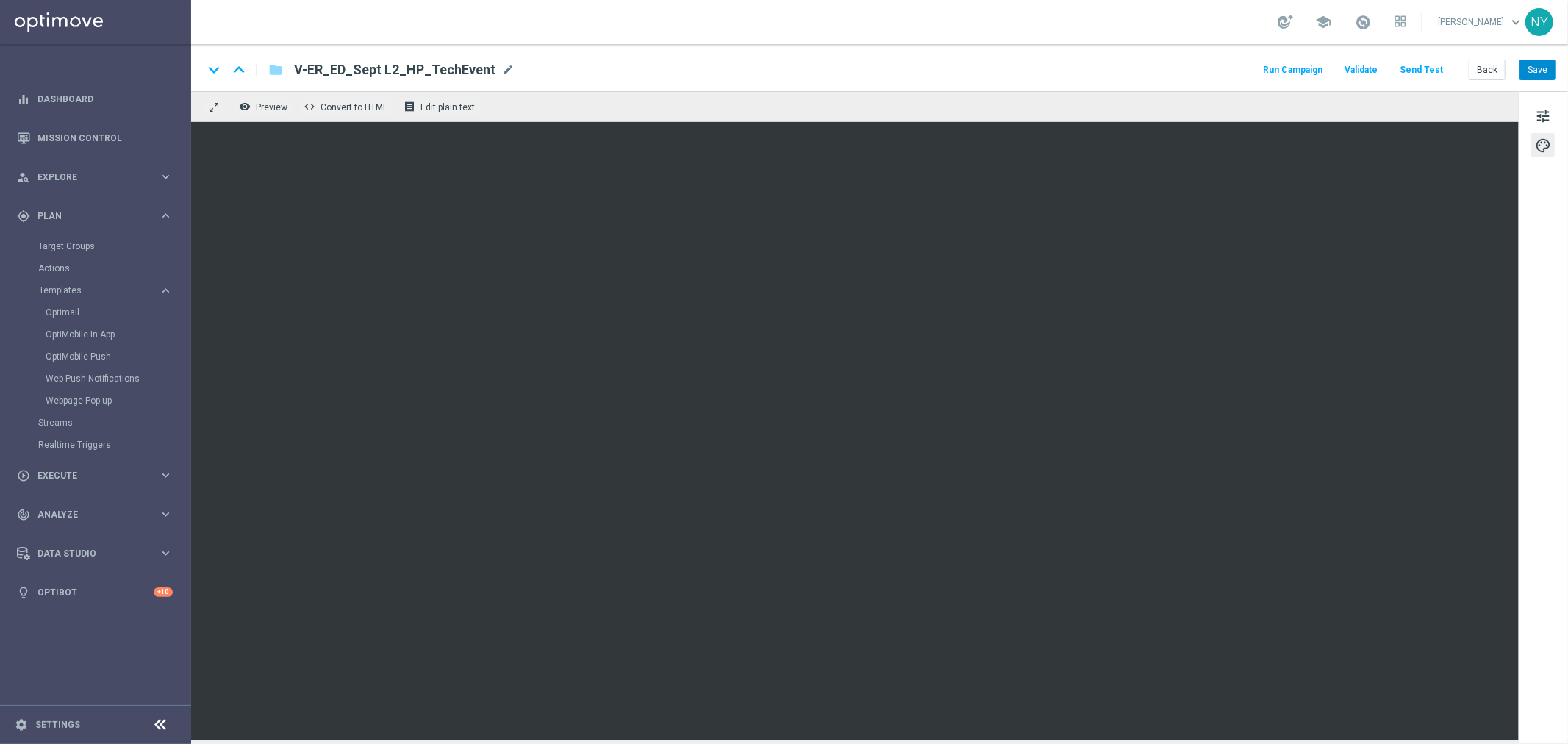
click at [1411, 60] on div "keyboard_arrow_down keyboard_arrow_up folder V-ER_ED_Sept L2_HP_TechEvent V-ER_…" at bounding box center [880, 67] width 1377 height 47
click at [1411, 67] on button "Save" at bounding box center [1537, 70] width 36 height 21
click at [1411, 71] on button "Send Test" at bounding box center [1422, 71] width 48 height 20
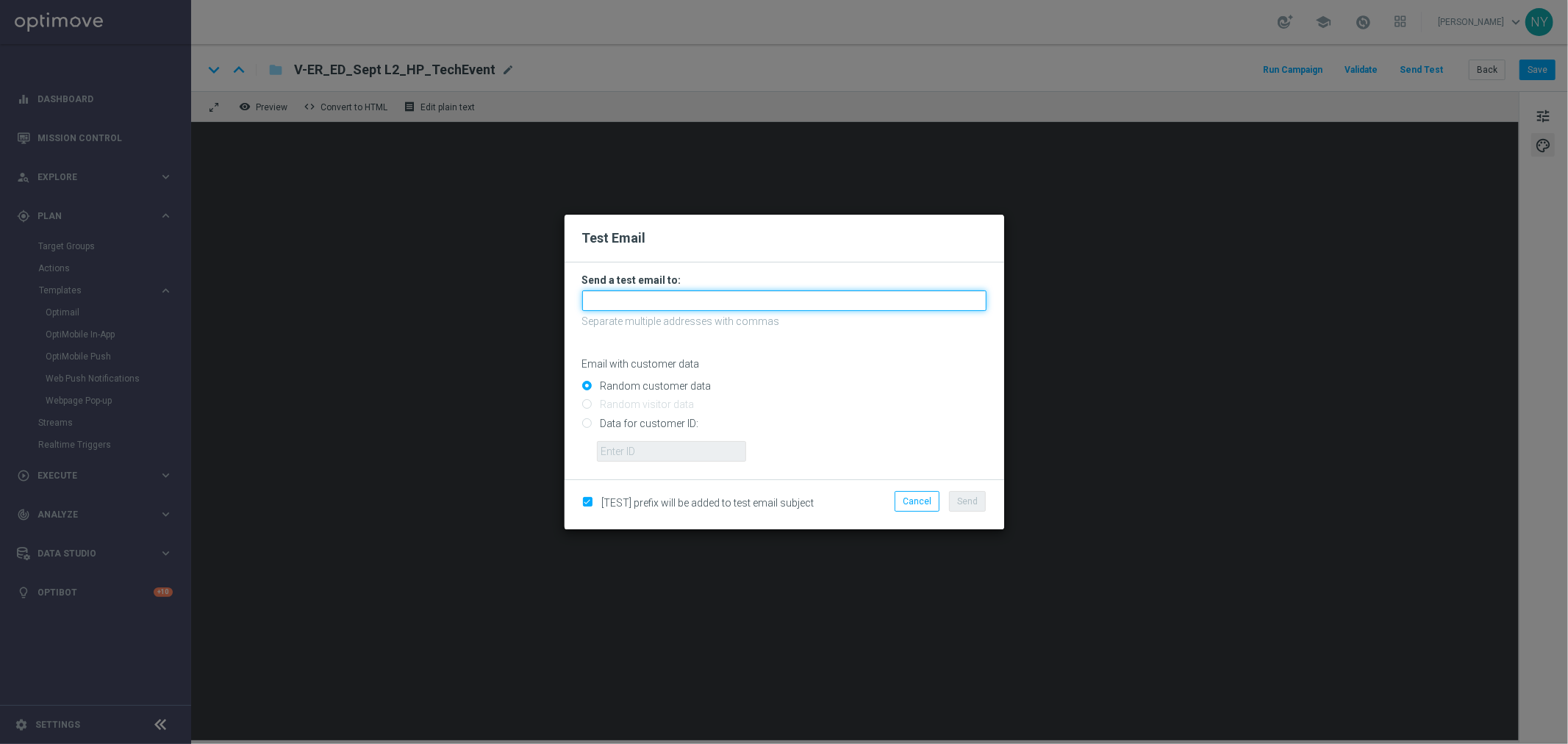
click at [611, 303] on input "text" at bounding box center [784, 300] width 404 height 21
paste input "[EMAIL_ADDRESS][DOMAIN_NAME]"
type input "[EMAIL_ADDRESS][DOMAIN_NAME]"
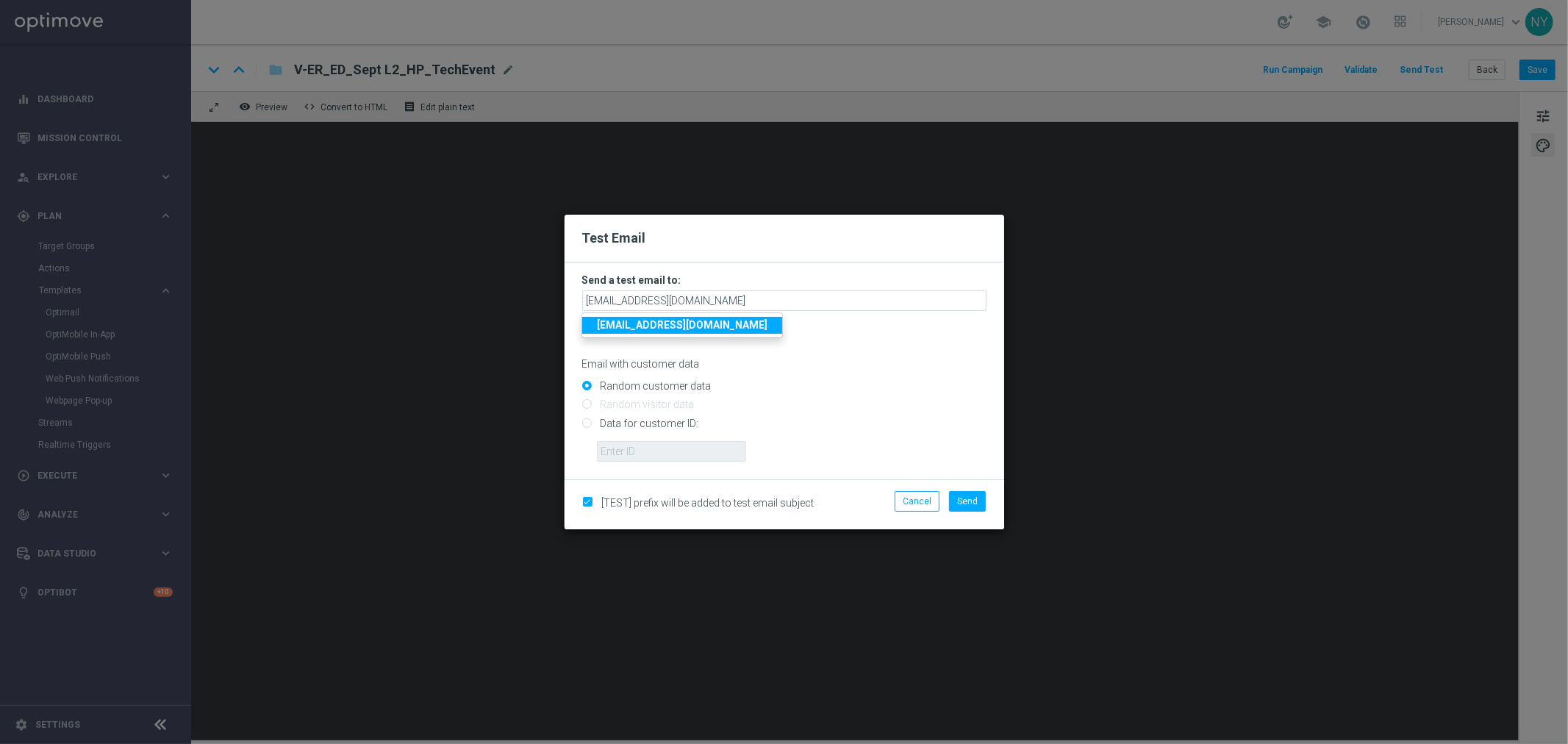
click at [582, 421] on input "Data for customer ID:" at bounding box center [784, 429] width 404 height 21
radio input "true"
click at [607, 438] on input "Data for customer ID:" at bounding box center [784, 429] width 404 height 21
click at [626, 455] on input "text" at bounding box center [672, 451] width 149 height 21
click at [630, 452] on input "text" at bounding box center [672, 451] width 149 height 21
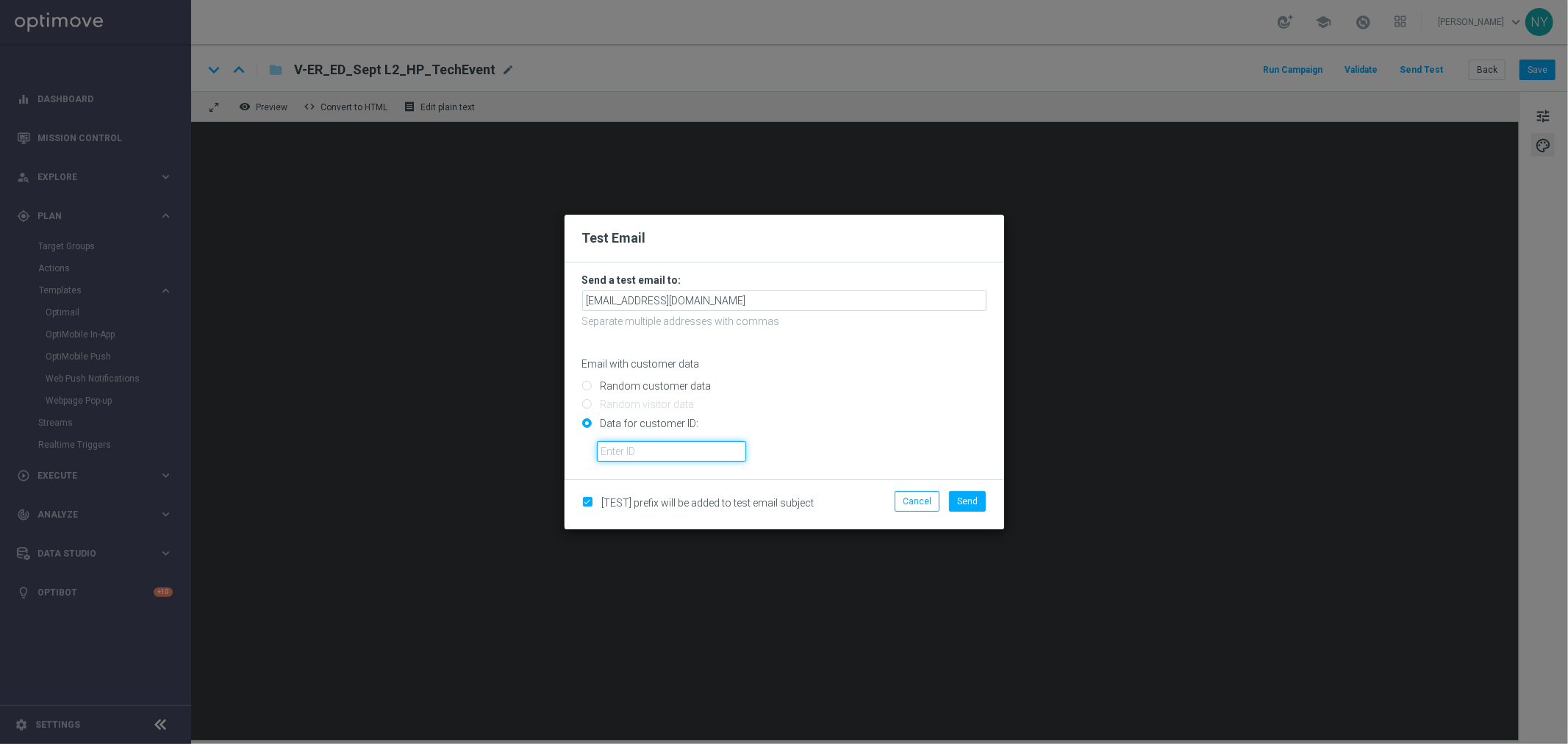
paste input "10000006208"
type input "10000006208"
click at [958, 502] on span "Send" at bounding box center [967, 501] width 21 height 10
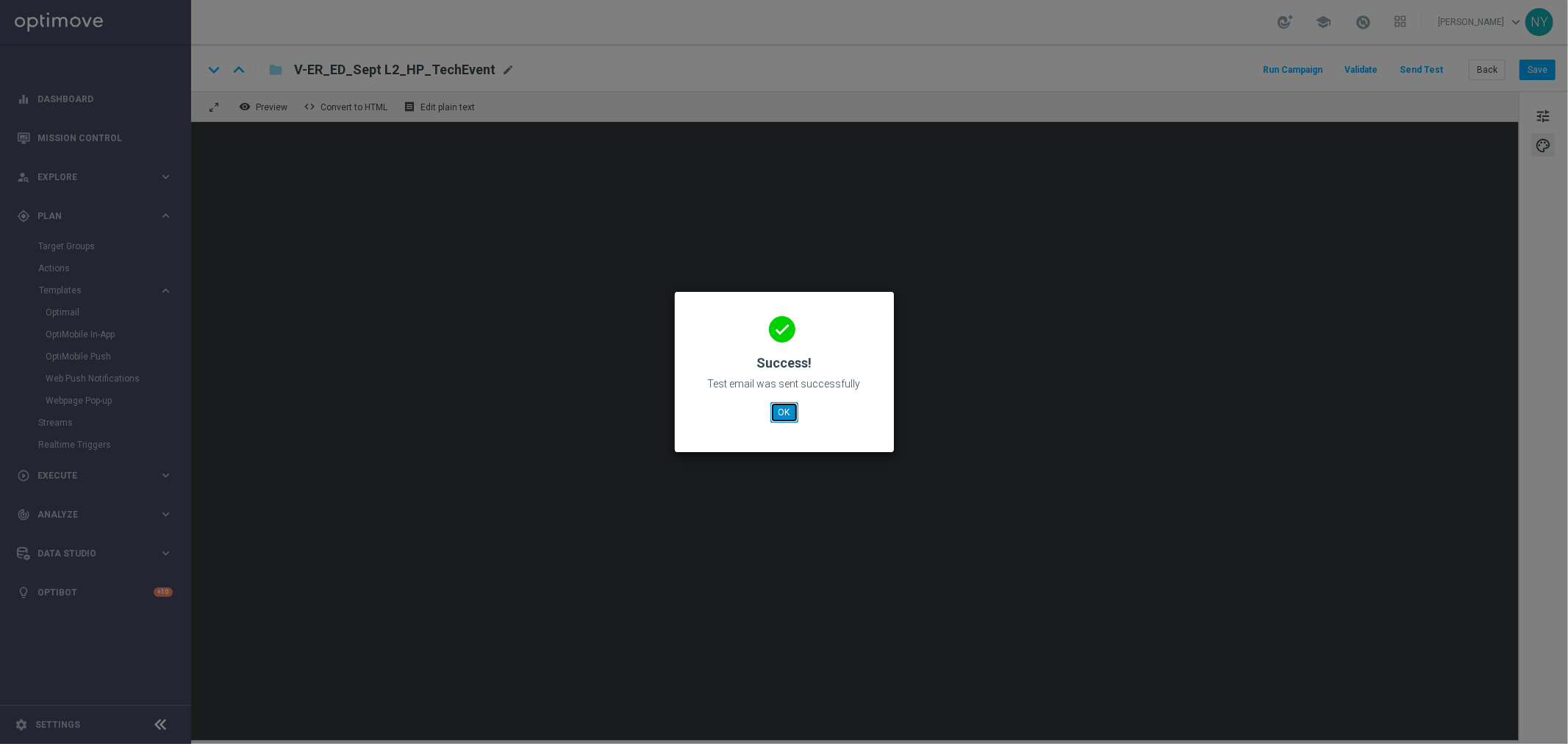
click at [787, 414] on button "OK" at bounding box center [784, 412] width 28 height 21
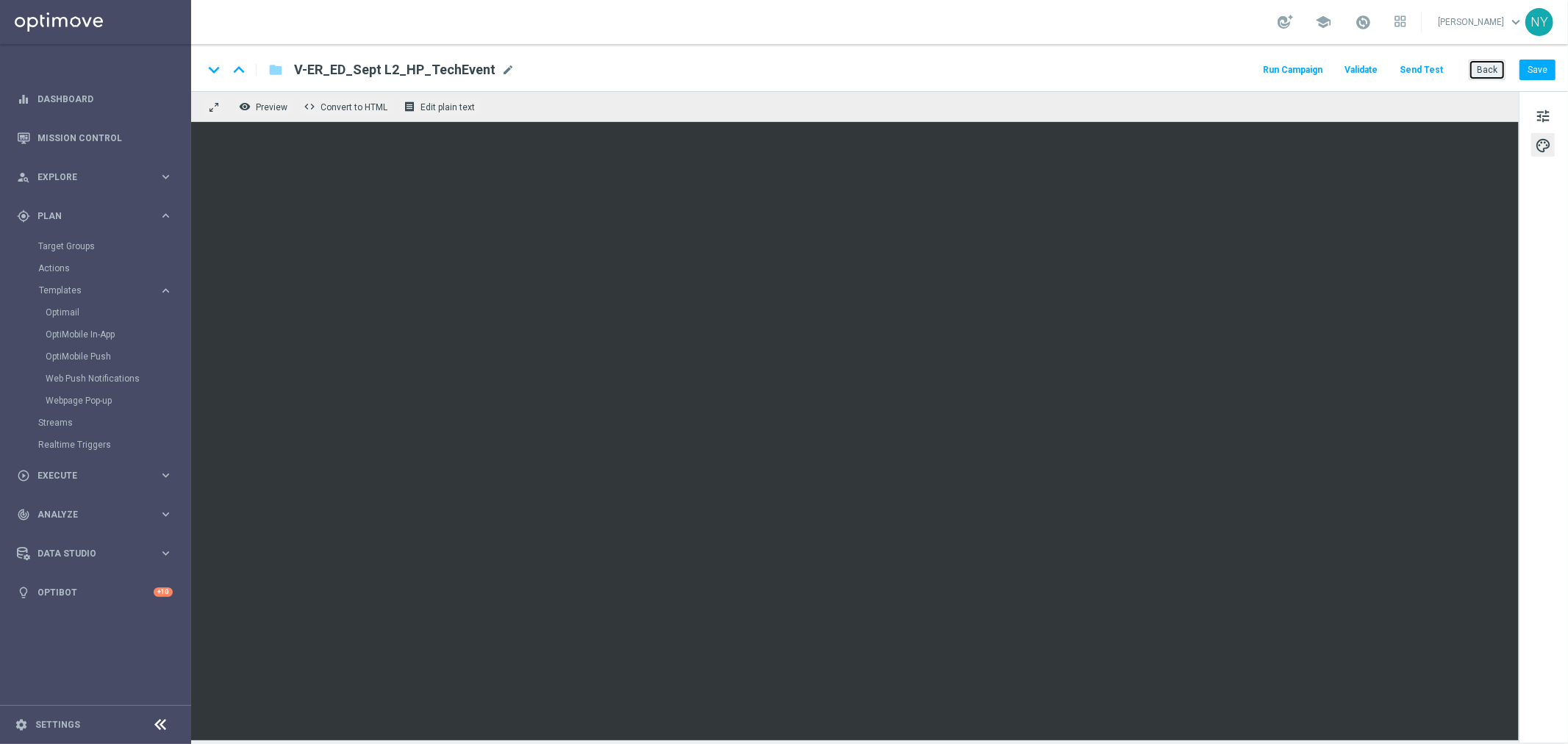
click at [1411, 67] on button "Back" at bounding box center [1486, 70] width 37 height 21
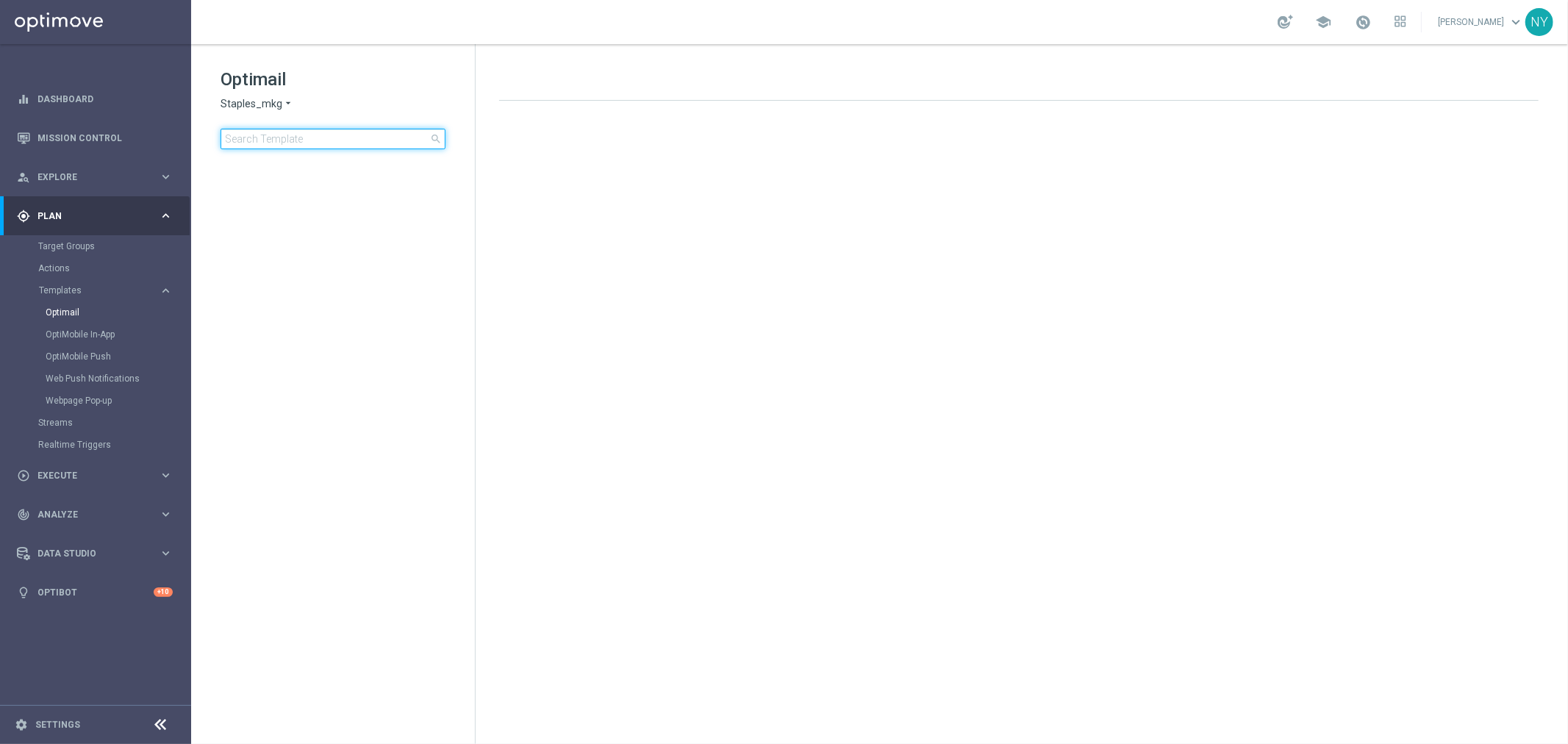
click at [278, 135] on input at bounding box center [333, 138] width 225 height 21
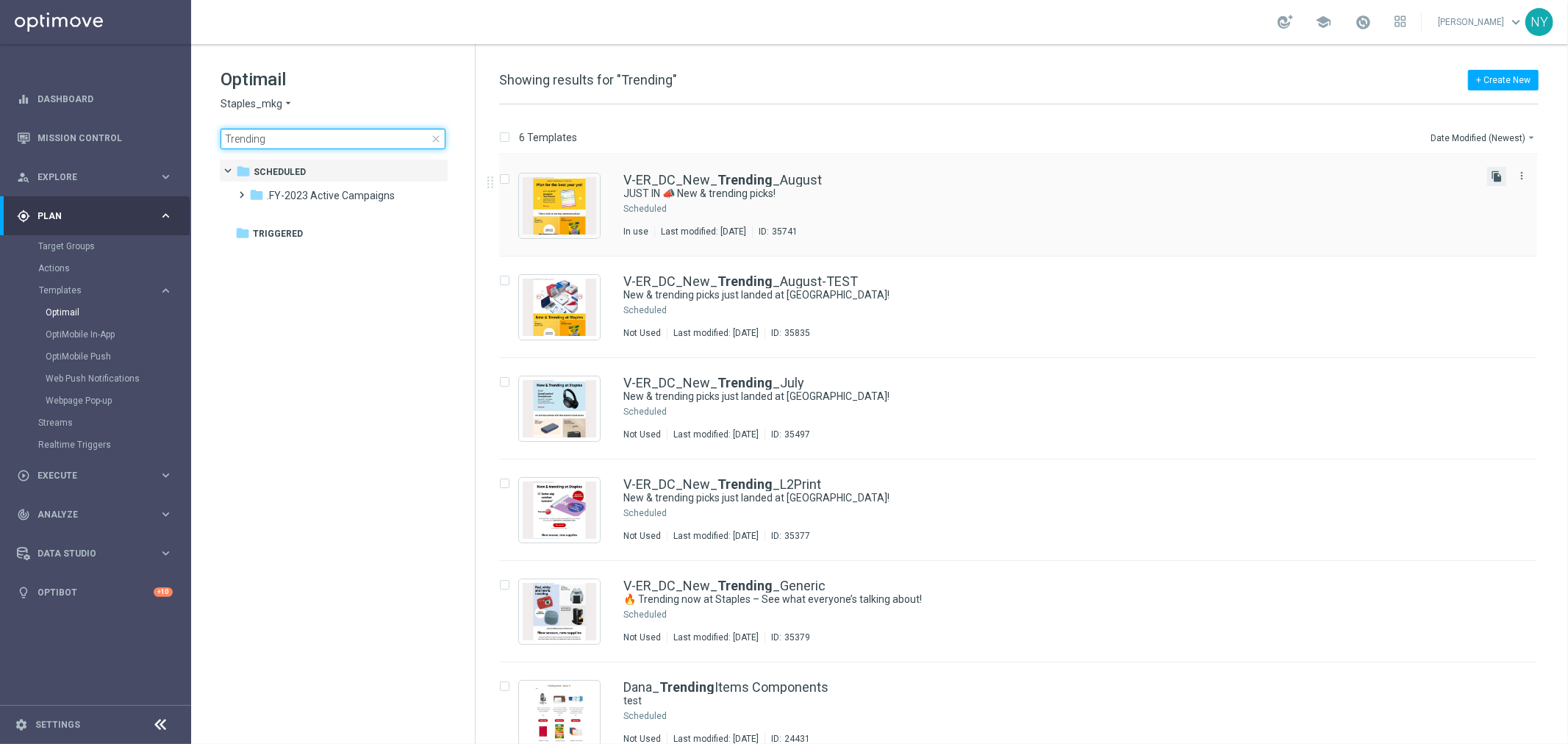
type input "Trending"
click at [1411, 173] on icon "file_copy" at bounding box center [1497, 176] width 12 height 12
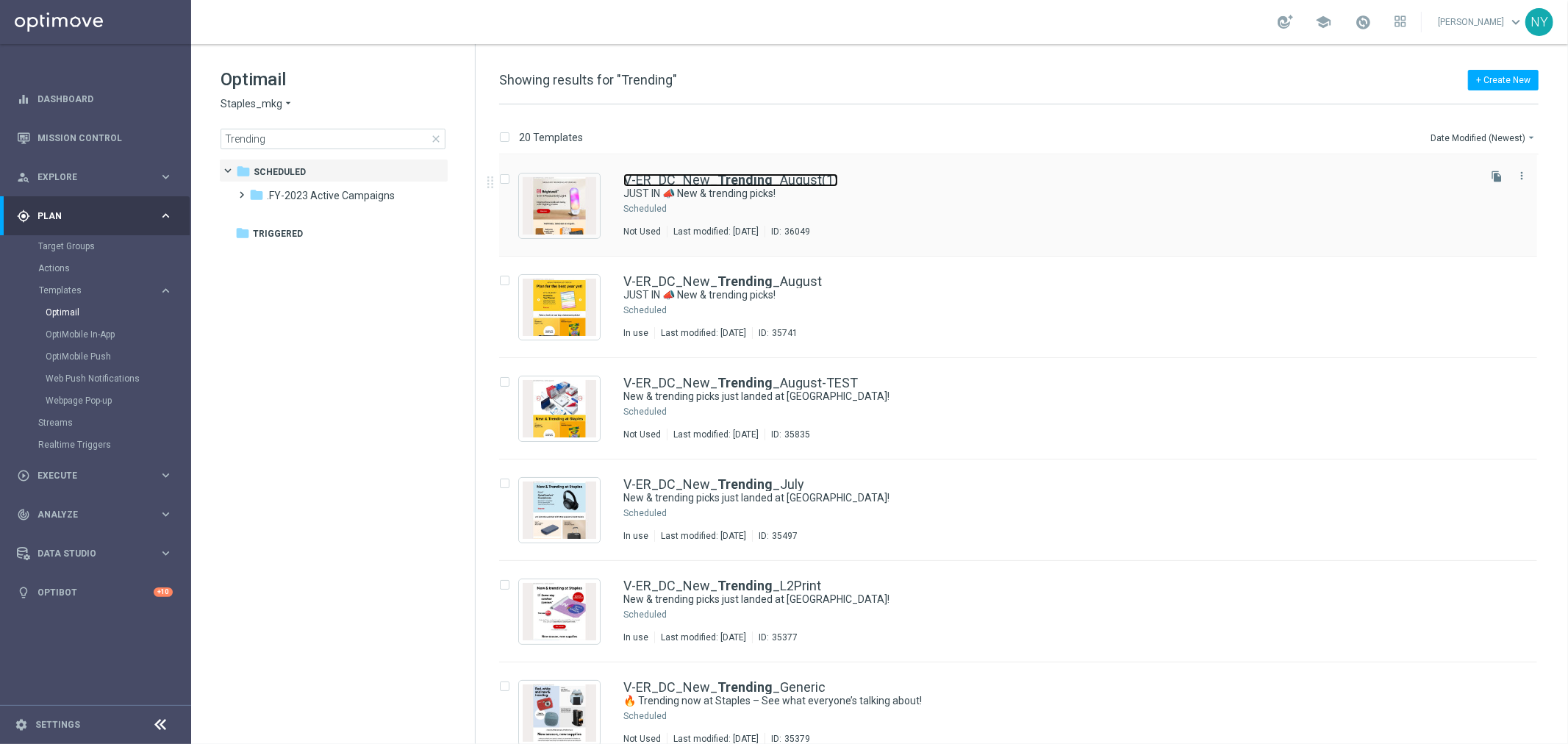
click at [772, 179] on link "V-ER_DC_New_ Trending _August(1)" at bounding box center [731, 179] width 215 height 13
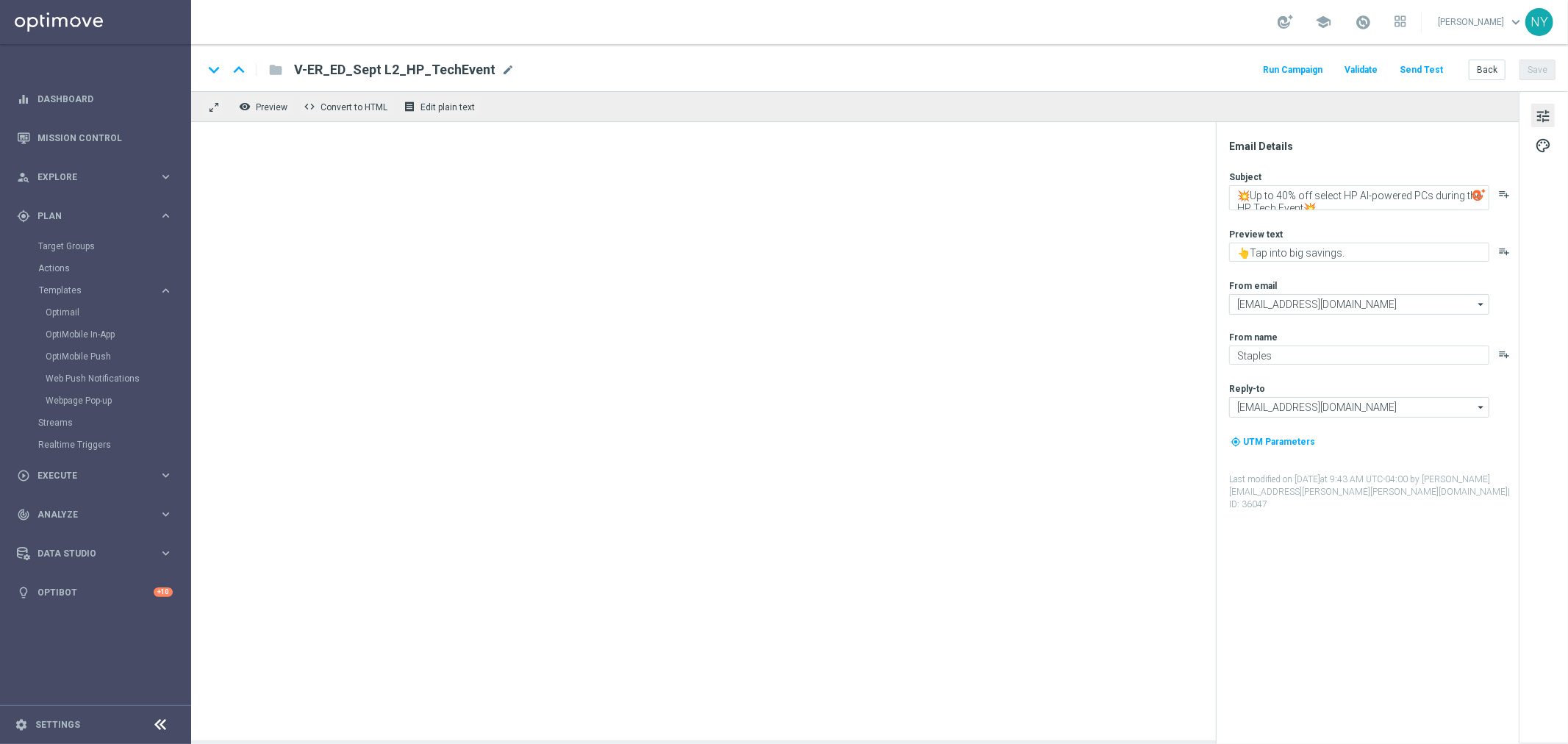
type textarea "JUST IN 📣 New & trending picks!"
type textarea "Plus school-ready supplies for their first day."
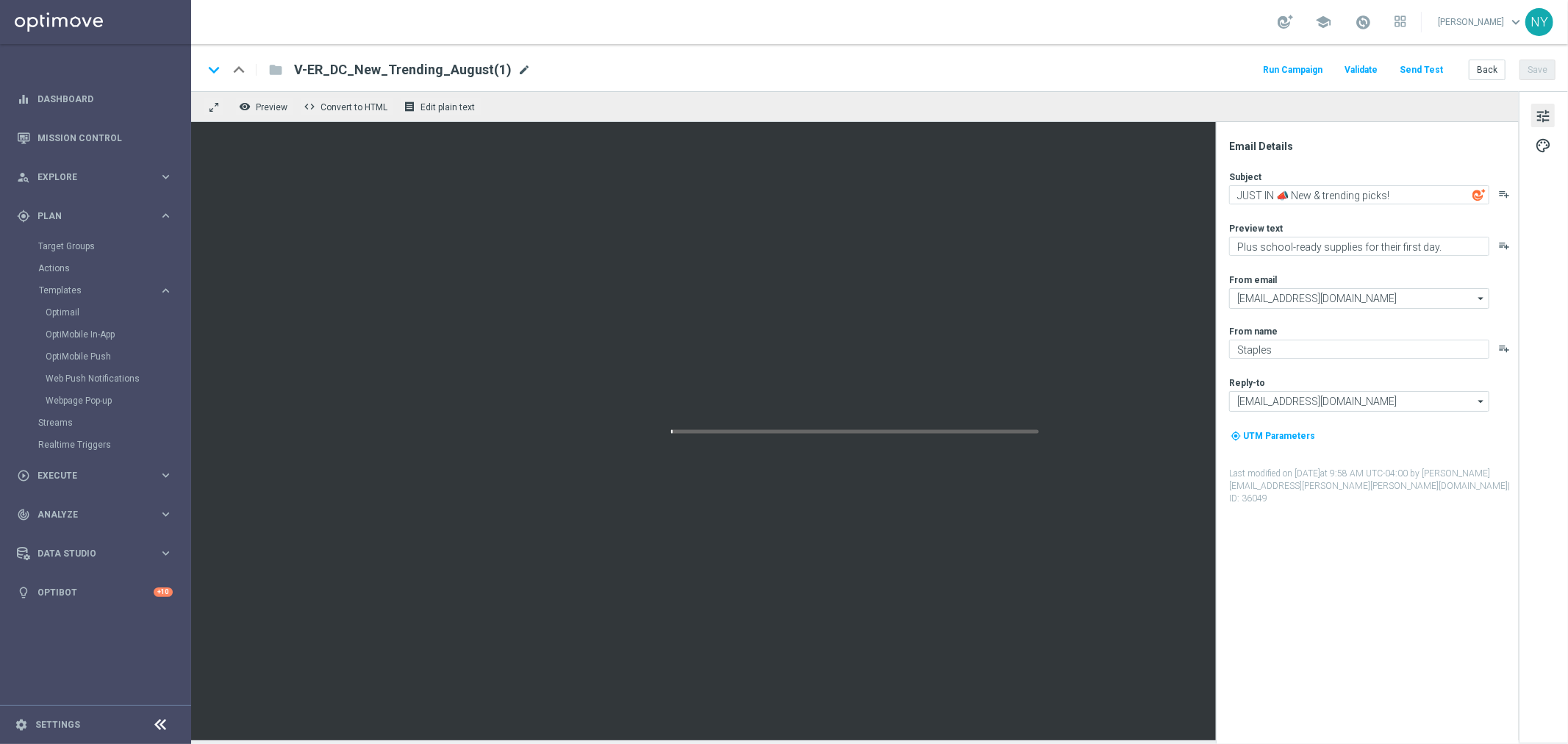
click at [517, 72] on span "mode_edit" at bounding box center [523, 70] width 13 height 13
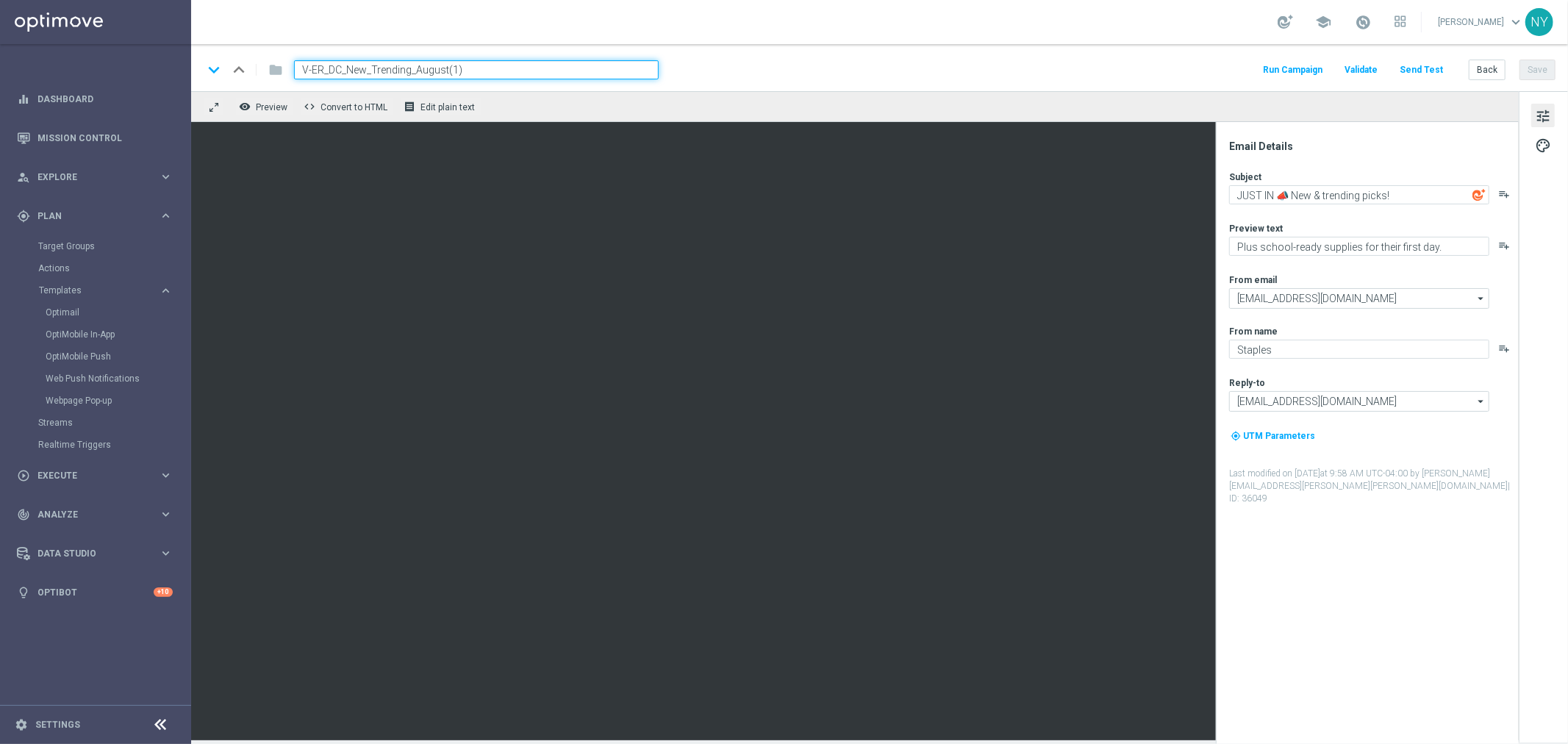
drag, startPoint x: 502, startPoint y: 69, endPoint x: 416, endPoint y: 69, distance: 86.0
click at [416, 69] on input "V-ER_DC_New_Trending_August(1)" at bounding box center [477, 70] width 364 height 19
type input "V-ER_DC_New_Trending_September"
drag, startPoint x: 755, startPoint y: 53, endPoint x: 871, endPoint y: 68, distance: 117.0
click at [756, 54] on div "keyboard_arrow_down keyboard_arrow_up folder V-ER_DC_New_Trending_September Run…" at bounding box center [880, 67] width 1377 height 47
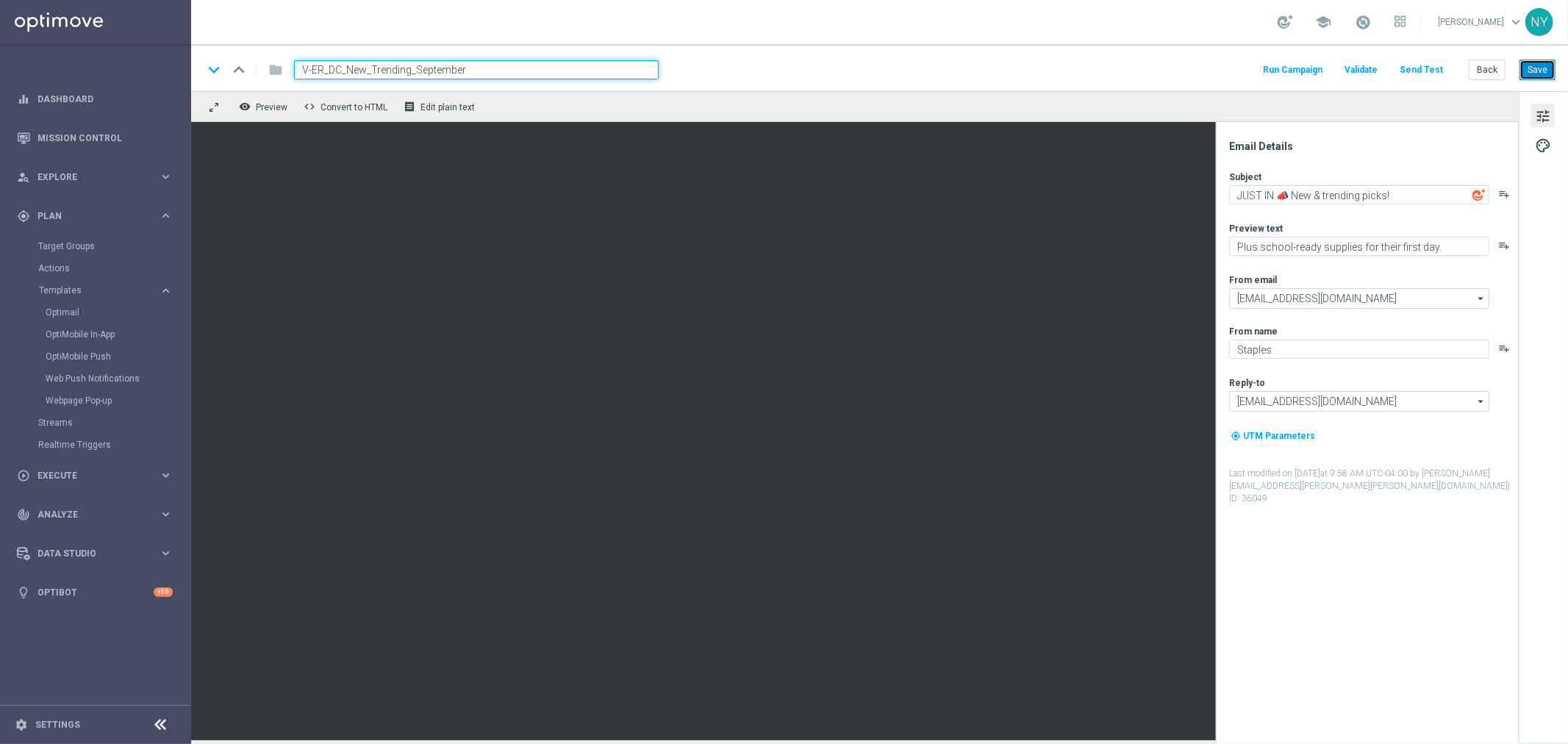
click at [1411, 77] on button "Save" at bounding box center [1537, 70] width 36 height 21
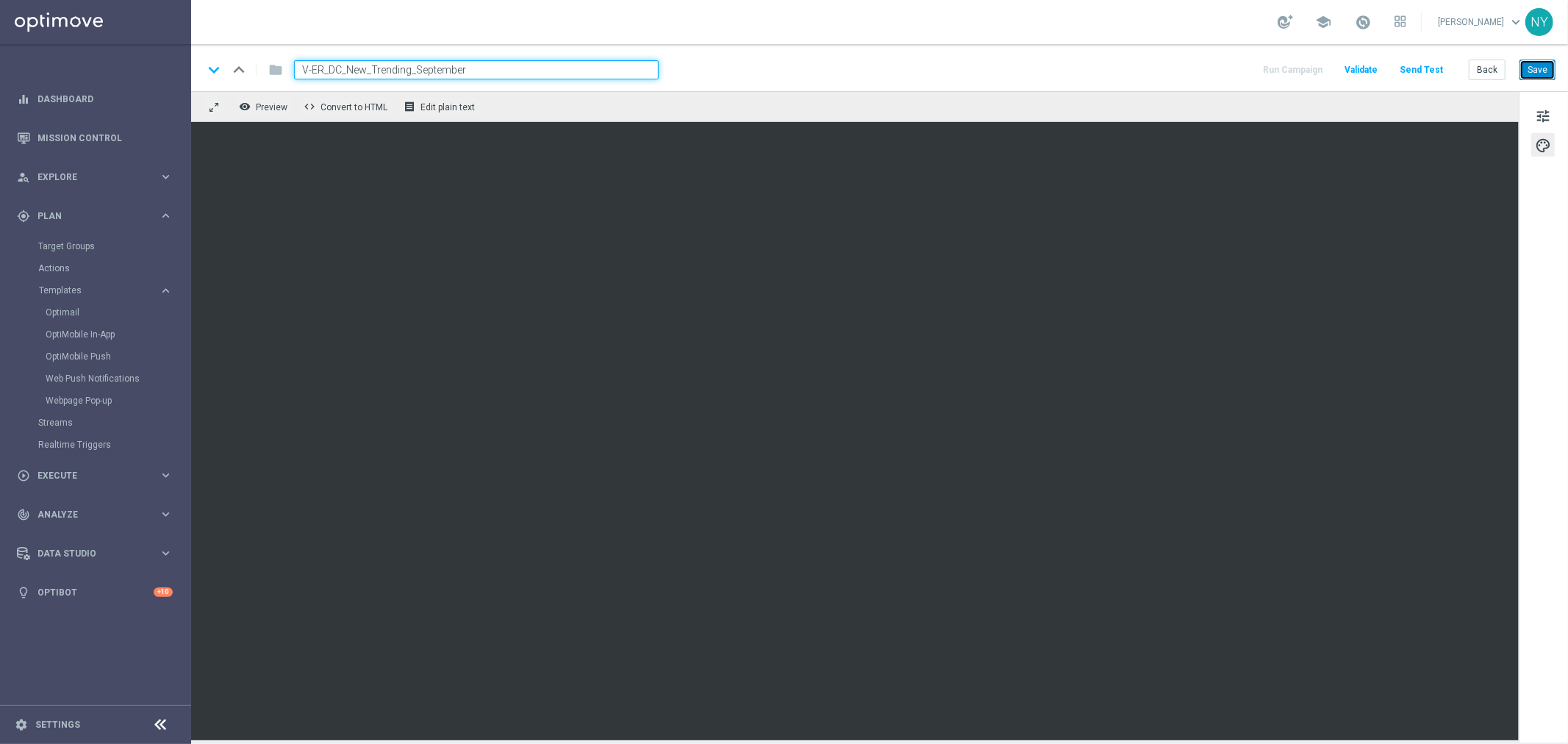
click at [1411, 72] on button "Save" at bounding box center [1537, 70] width 36 height 21
click at [1411, 68] on button "Save" at bounding box center [1537, 70] width 36 height 21
click at [1411, 70] on button "Save" at bounding box center [1537, 70] width 36 height 21
click at [1411, 71] on button "Save" at bounding box center [1537, 70] width 36 height 21
drag, startPoint x: 1538, startPoint y: 75, endPoint x: 1505, endPoint y: 78, distance: 33.1
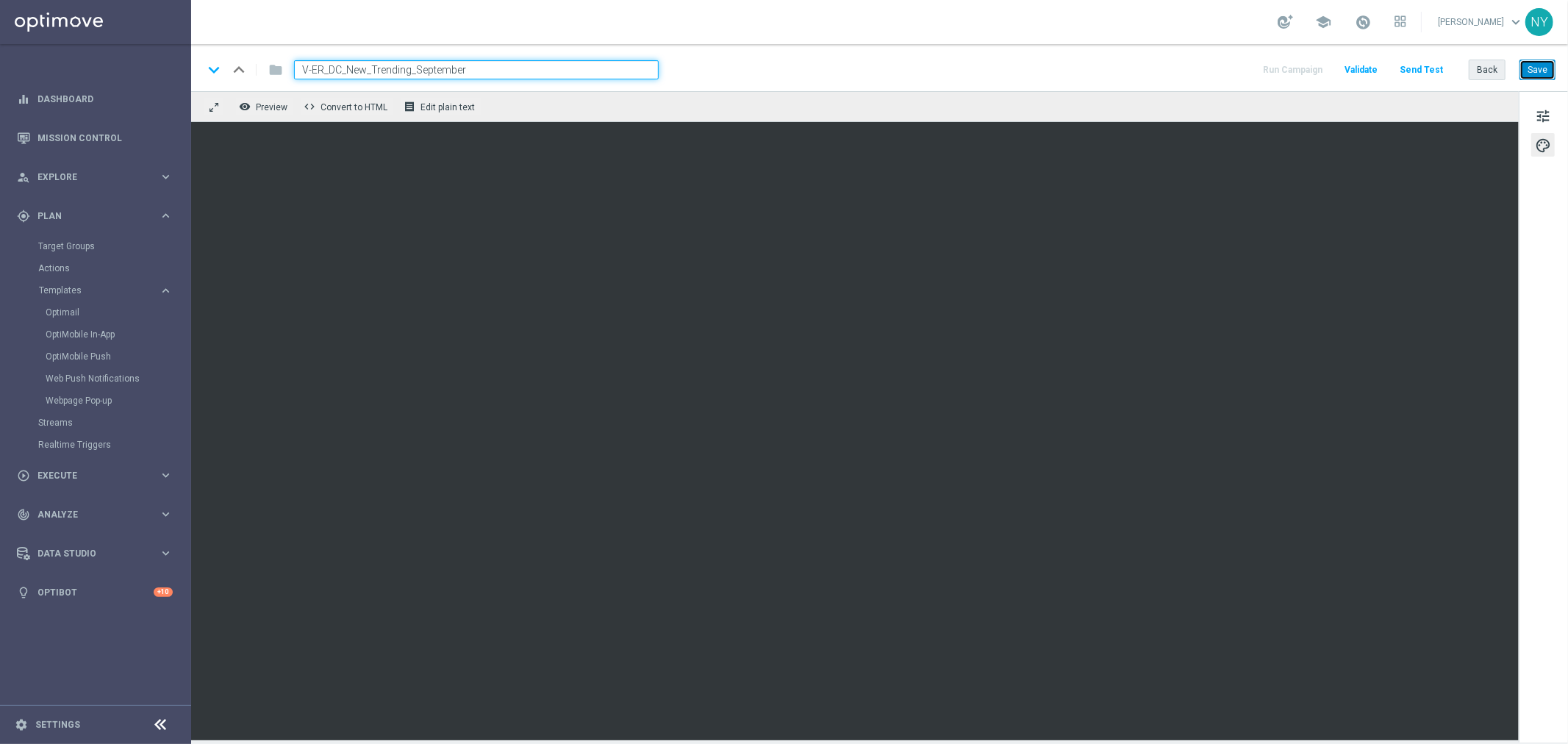
click at [1411, 76] on button "Save" at bounding box center [1537, 70] width 36 height 21
drag, startPoint x: 1542, startPoint y: 111, endPoint x: 1519, endPoint y: 108, distance: 23.2
click at [1411, 111] on span "tune" at bounding box center [1543, 115] width 16 height 19
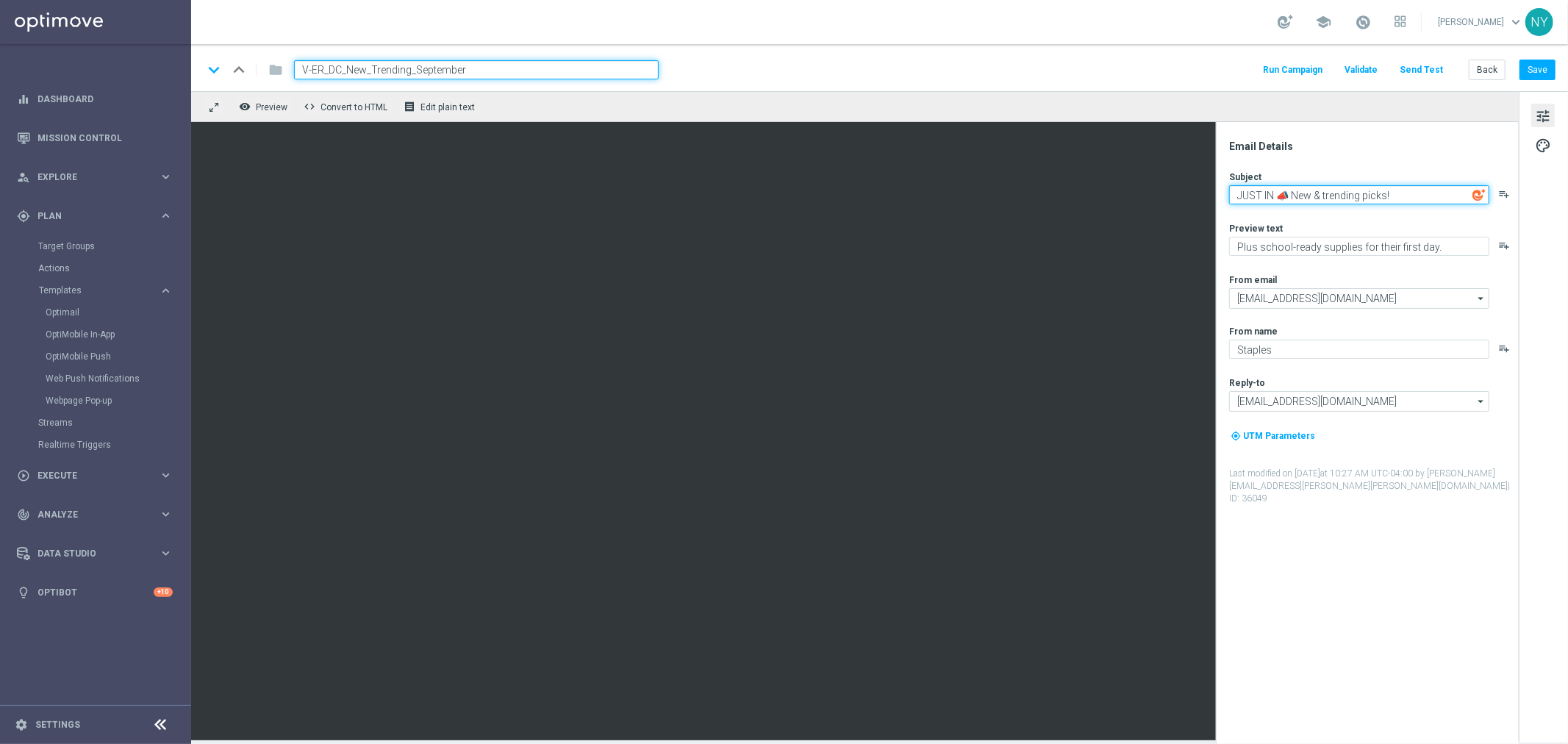
drag, startPoint x: 1407, startPoint y: 191, endPoint x: 1409, endPoint y: 182, distance: 9.2
click at [1409, 182] on div "Subject JUST IN 📣 New & trending picks! playlist_add" at bounding box center [1373, 187] width 289 height 34
paste textarea "Email Option 1 SL: 👀What’s new at [GEOGRAPHIC_DATA]? A whole lot!👀 PH: Shop EXC…"
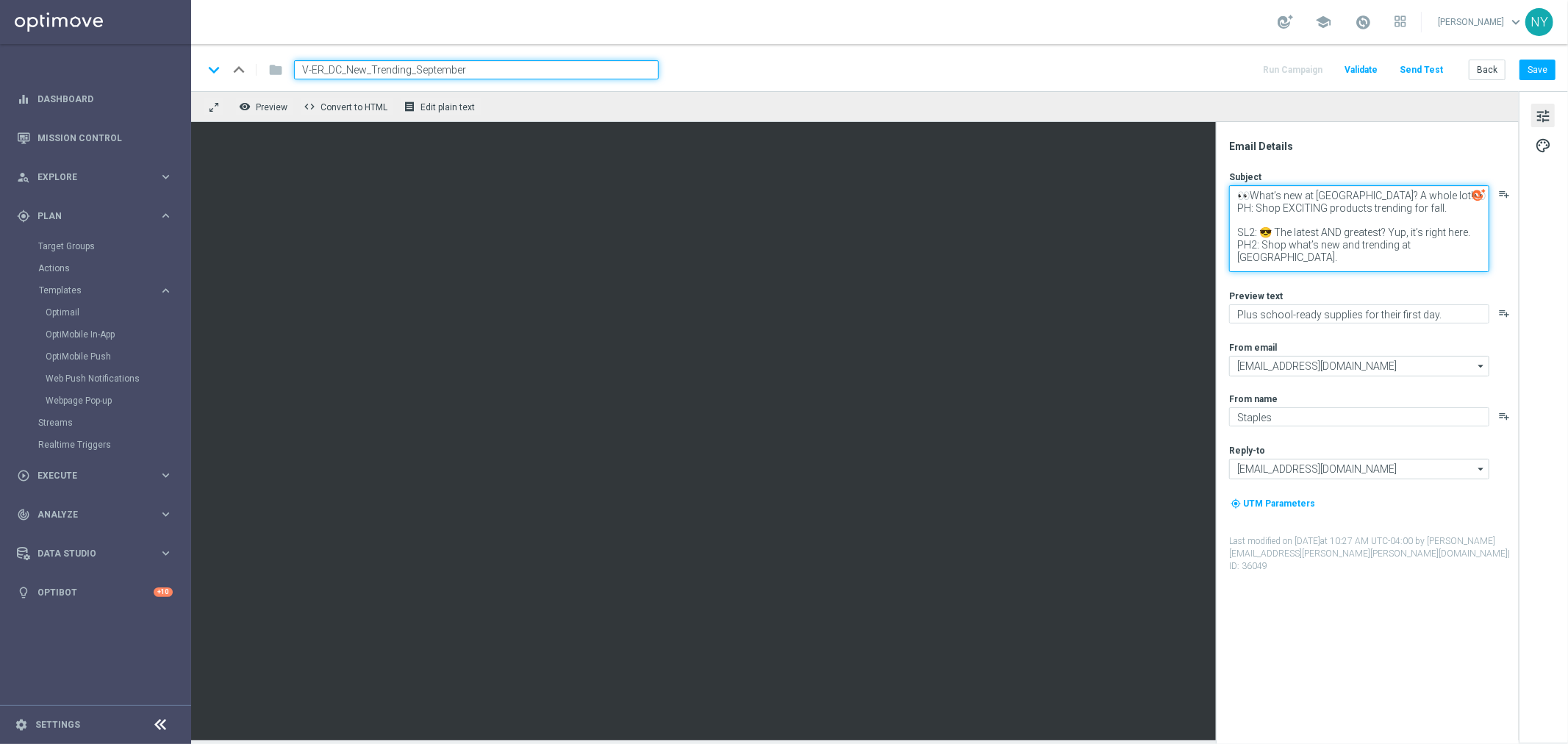
drag, startPoint x: 1338, startPoint y: 270, endPoint x: 1234, endPoint y: 210, distance: 120.1
click at [1234, 210] on textarea "👀What’s new at [GEOGRAPHIC_DATA]? A whole lot!👀 PH: Shop EXCITING products tren…" at bounding box center [1359, 228] width 261 height 87
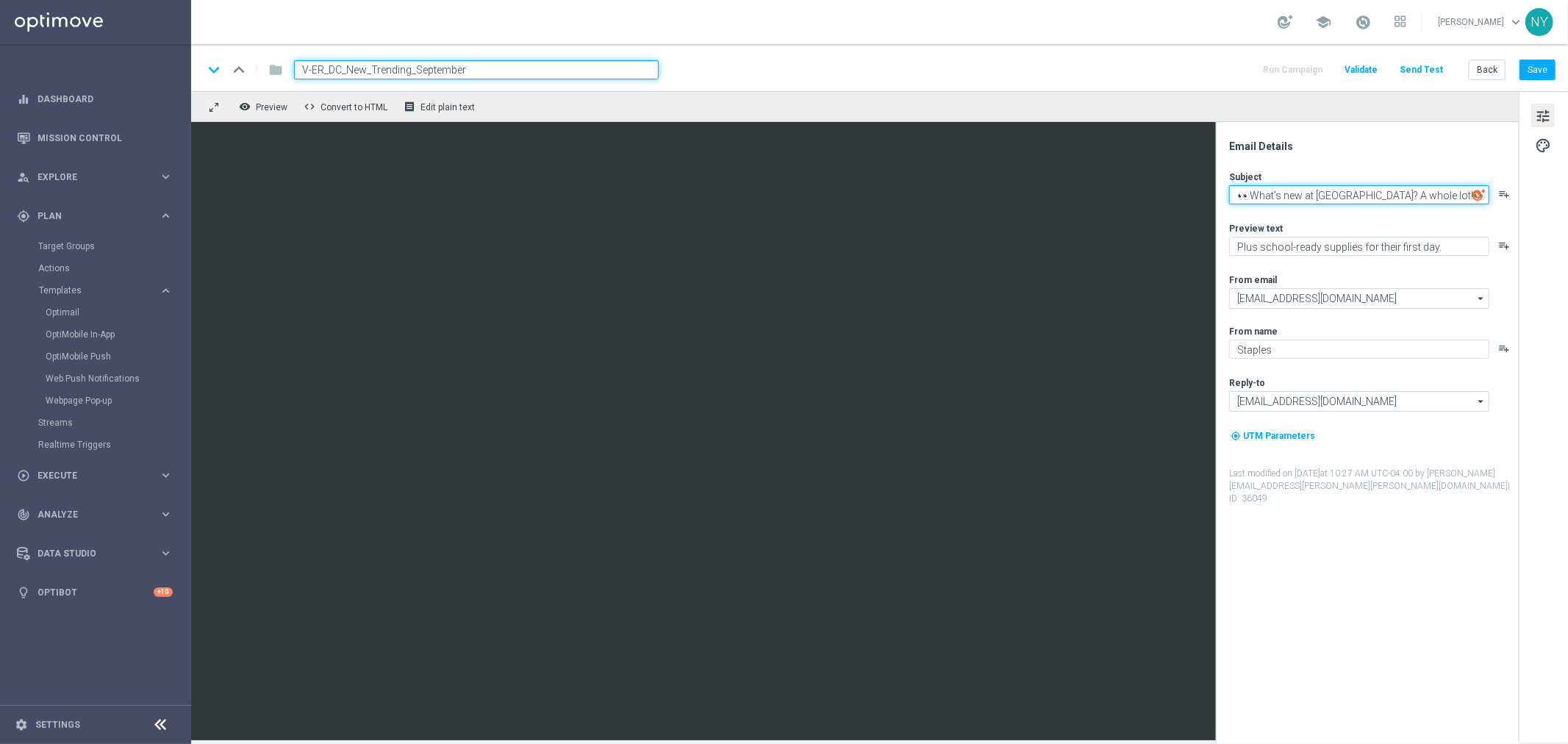
click at [1238, 199] on textarea "👀What’s new at [GEOGRAPHIC_DATA]? A whole lot!👀" at bounding box center [1359, 194] width 261 height 19
type textarea "👀What’s new at [GEOGRAPHIC_DATA]? A whole lot!👀"
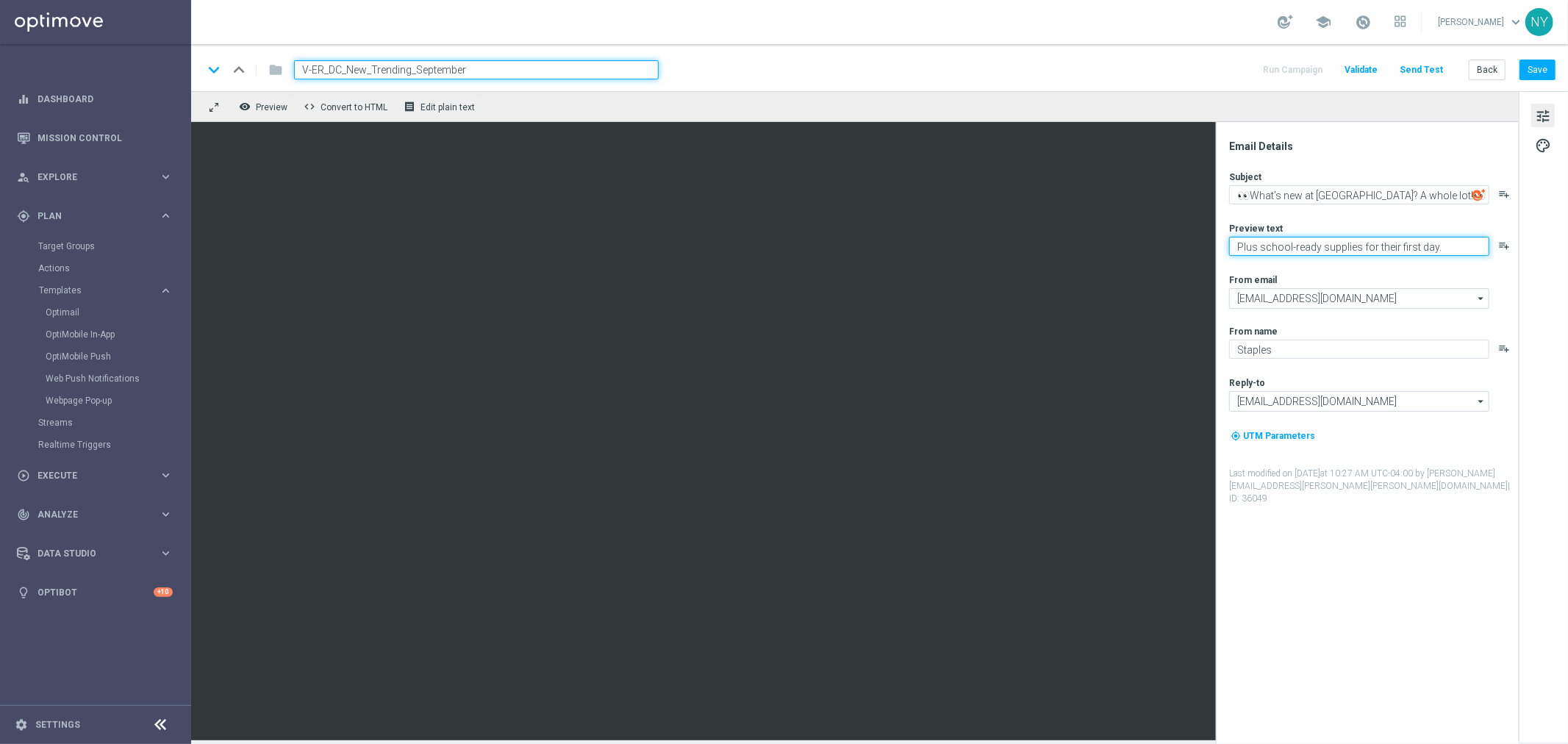
click at [1411, 246] on textarea "Plus school-ready supplies for their first day." at bounding box center [1359, 246] width 261 height 19
paste textarea "Shop EXCITING products trending for fall"
type textarea "Shop EXCITING products trending for fall."
click at [1411, 72] on button "Save" at bounding box center [1537, 70] width 36 height 21
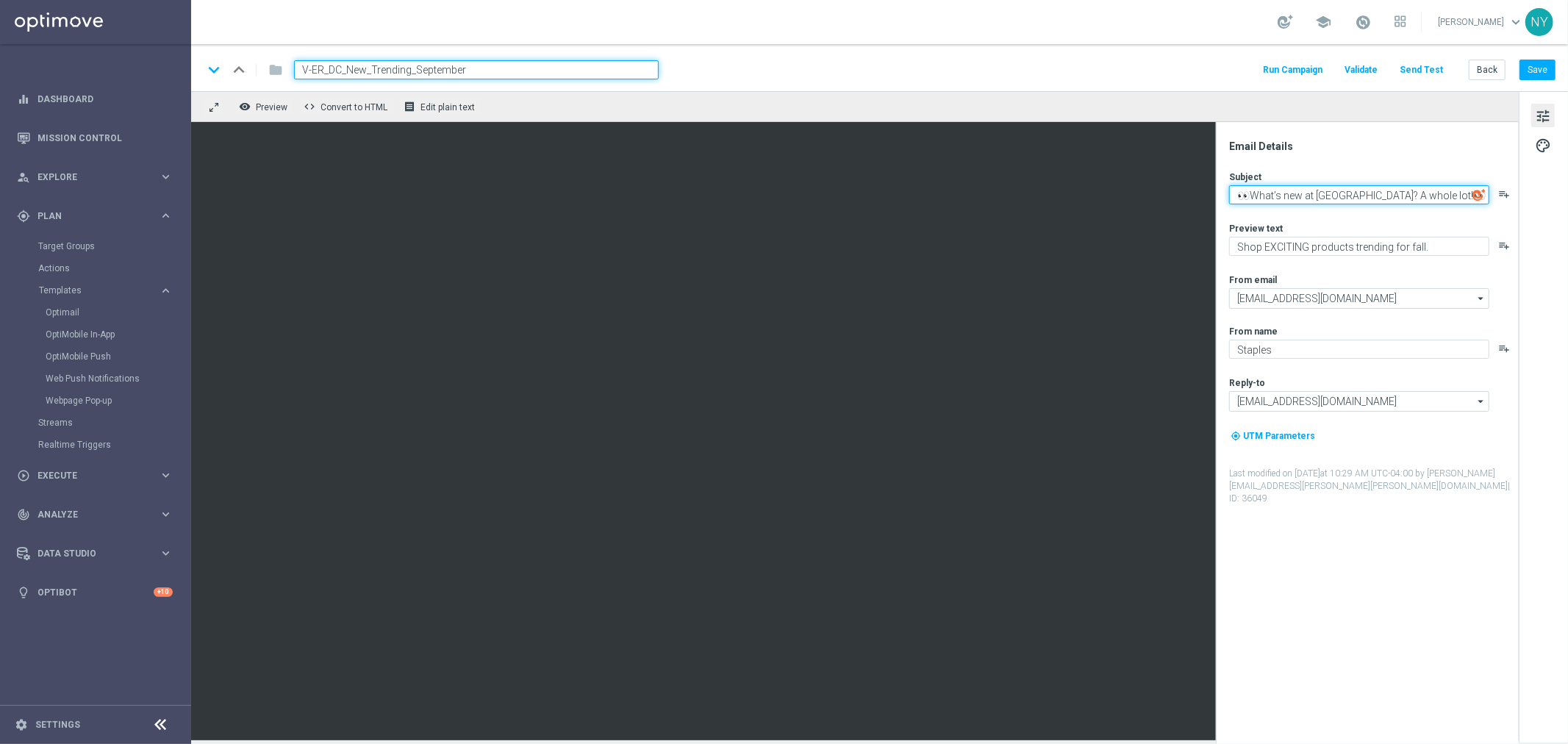
click at [1239, 193] on textarea "👀What’s new at [GEOGRAPHIC_DATA]? A whole lot!👀" at bounding box center [1359, 194] width 261 height 19
click at [1411, 72] on button "Save" at bounding box center [1537, 70] width 36 height 21
click at [1411, 68] on button "Send Test" at bounding box center [1422, 71] width 48 height 20
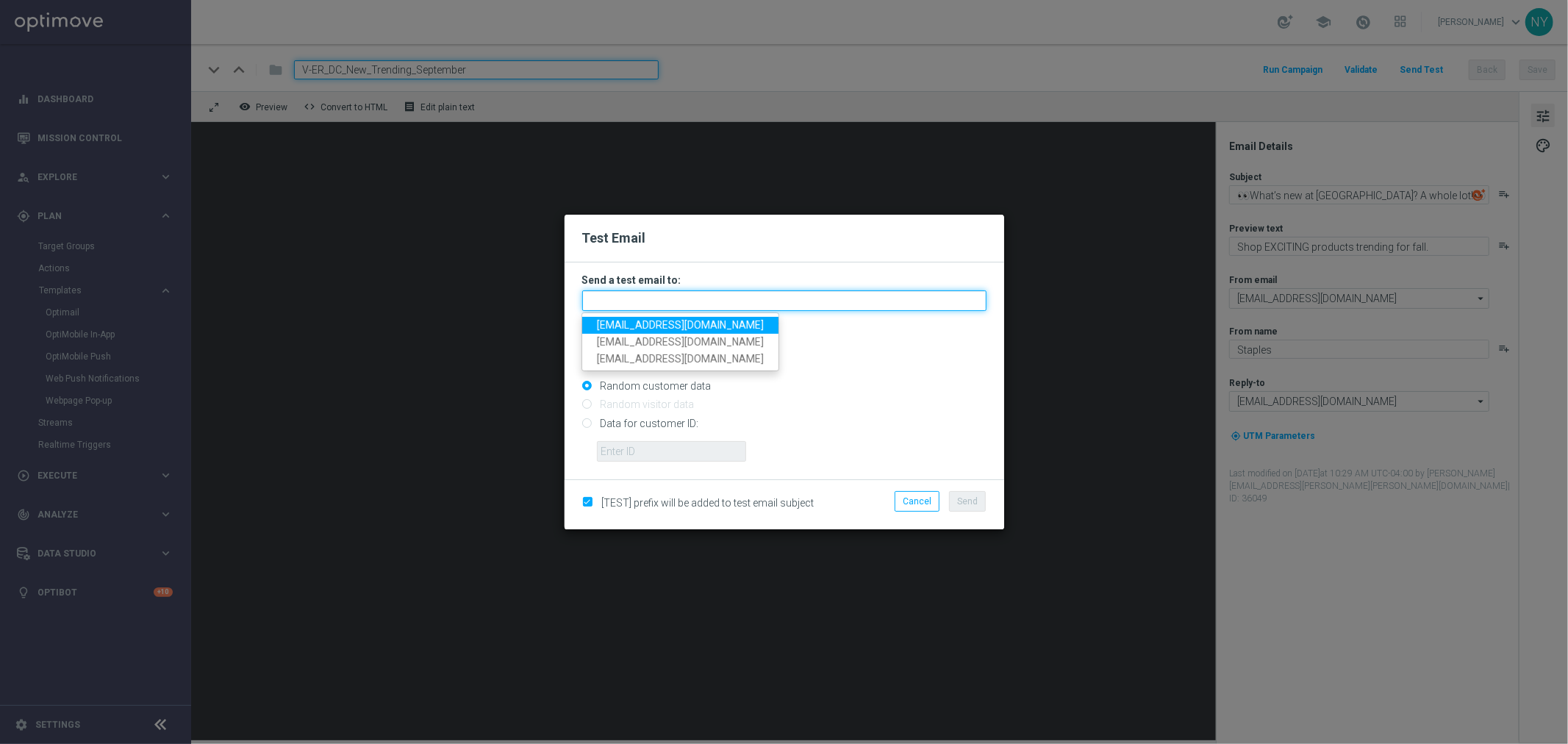
click at [604, 298] on input "text" at bounding box center [784, 300] width 404 height 21
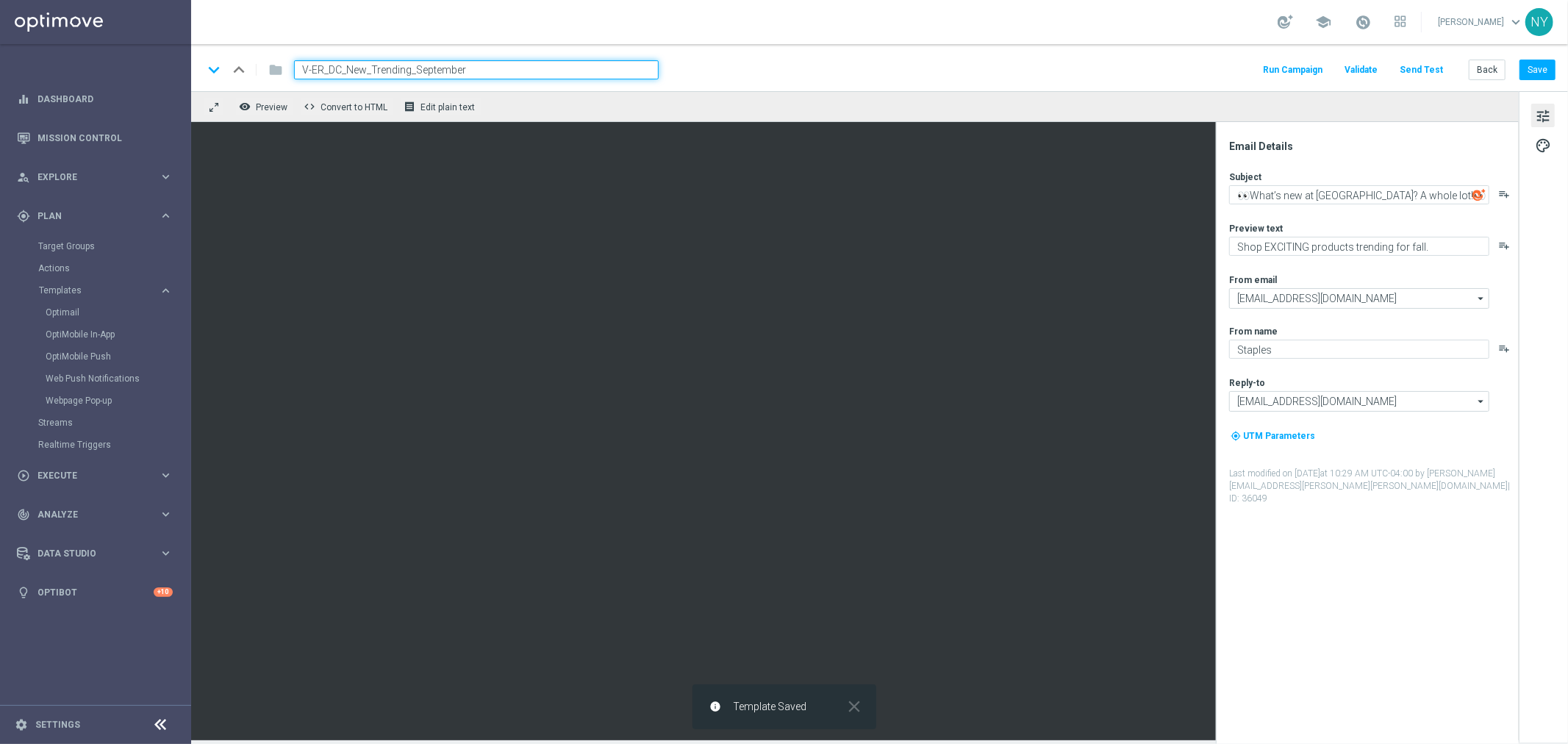
click at [1411, 65] on button "Send Test" at bounding box center [1422, 71] width 48 height 20
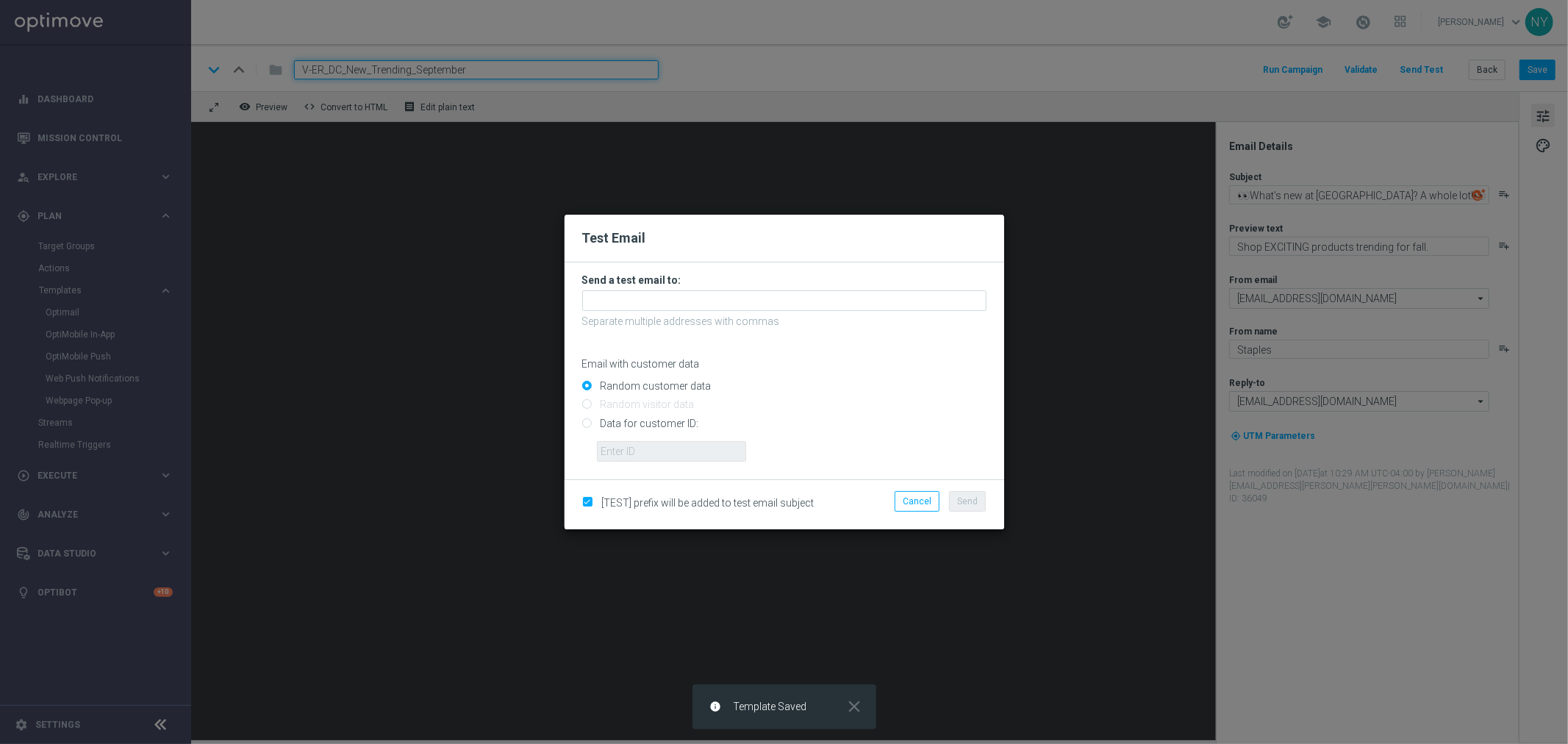
click at [1018, 371] on modal-container "Test Email Send a test email to: Separate multiple addresses with commas Email …" at bounding box center [784, 372] width 1568 height 744
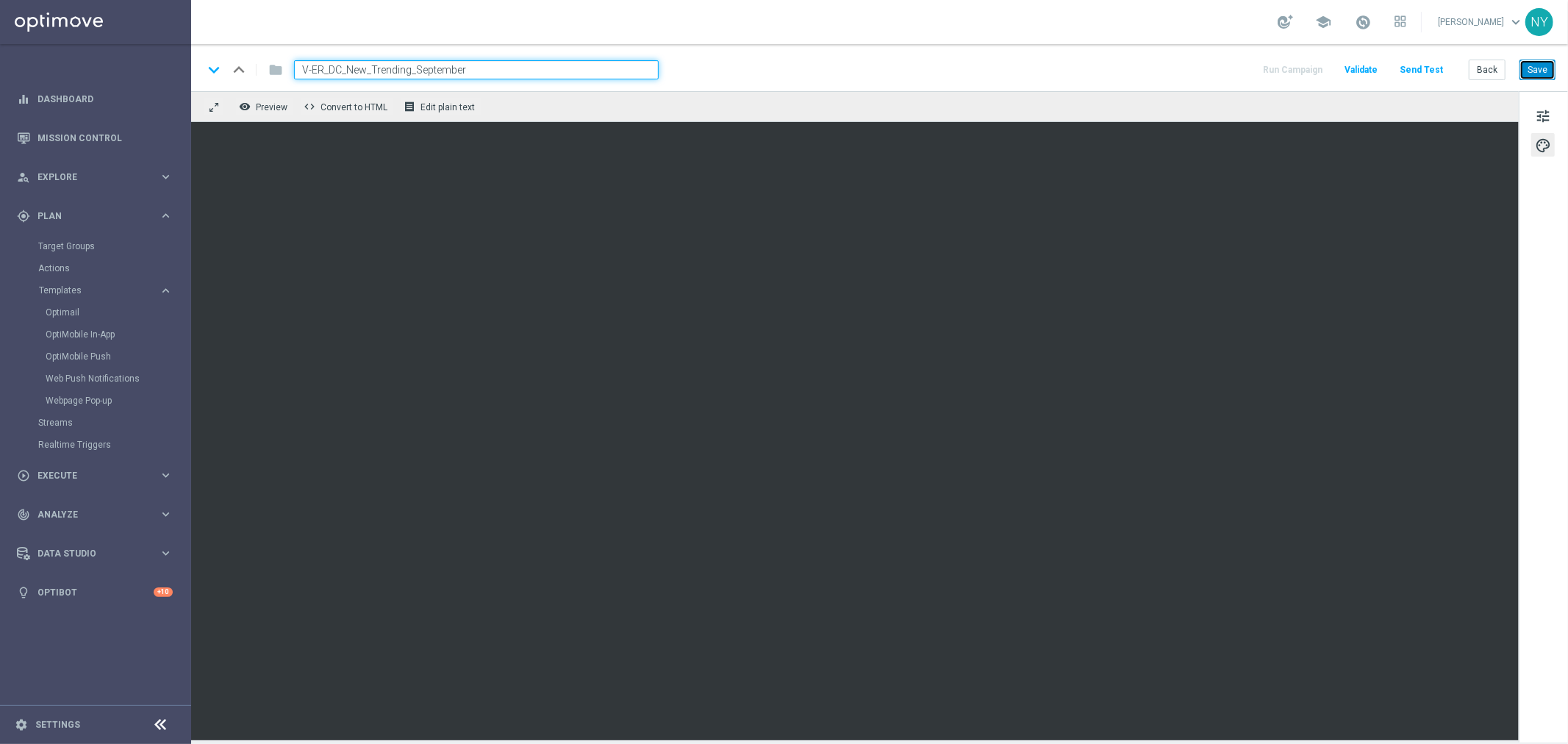
click at [1411, 75] on button "Save" at bounding box center [1537, 70] width 36 height 21
click at [1411, 68] on button "Send Test" at bounding box center [1422, 71] width 48 height 20
click at [1411, 64] on button "Send Test" at bounding box center [1422, 71] width 48 height 20
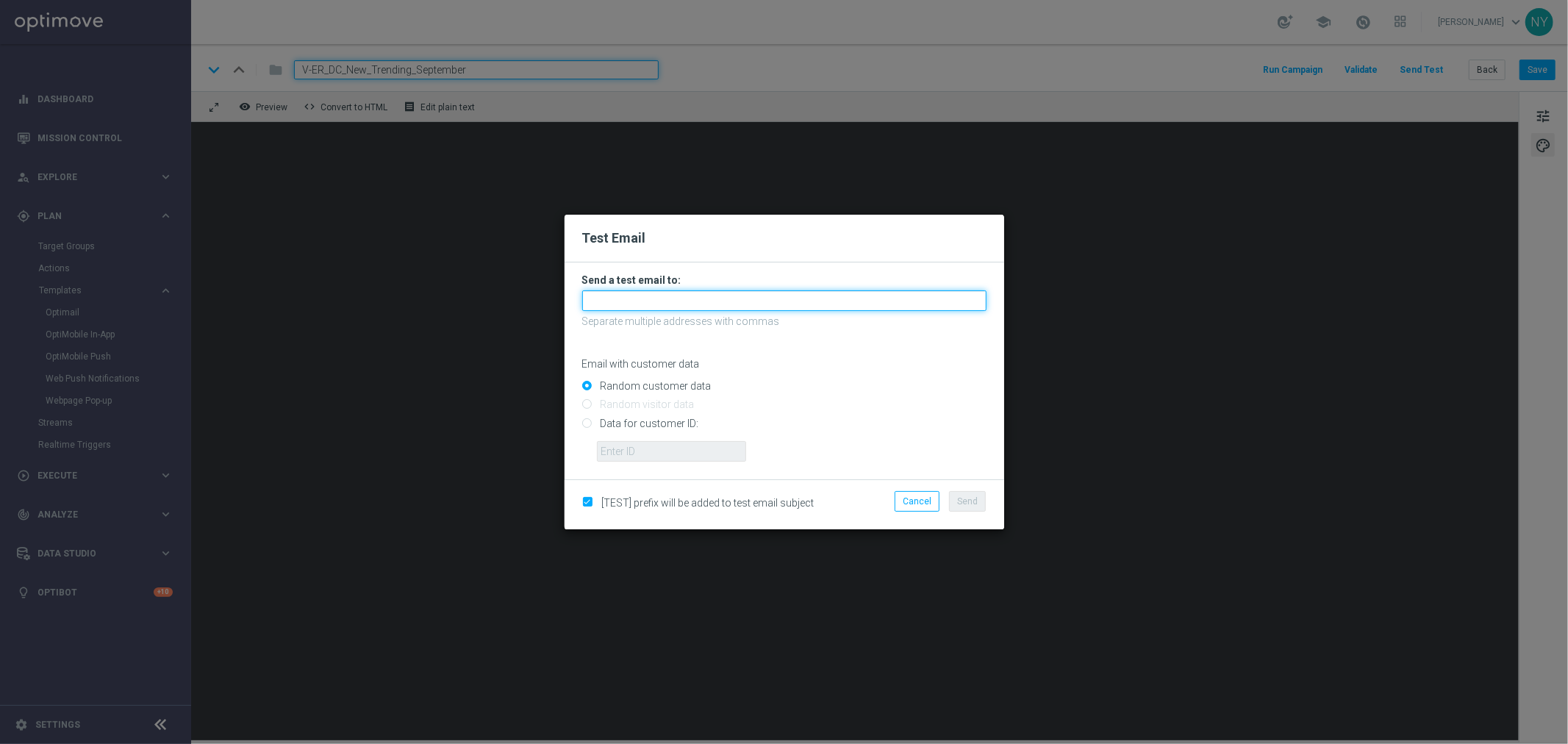
click at [615, 309] on input "text" at bounding box center [784, 300] width 404 height 21
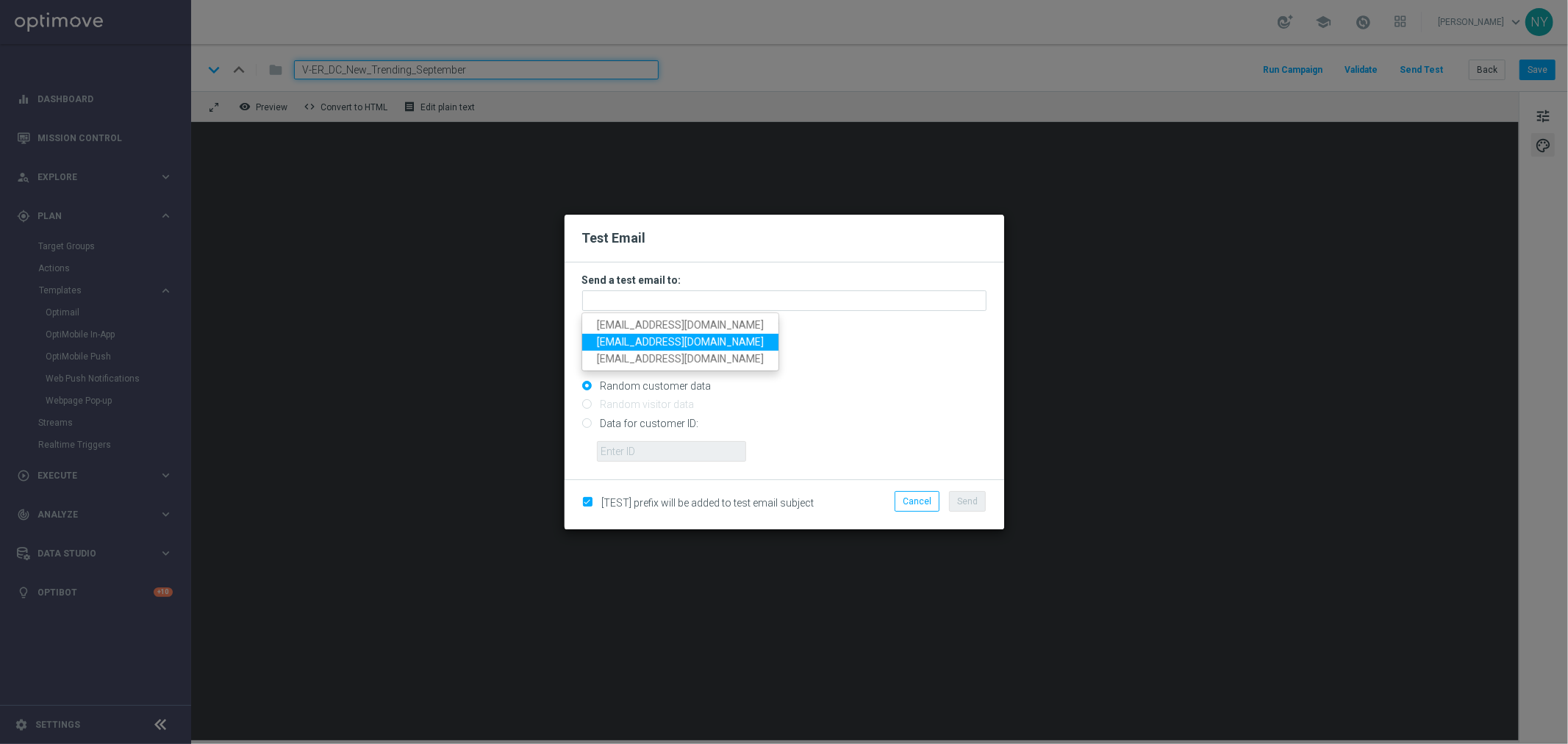
click at [627, 336] on span "[EMAIL_ADDRESS][DOMAIN_NAME]" at bounding box center [681, 342] width 167 height 12
type input "[EMAIL_ADDRESS][DOMAIN_NAME]"
click at [584, 427] on input "Data for customer ID:" at bounding box center [784, 429] width 404 height 21
radio input "true"
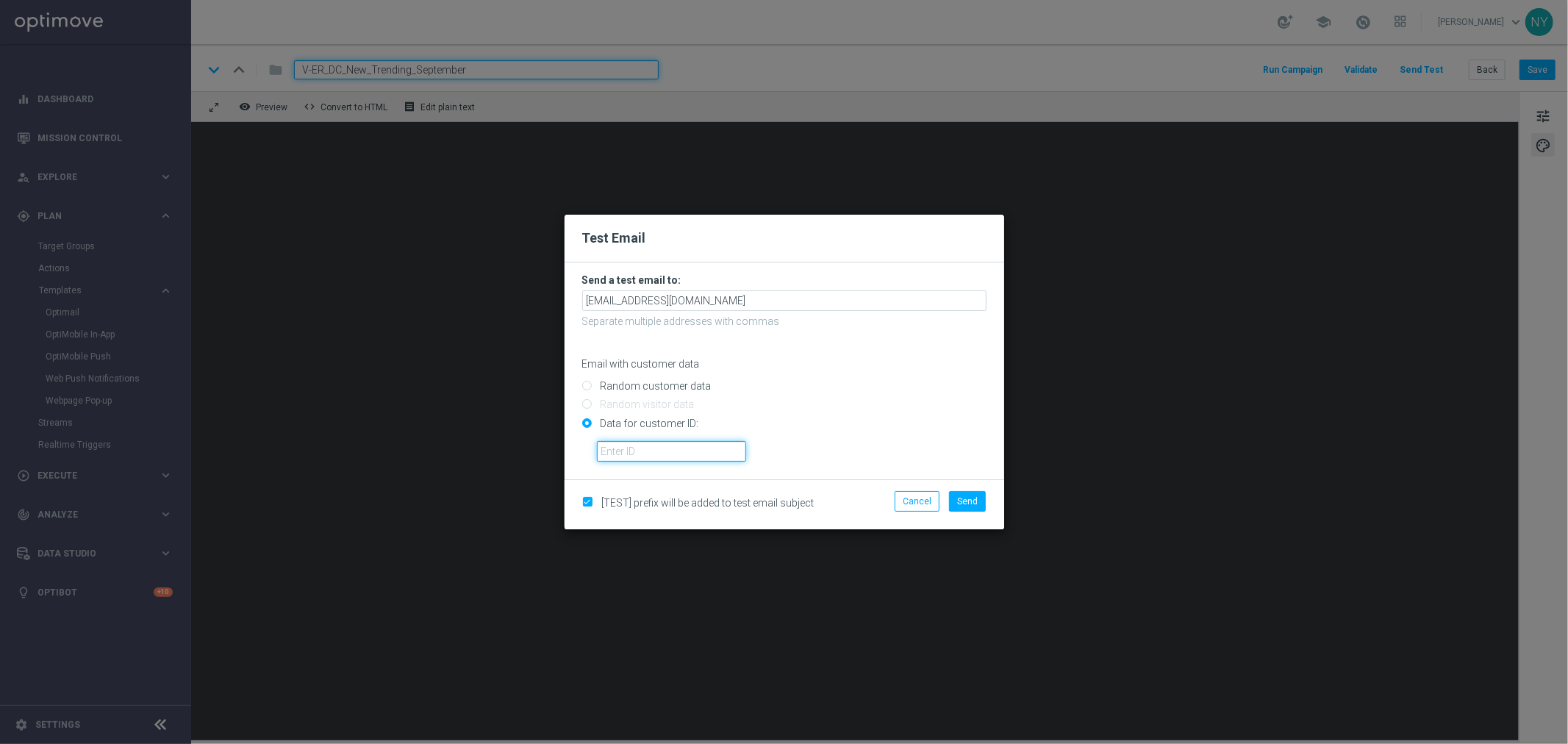
click at [628, 445] on input "text" at bounding box center [672, 451] width 149 height 21
paste input "10000006208"
type input "10000006208"
click at [961, 503] on span "Send" at bounding box center [967, 501] width 21 height 10
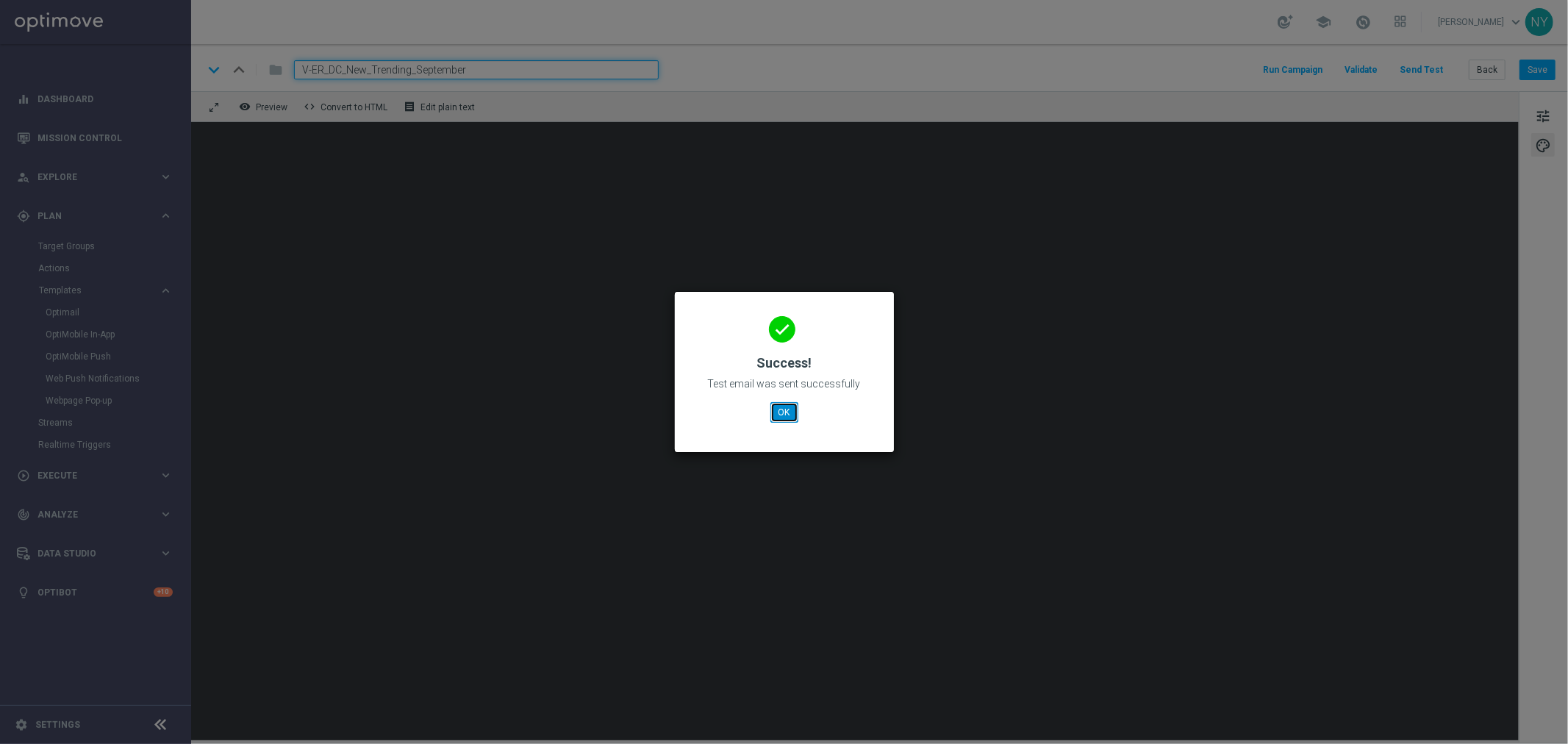
click at [784, 416] on button "OK" at bounding box center [784, 412] width 28 height 21
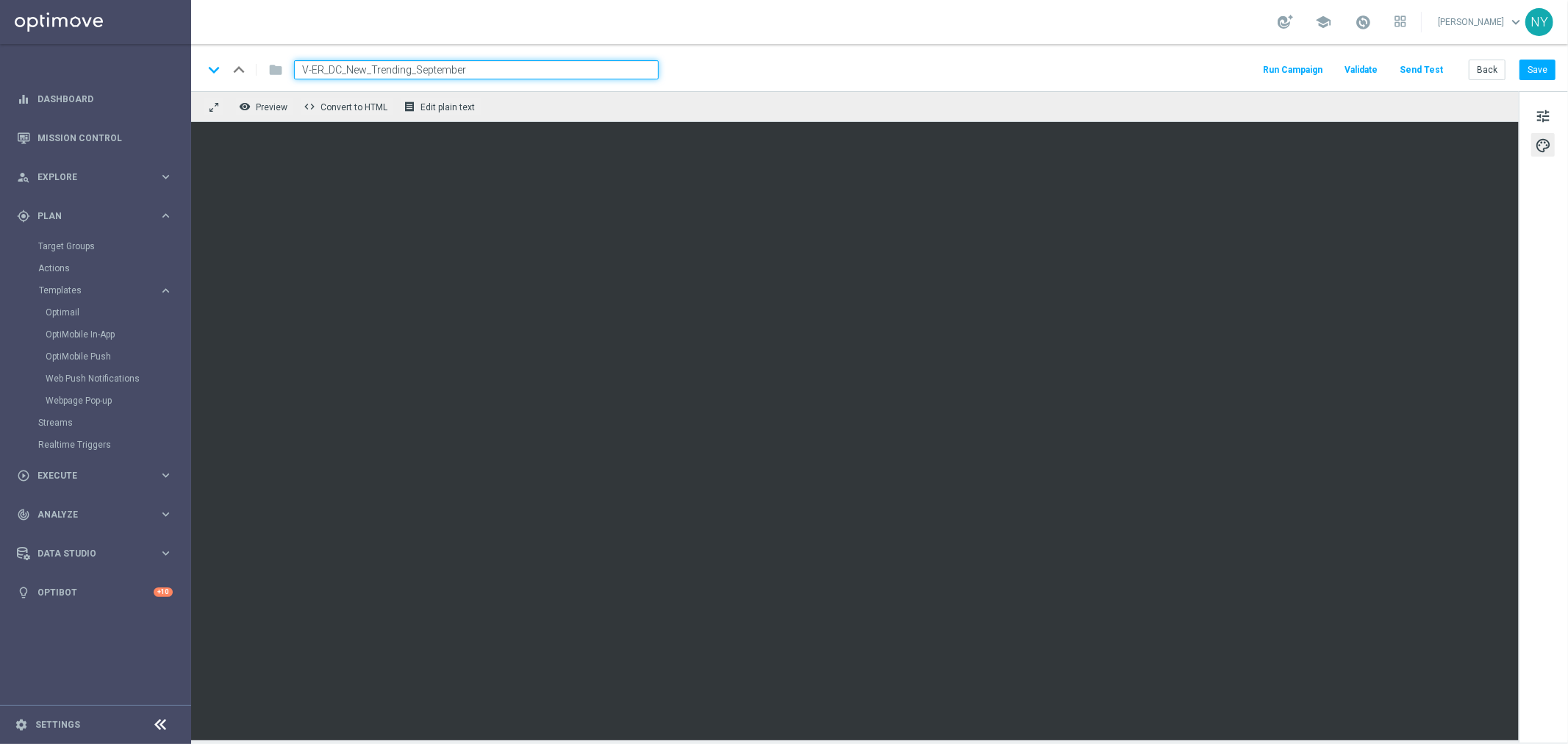
drag, startPoint x: 492, startPoint y: 67, endPoint x: 100, endPoint y: 68, distance: 392.0
click at [100, 68] on main "equalizer Dashboard Mission Control" at bounding box center [784, 372] width 1568 height 744
click at [1411, 71] on button "Save" at bounding box center [1537, 70] width 36 height 21
click at [1411, 69] on button "Send Test" at bounding box center [1422, 71] width 48 height 20
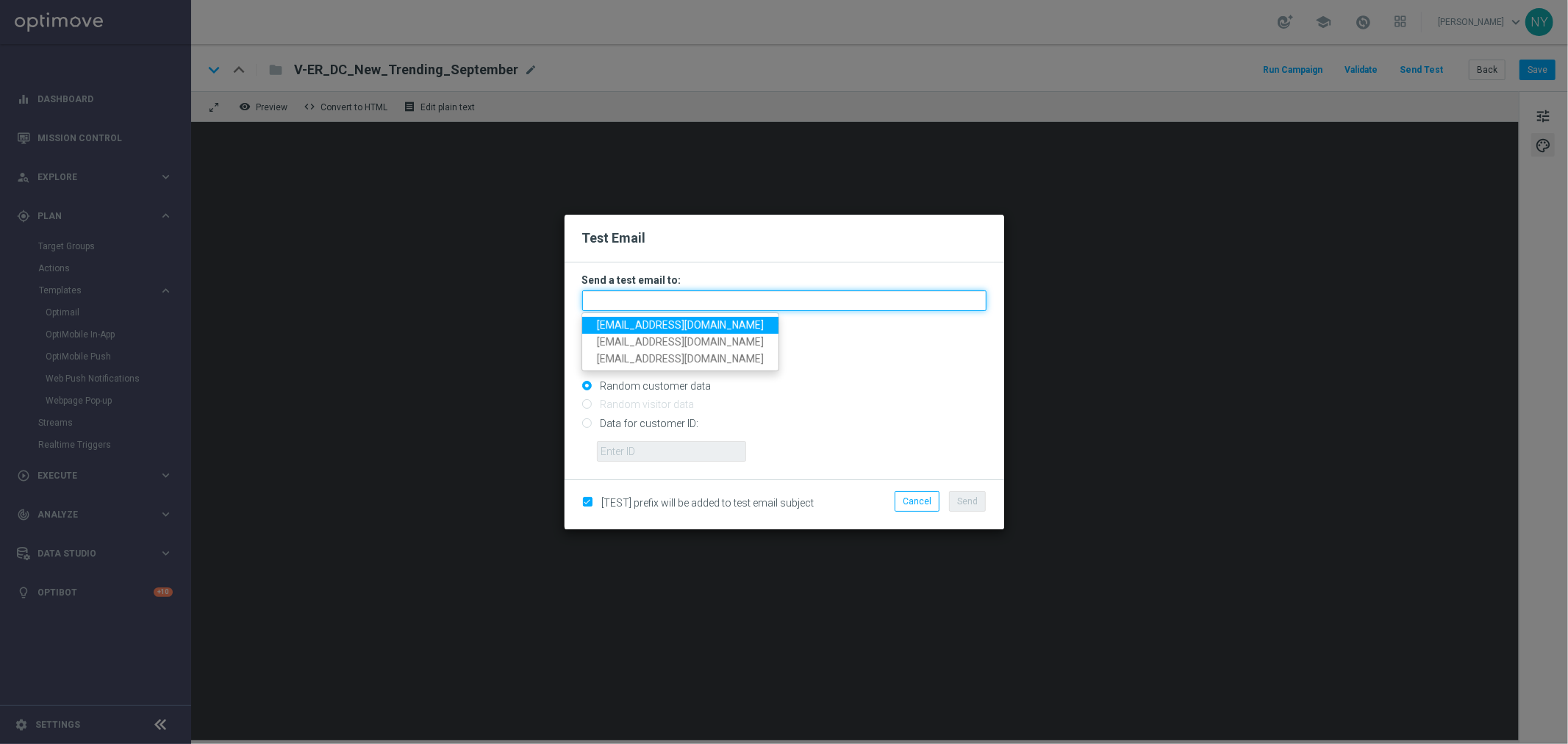
click at [613, 301] on input "text" at bounding box center [784, 300] width 404 height 21
paste input "[EMAIL_ADDRESS][DOMAIN_NAME]"
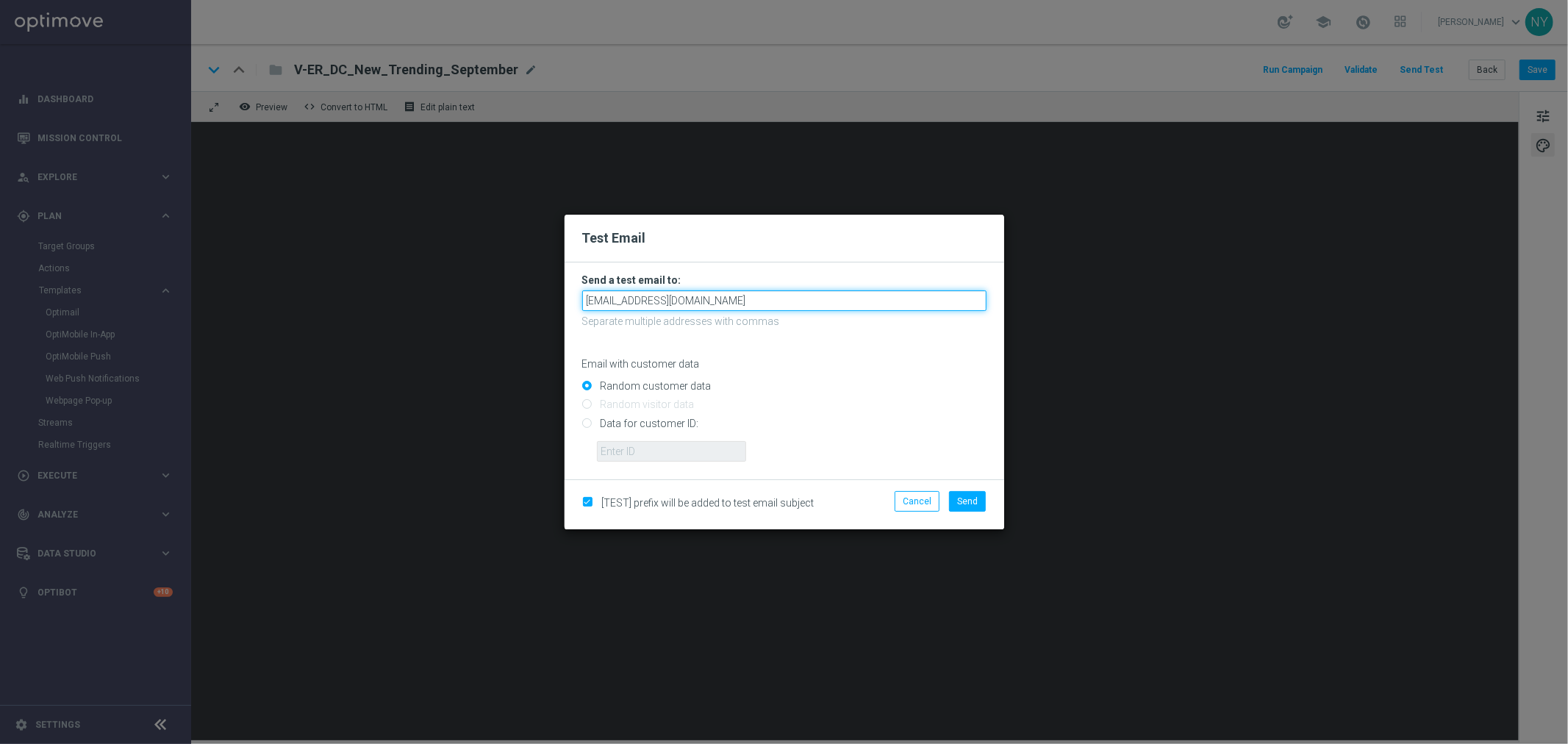
type input "[EMAIL_ADDRESS][DOMAIN_NAME]"
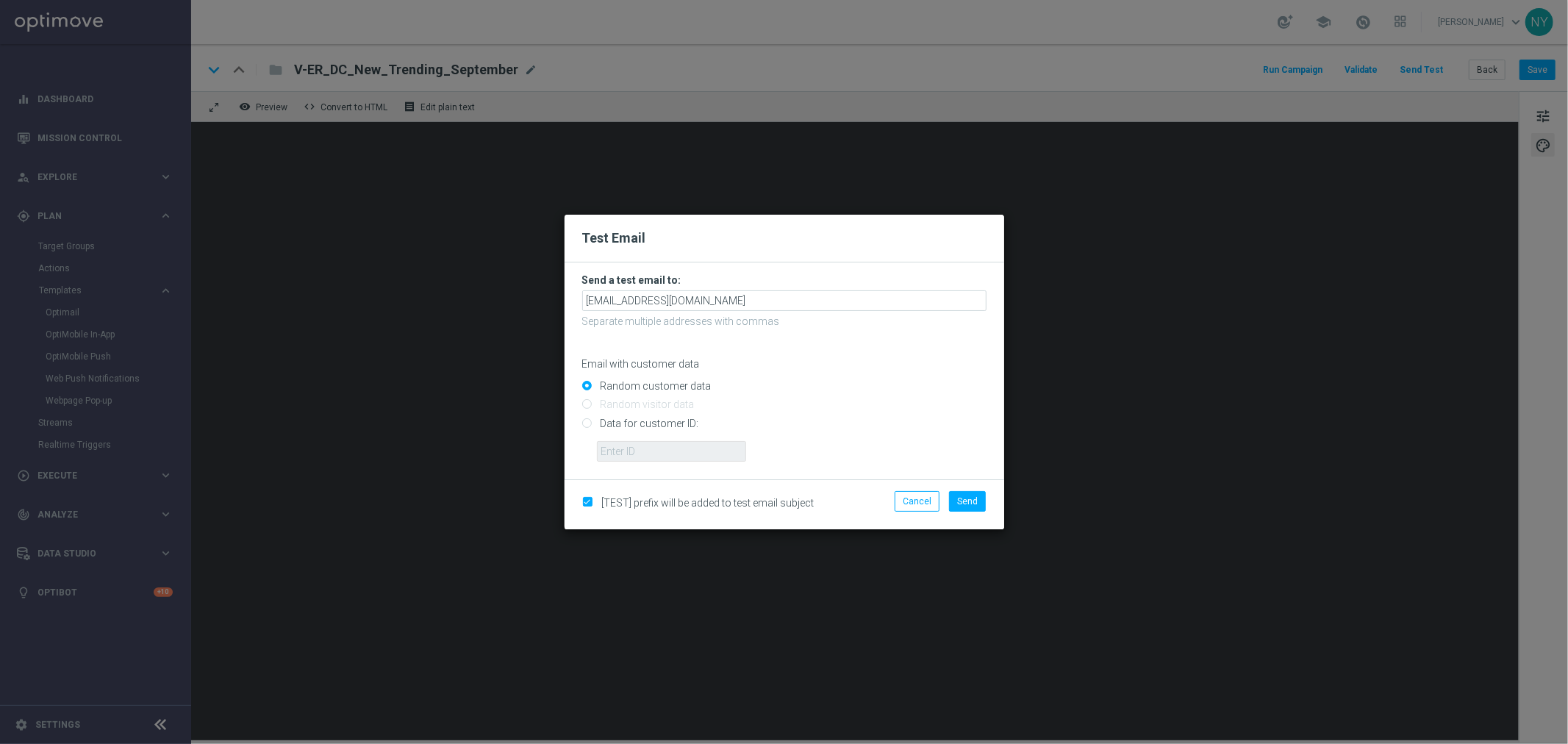
click at [859, 359] on p "Email with customer data" at bounding box center [784, 363] width 404 height 13
click at [584, 424] on input "Data for customer ID:" at bounding box center [784, 429] width 404 height 21
radio input "true"
click at [627, 454] on input "text" at bounding box center [672, 451] width 149 height 21
paste input "10000006208"
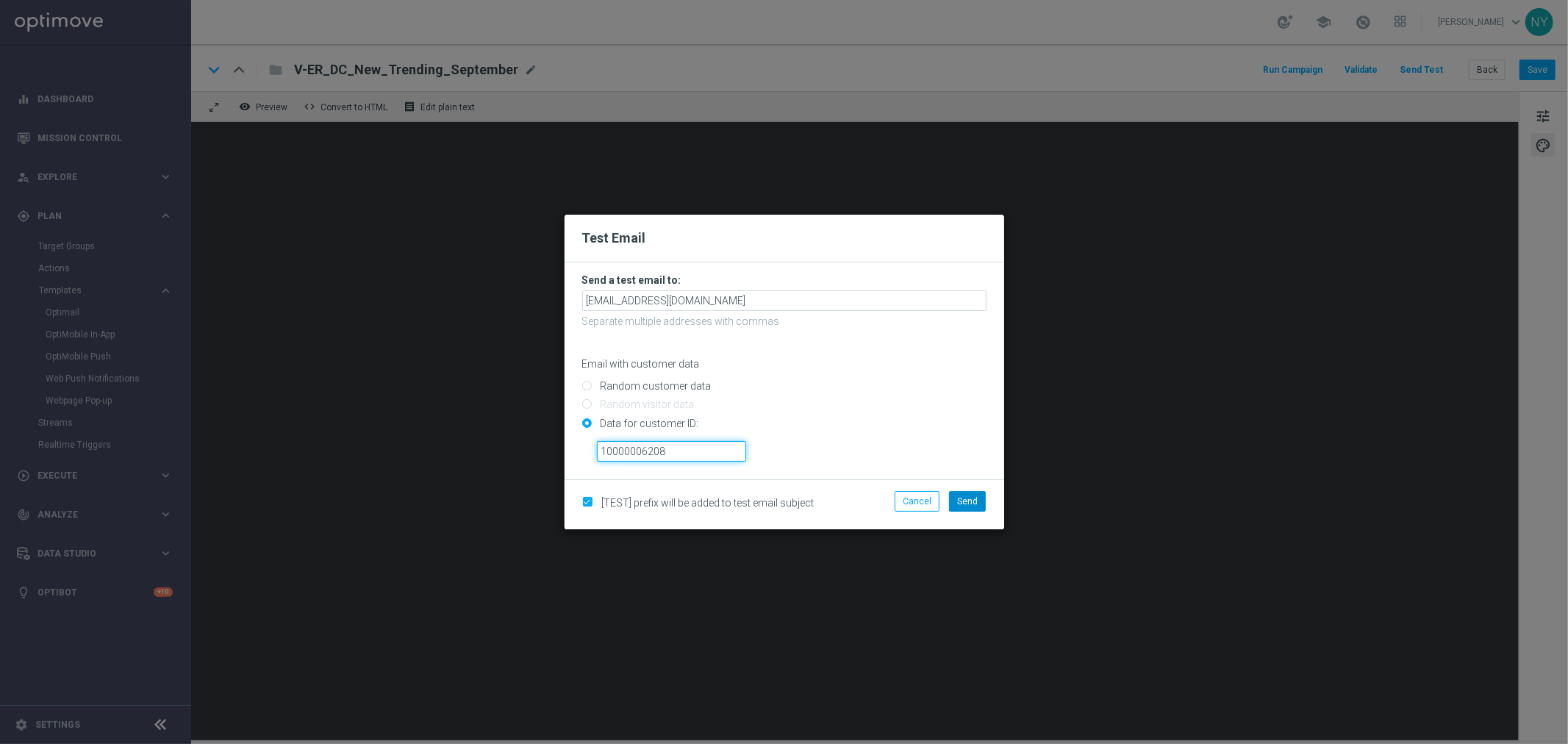
type input "10000006208"
click at [967, 504] on span "Send" at bounding box center [967, 501] width 21 height 10
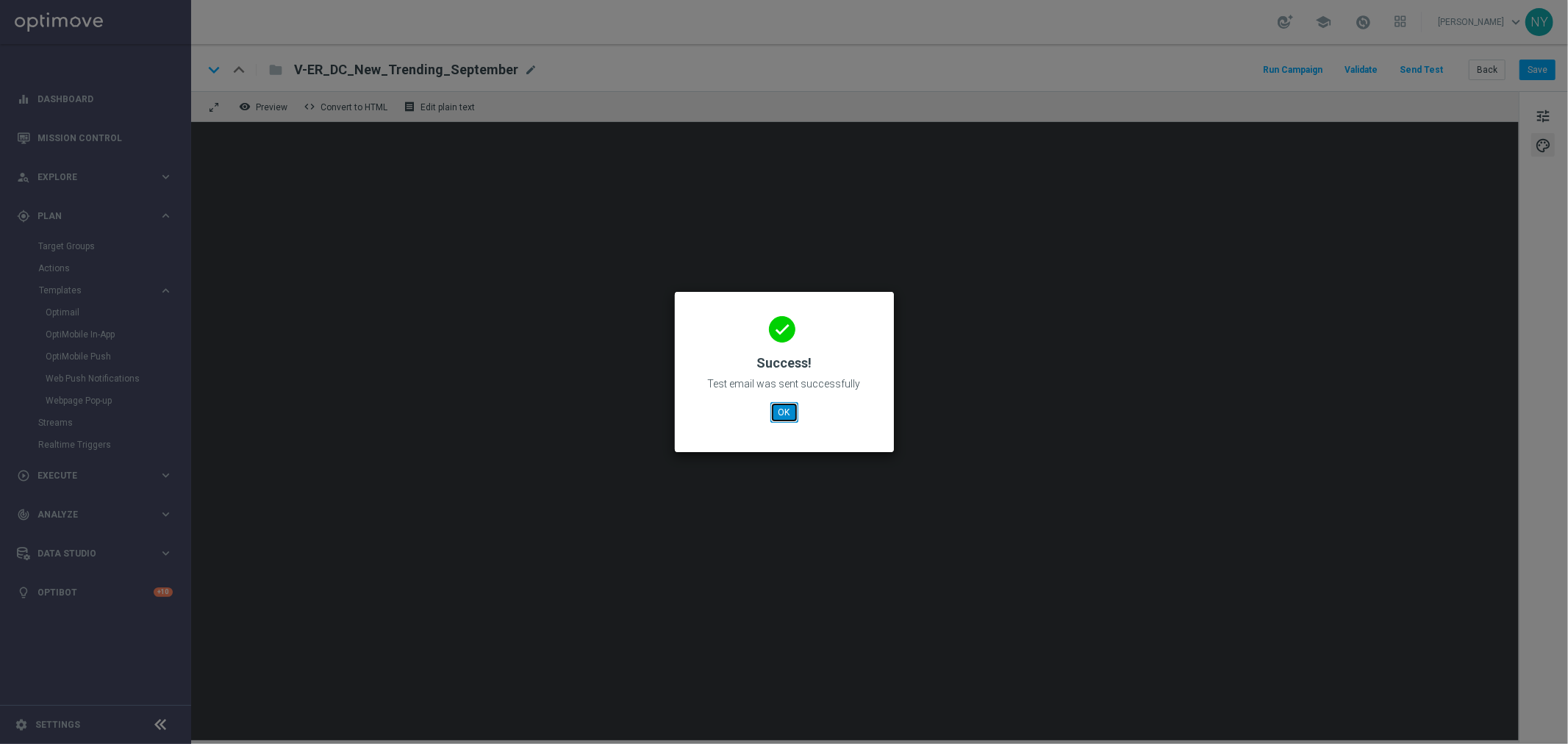
click at [796, 420] on button "OK" at bounding box center [784, 412] width 28 height 21
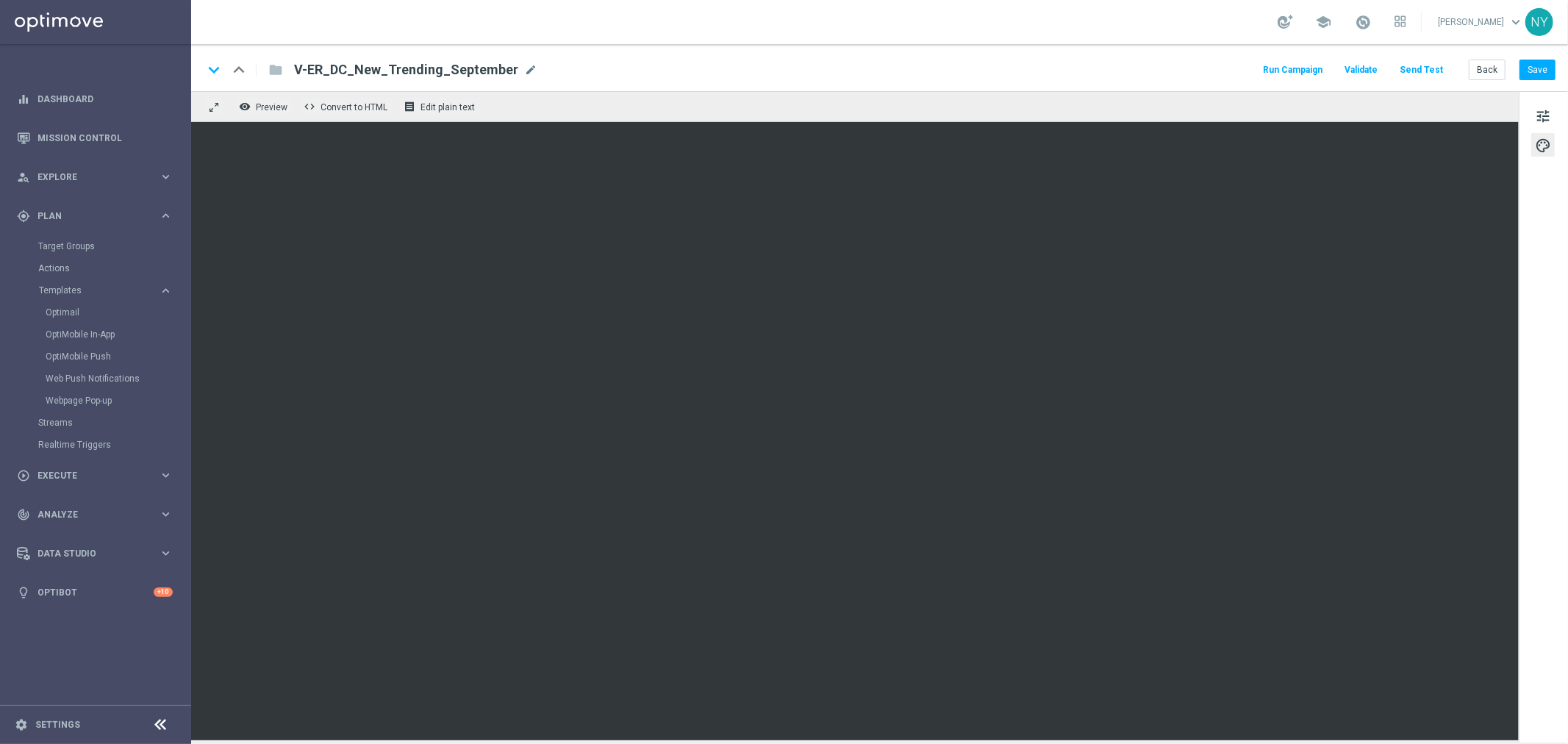
click at [1411, 72] on button "Send Test" at bounding box center [1422, 71] width 48 height 20
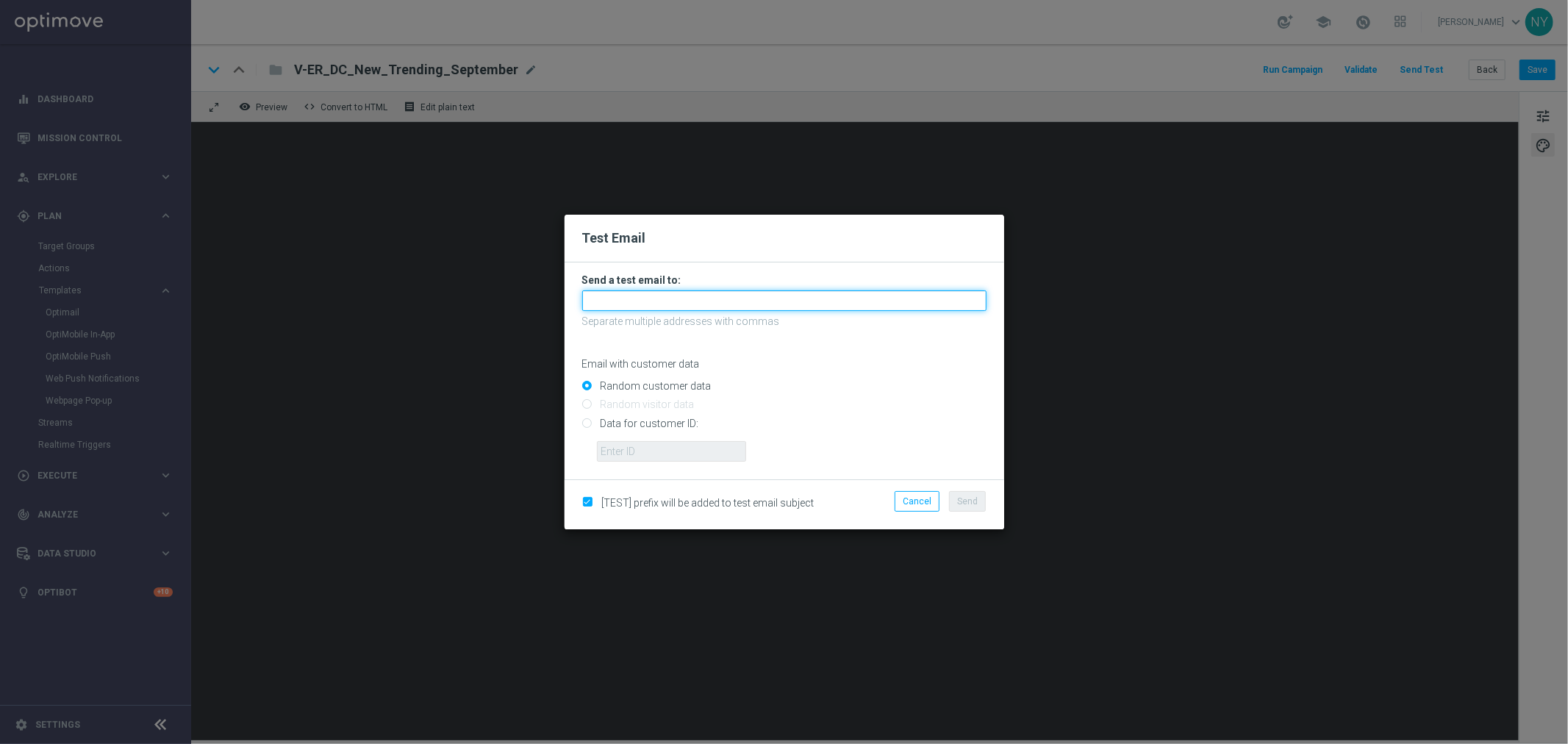
click at [629, 302] on input "text" at bounding box center [784, 300] width 404 height 21
paste input "[EMAIL_ADDRESS][DOMAIN_NAME]"
type input "[EMAIL_ADDRESS][DOMAIN_NAME]"
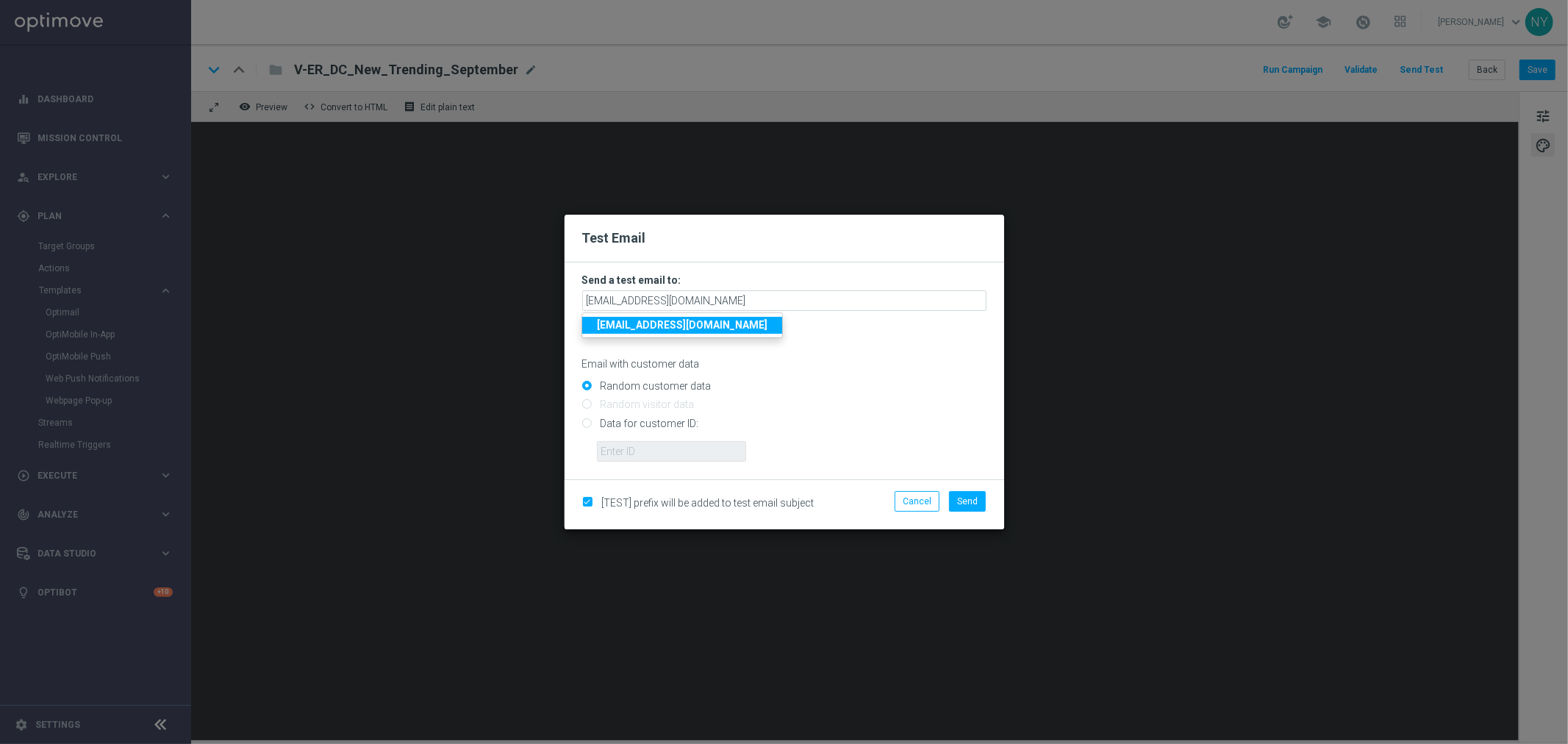
click at [585, 427] on input "Data for customer ID:" at bounding box center [784, 429] width 404 height 21
radio input "true"
click at [623, 458] on input "text" at bounding box center [672, 451] width 149 height 21
click at [635, 458] on input "text" at bounding box center [672, 451] width 149 height 21
paste input "10000006208"
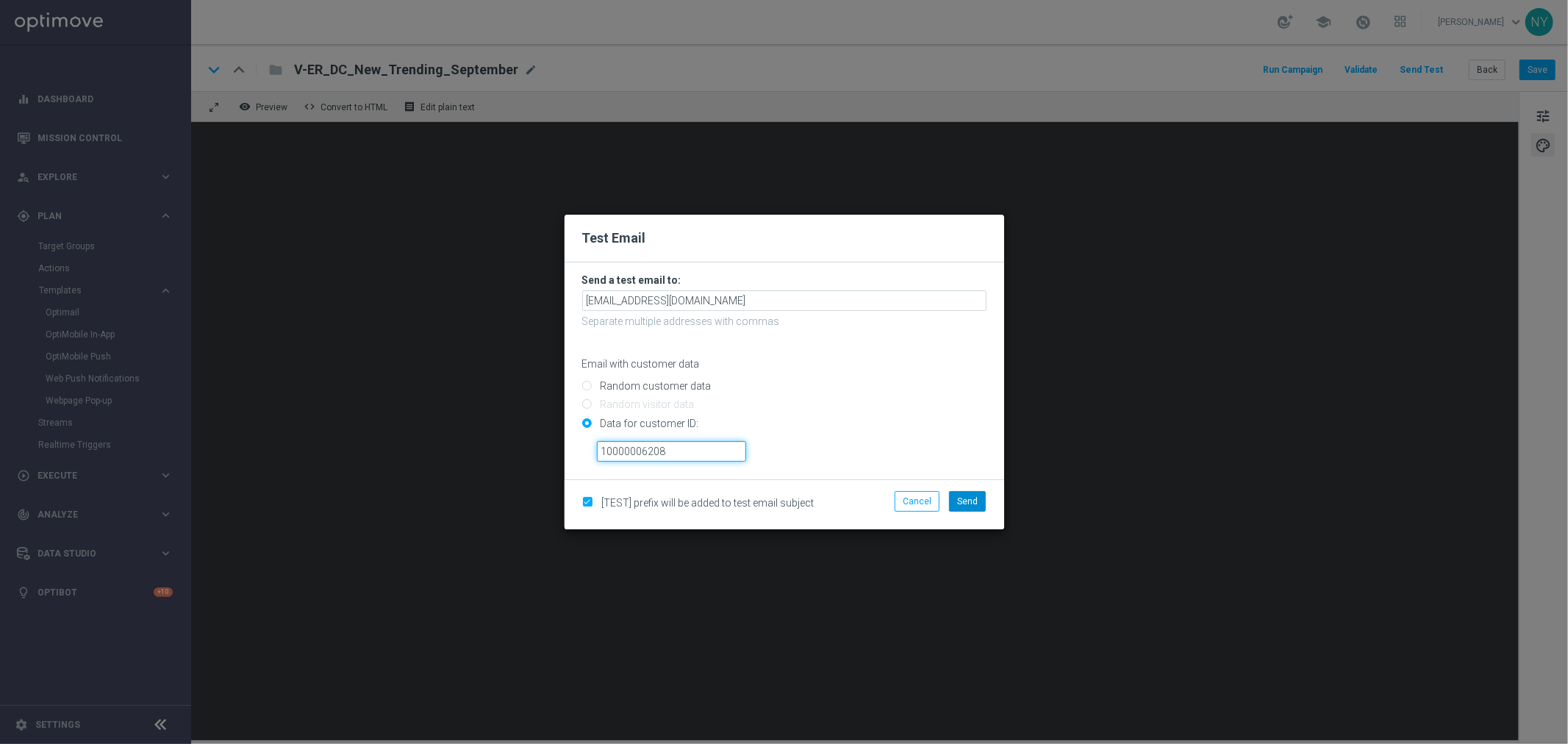
type input "10000006208"
click at [964, 508] on button "Send" at bounding box center [967, 501] width 37 height 21
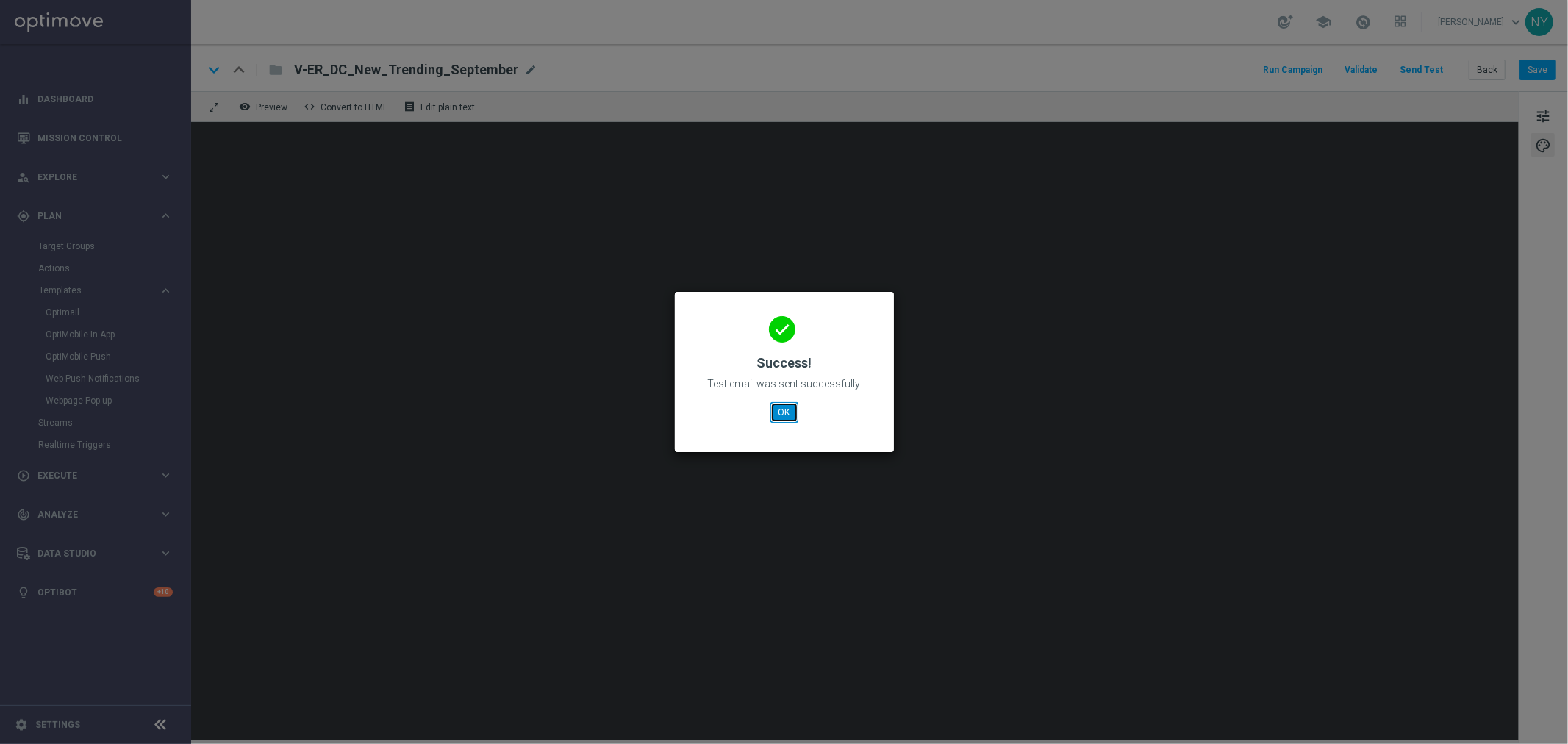
click at [784, 415] on button "OK" at bounding box center [784, 412] width 28 height 21
